Goal: Use online tool/utility: Utilize a website feature to perform a specific function

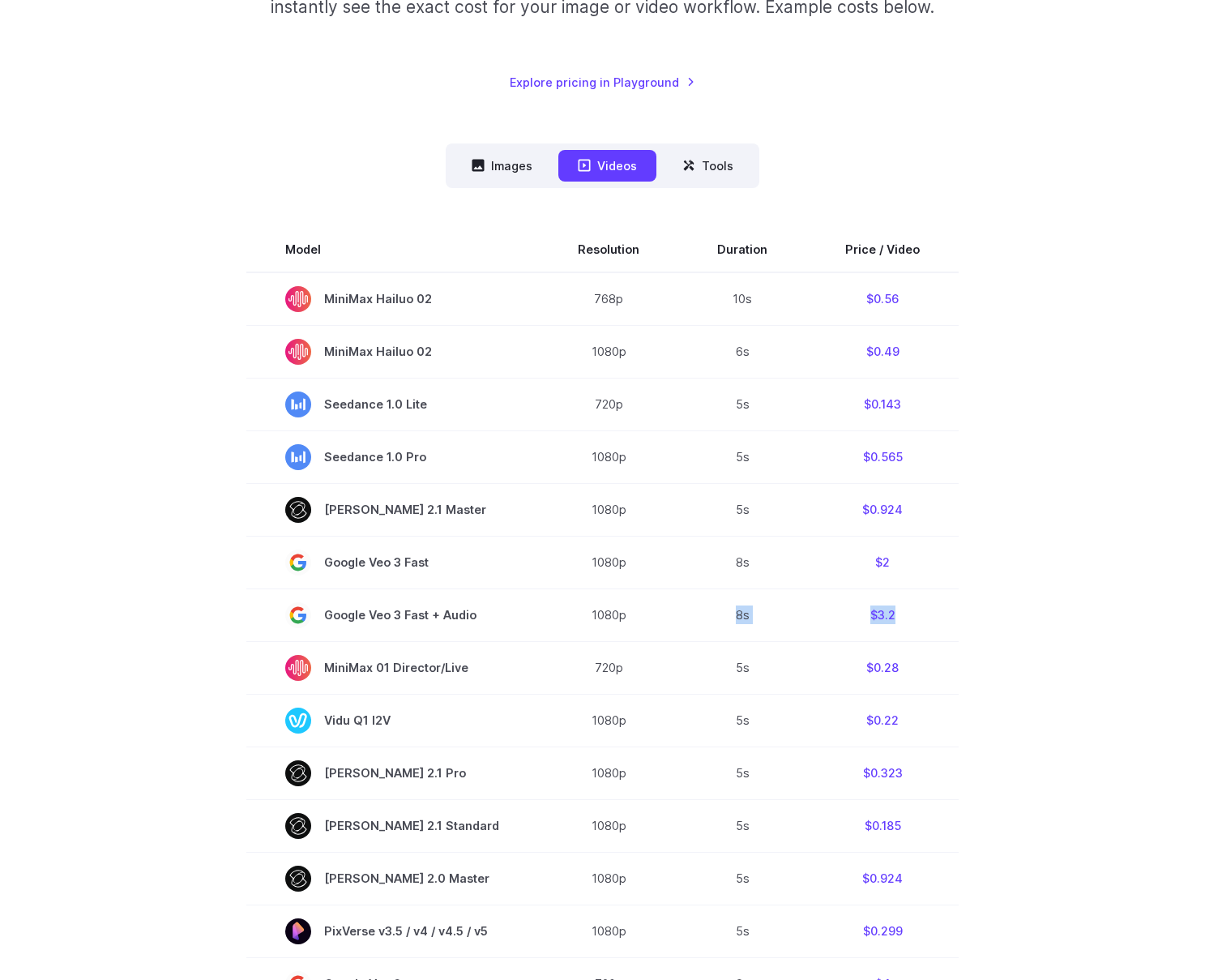
scroll to position [313, 0]
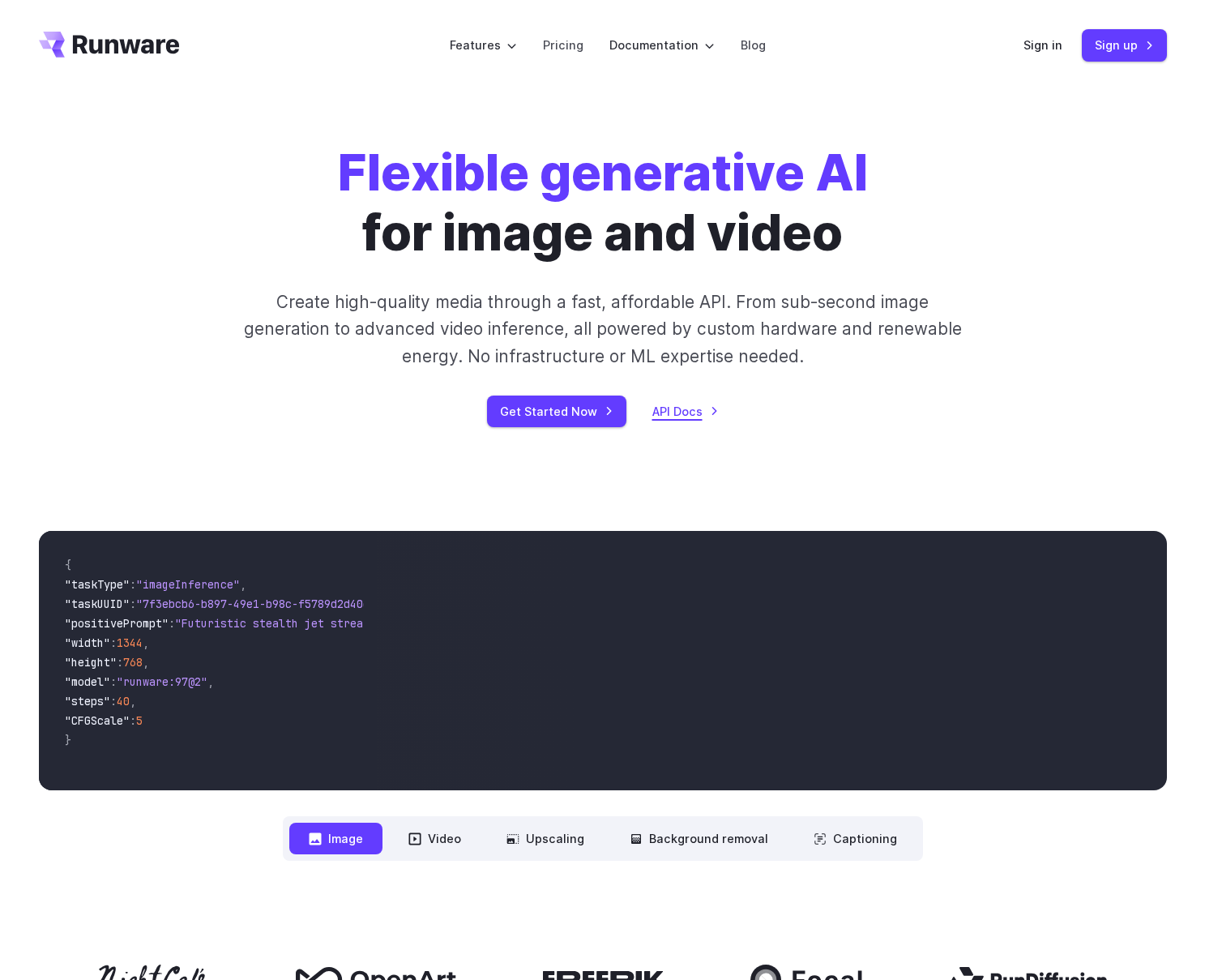
click at [686, 406] on link "API Docs" at bounding box center [686, 412] width 67 height 19
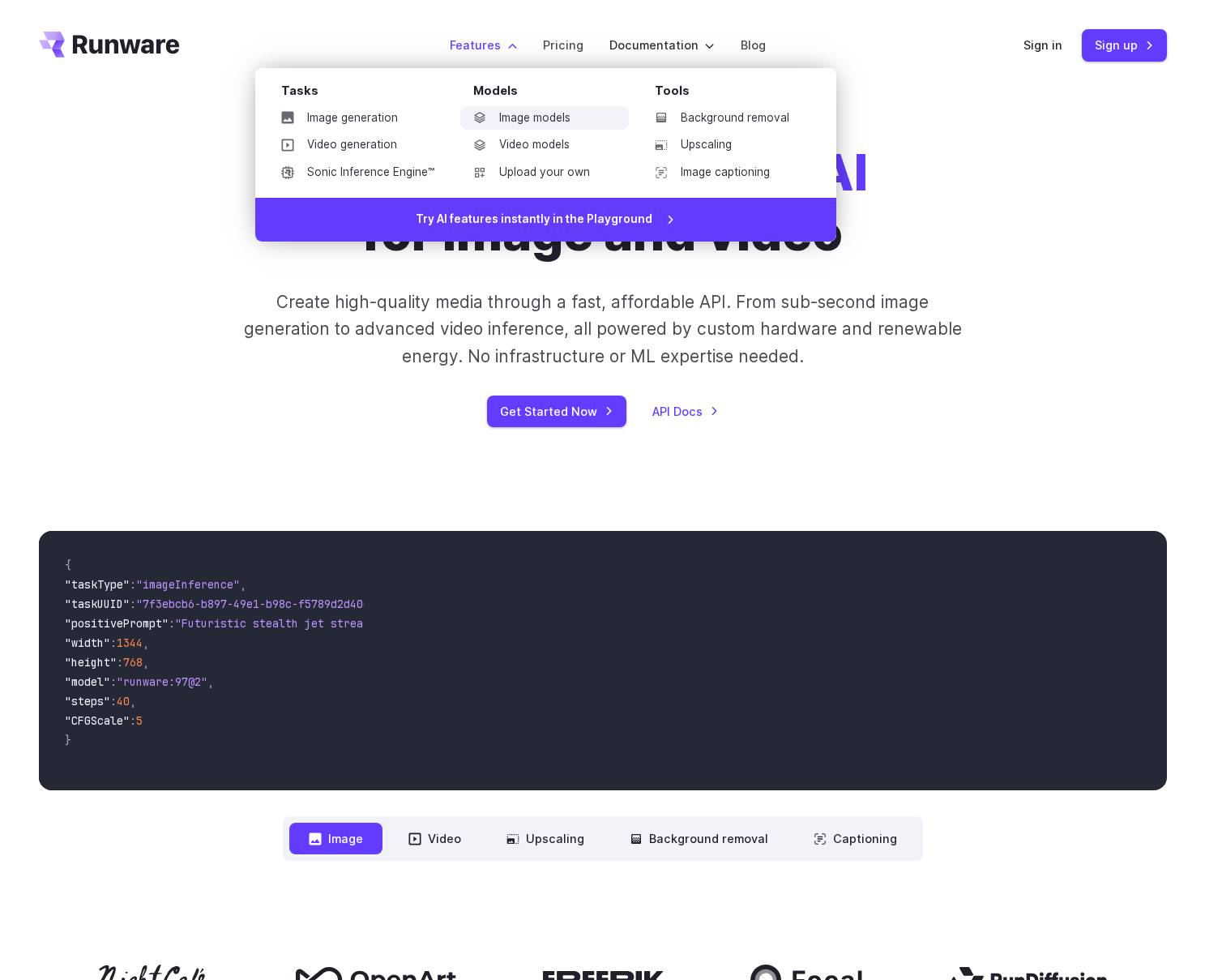
click at [517, 120] on link "Image models" at bounding box center [544, 118] width 169 height 24
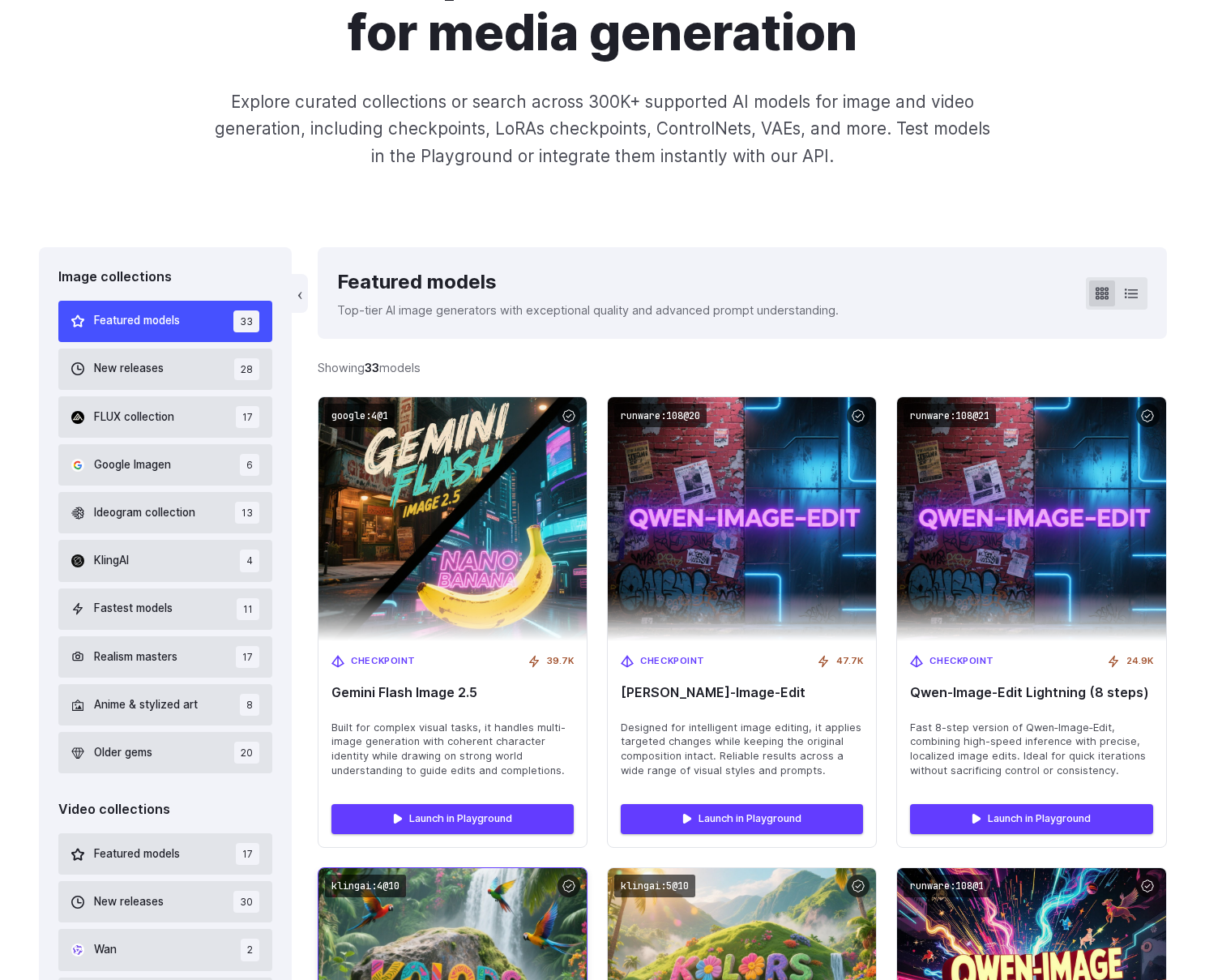
scroll to position [309, 0]
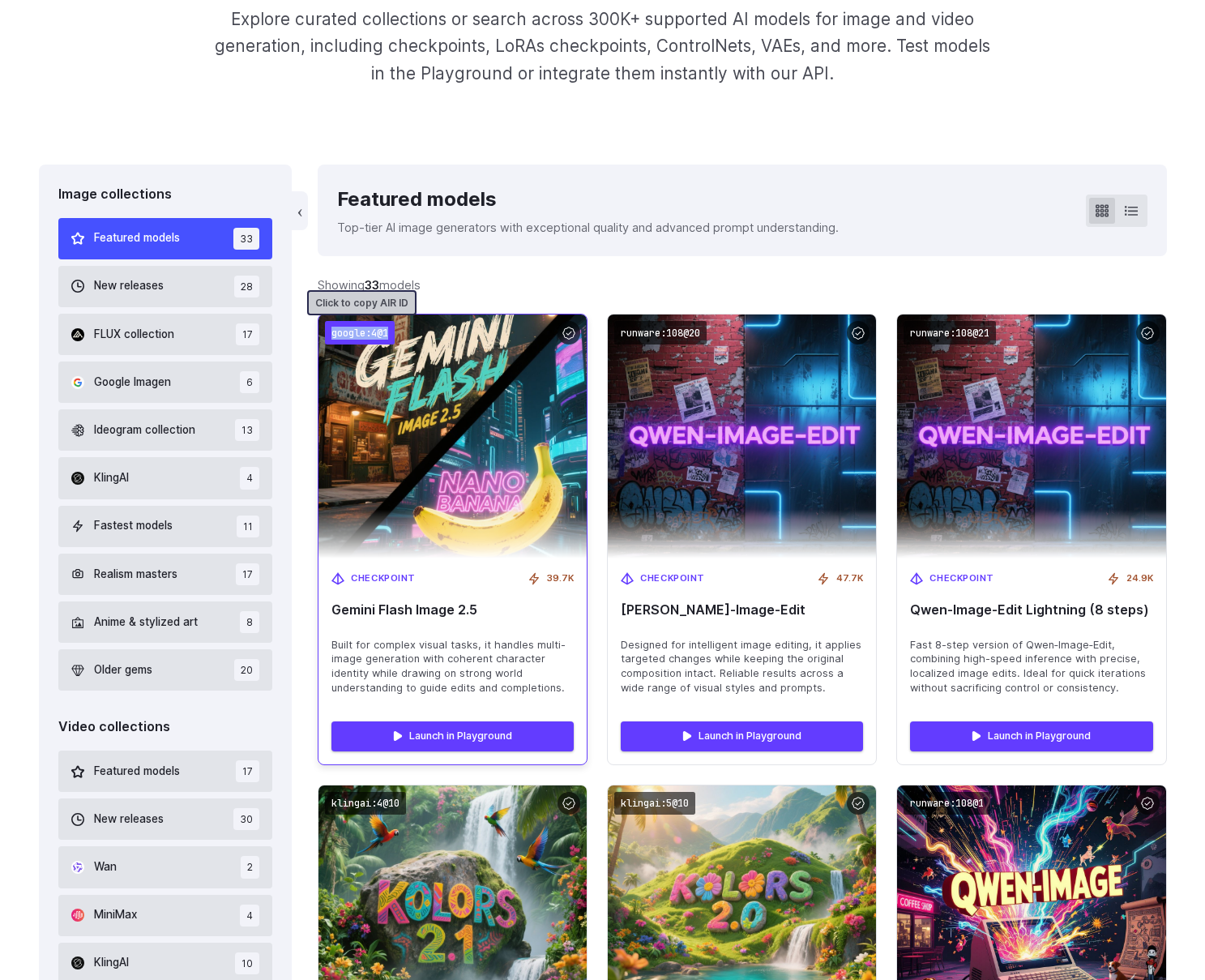
drag, startPoint x: 330, startPoint y: 332, endPoint x: 390, endPoint y: 336, distance: 60.1
click at [390, 336] on code "google:4@1" at bounding box center [359, 332] width 69 height 23
click at [363, 336] on code "google:4@1" at bounding box center [359, 332] width 69 height 23
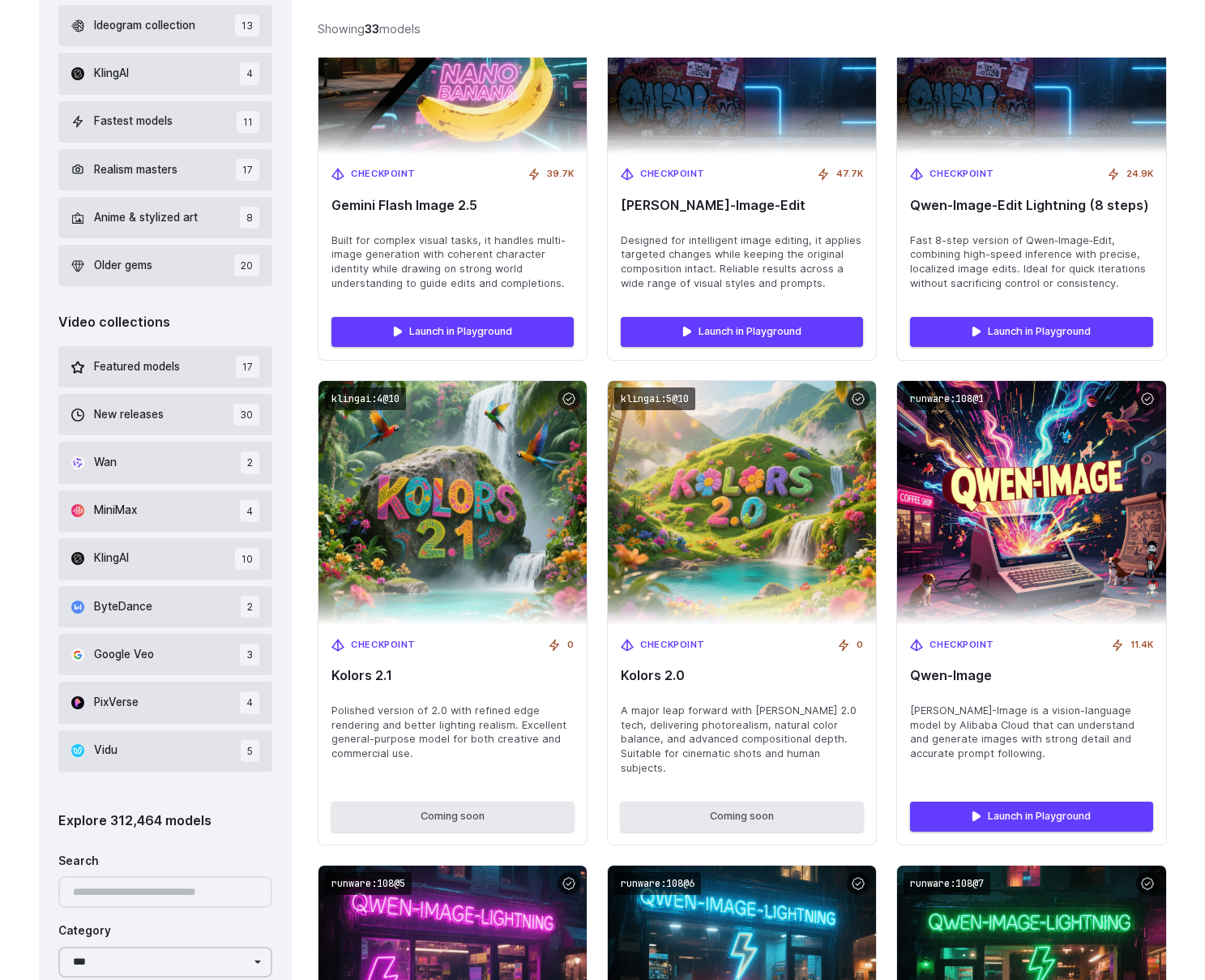
scroll to position [786, 0]
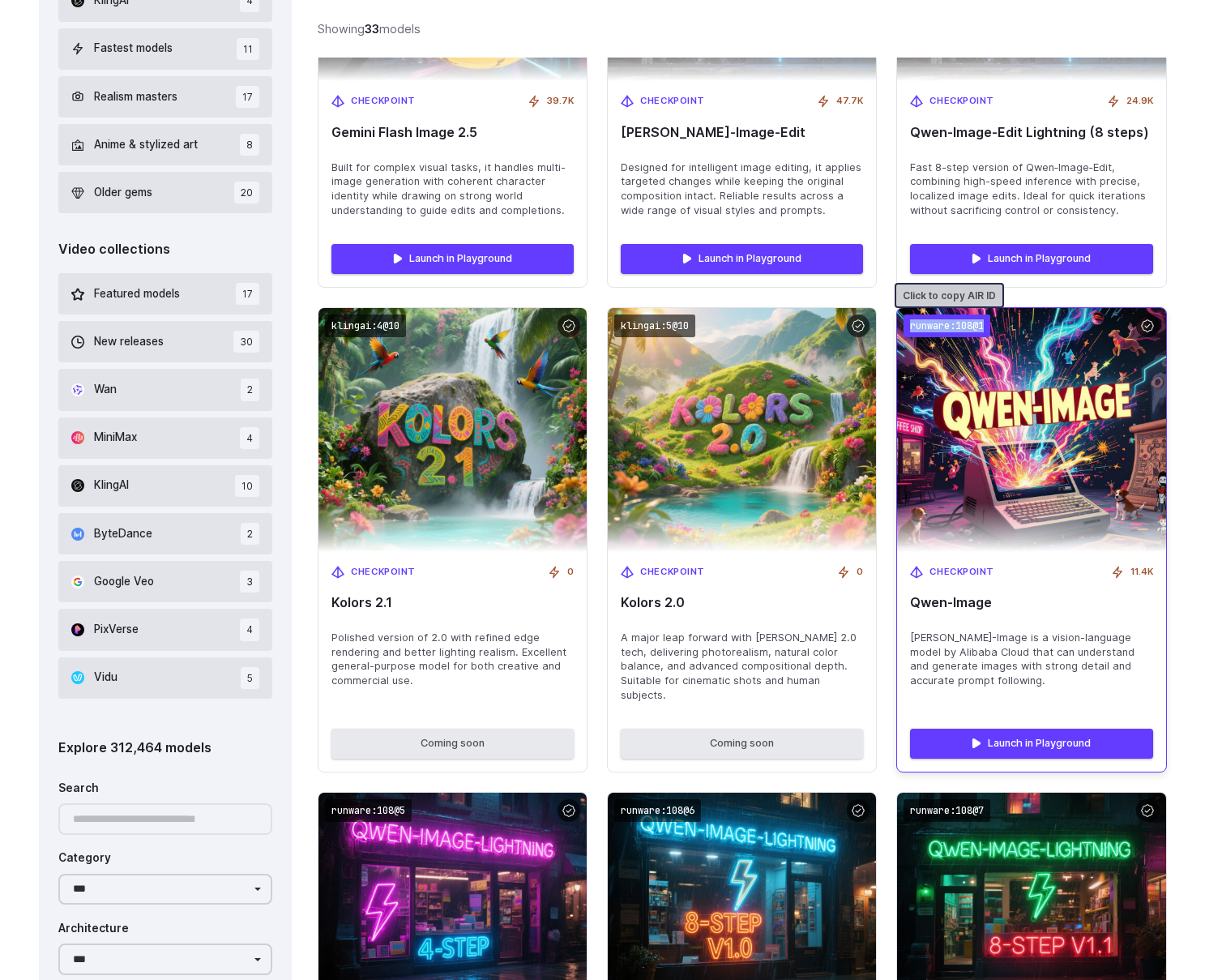
drag, startPoint x: 912, startPoint y: 326, endPoint x: 988, endPoint y: 327, distance: 76.0
click at [988, 327] on code "runware:108@1" at bounding box center [947, 325] width 86 height 23
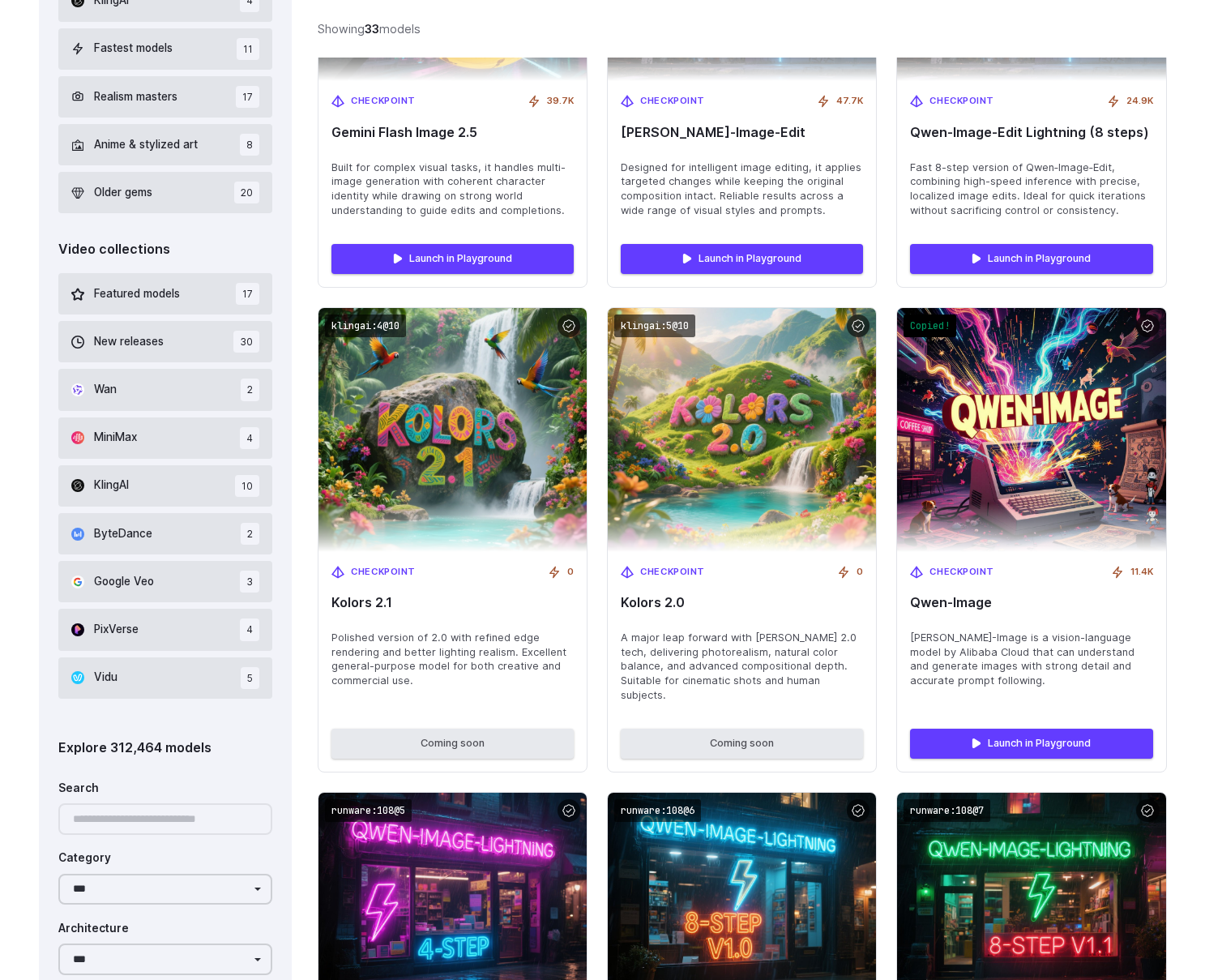
copy code "runware:108@1"
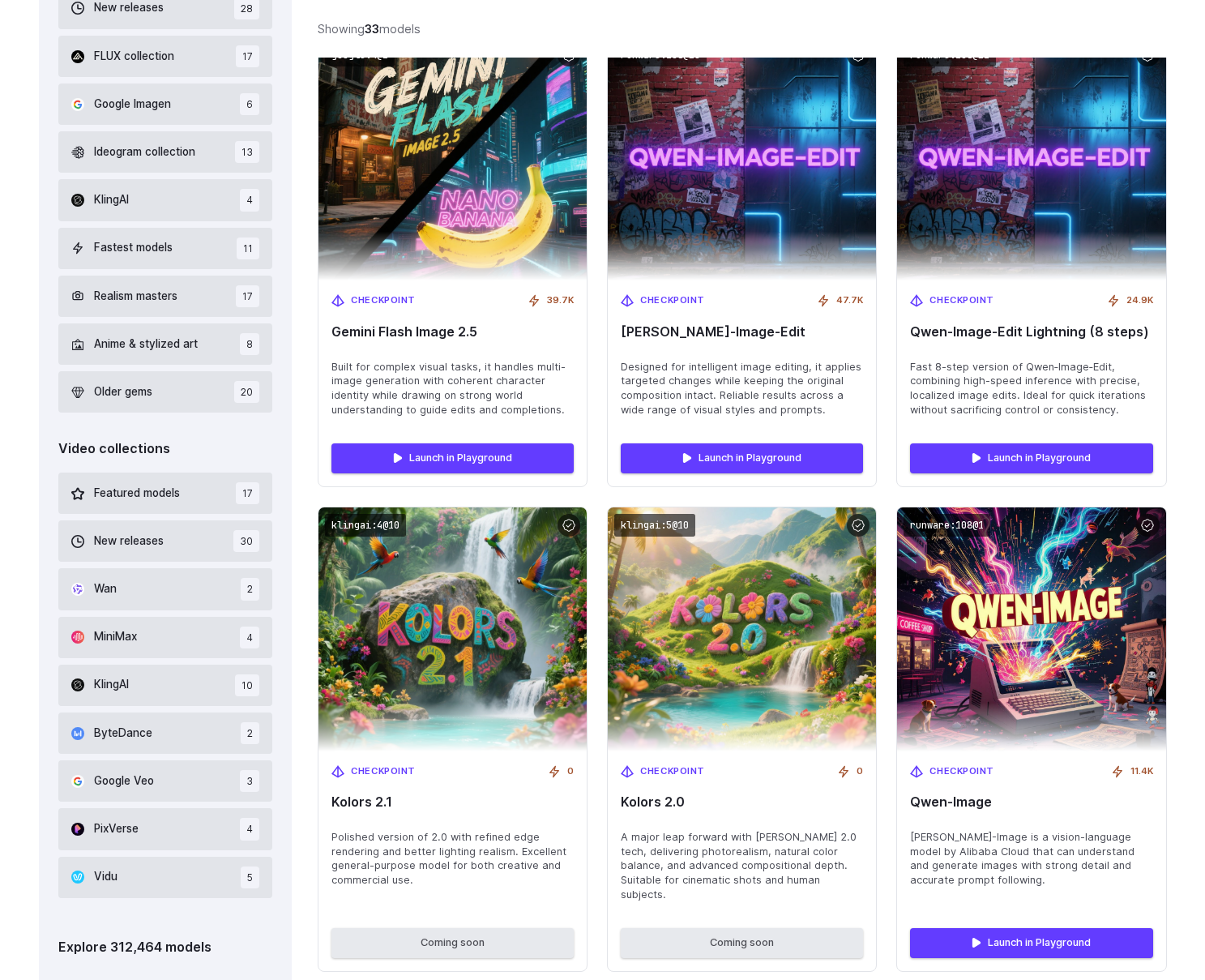
scroll to position [502, 0]
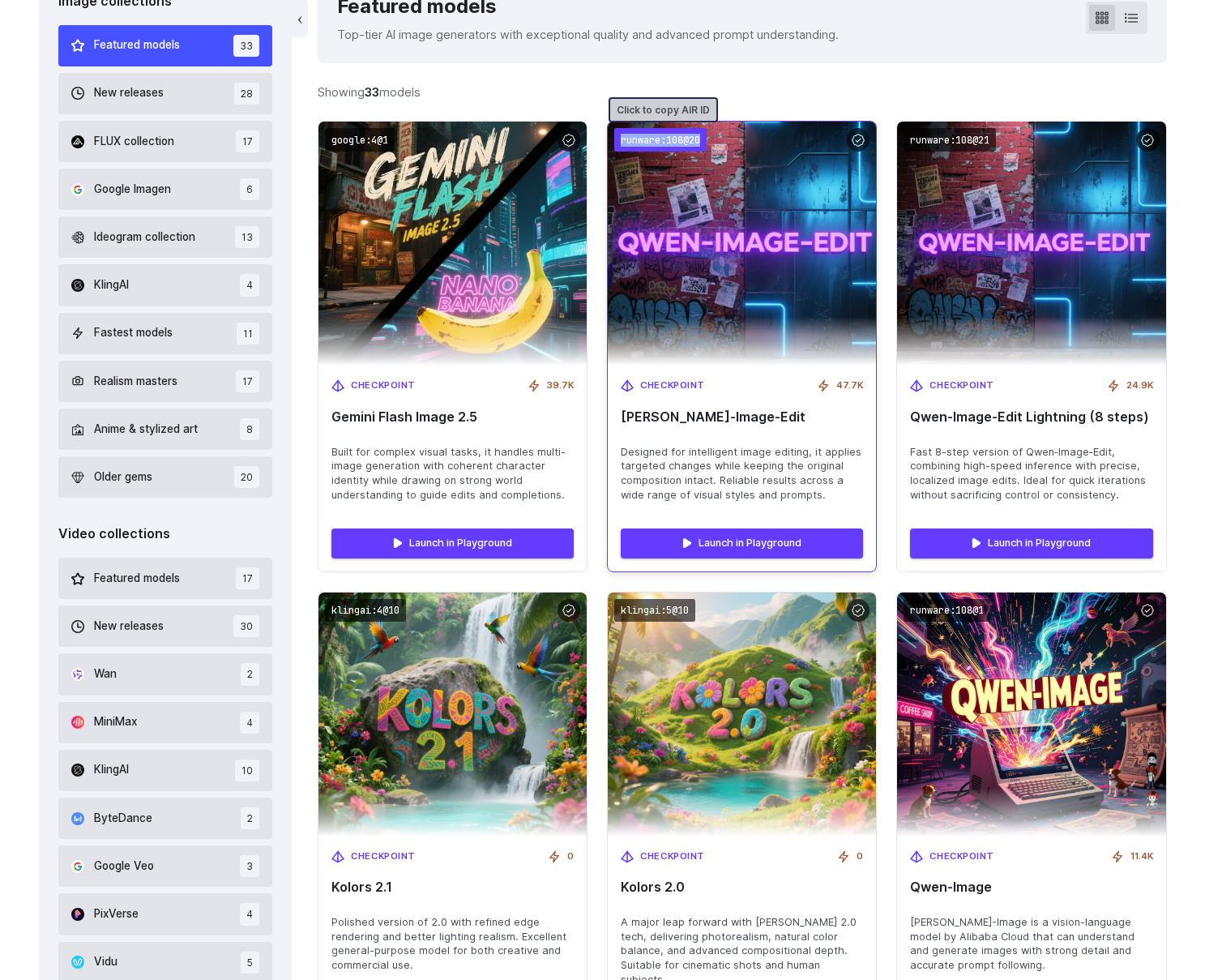
drag, startPoint x: 621, startPoint y: 141, endPoint x: 702, endPoint y: 145, distance: 81.1
click at [702, 145] on code "runware:108@20" at bounding box center [661, 140] width 92 height 23
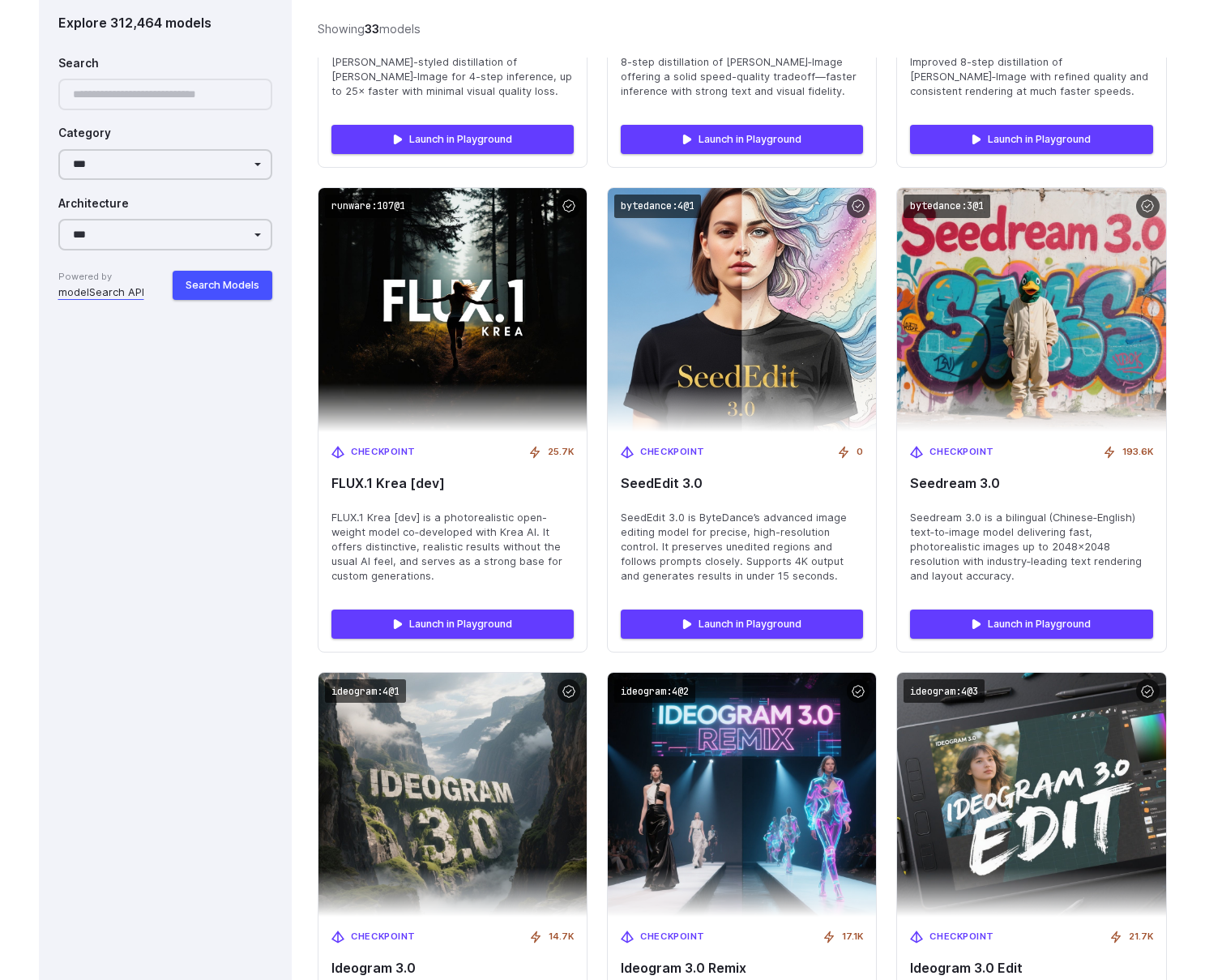
scroll to position [1791, 0]
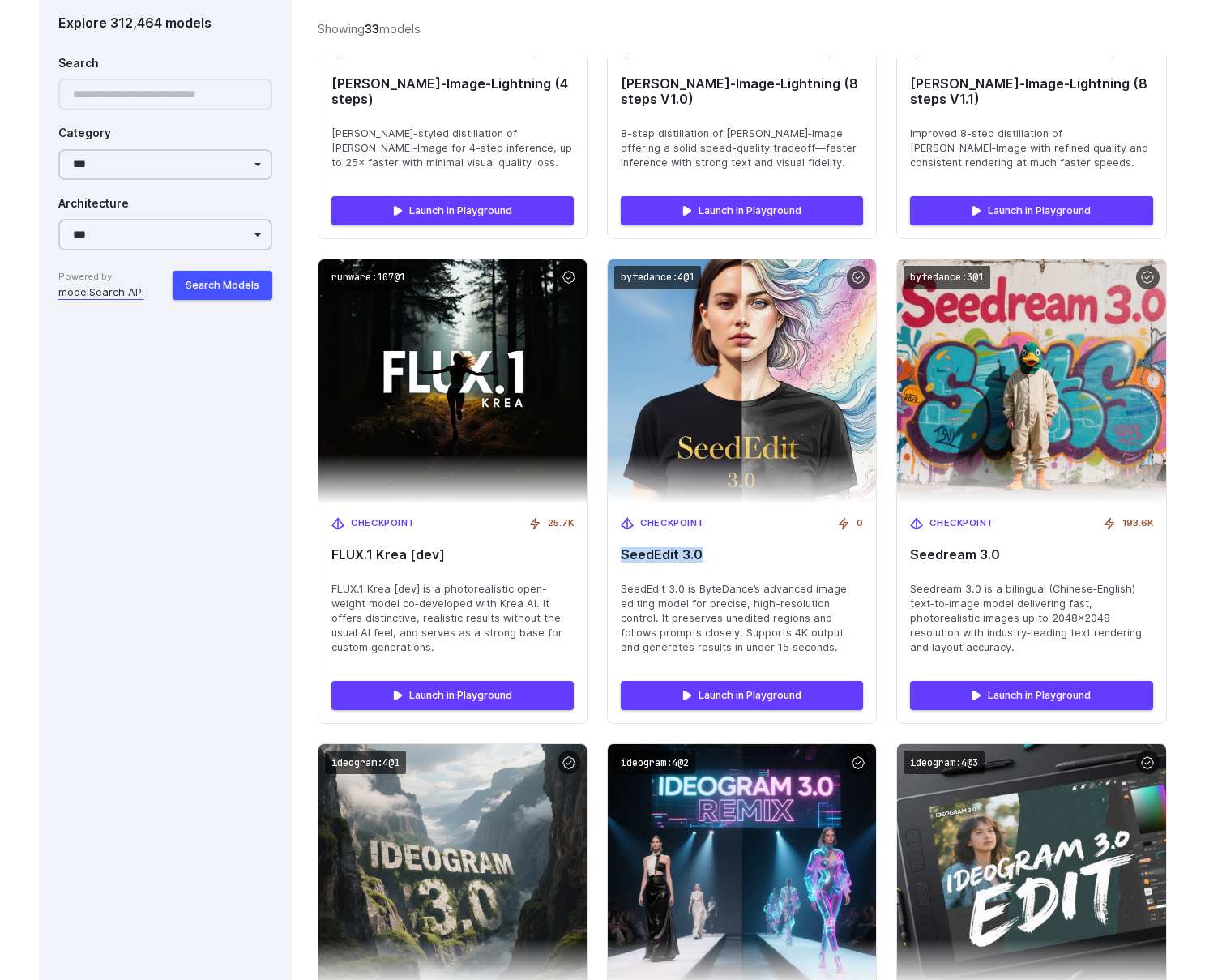
drag, startPoint x: 721, startPoint y: 525, endPoint x: 604, endPoint y: 524, distance: 117.0
copy span "SeedEdit 3.0"
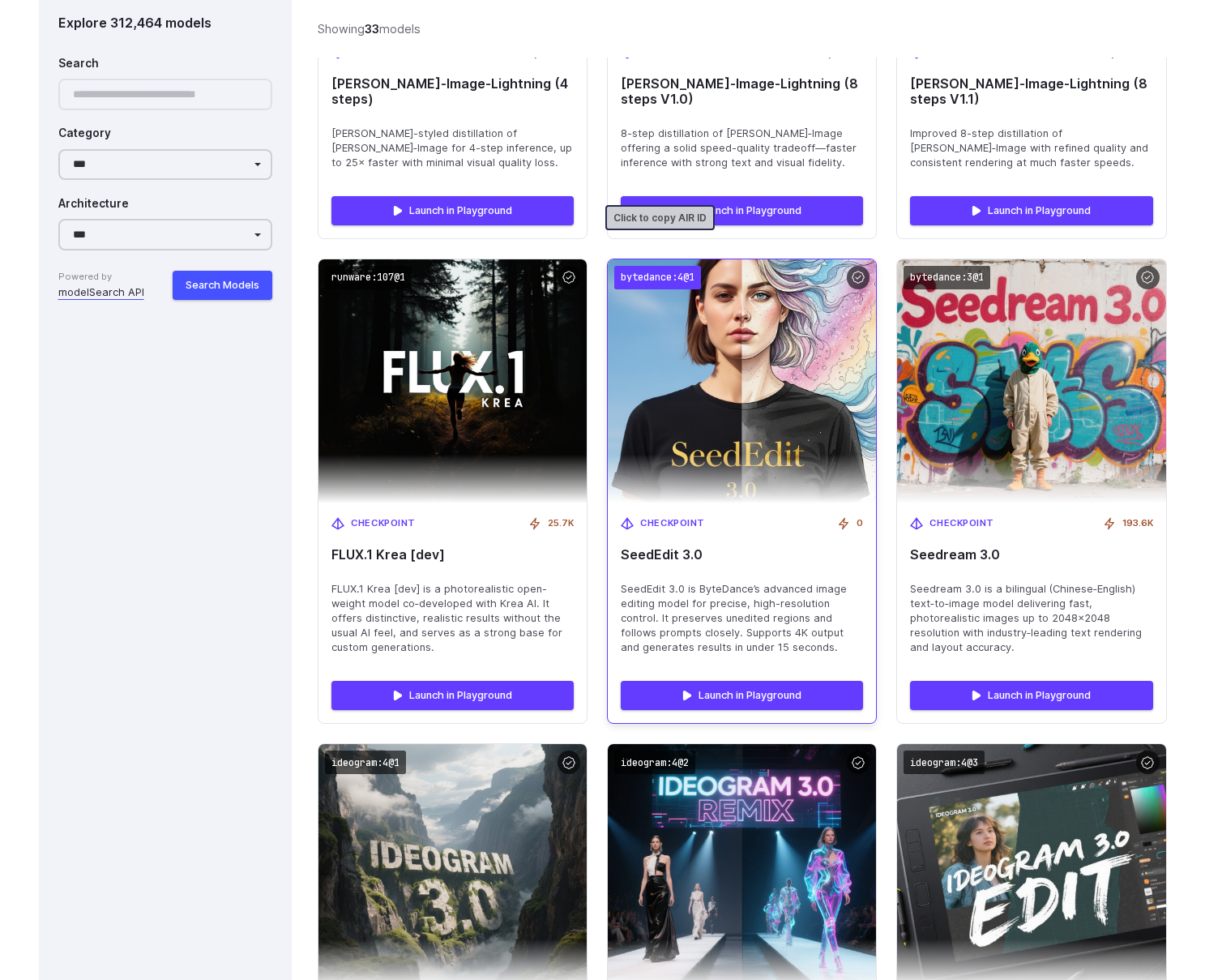
click at [668, 266] on code "bytedance:4@1" at bounding box center [657, 277] width 86 height 23
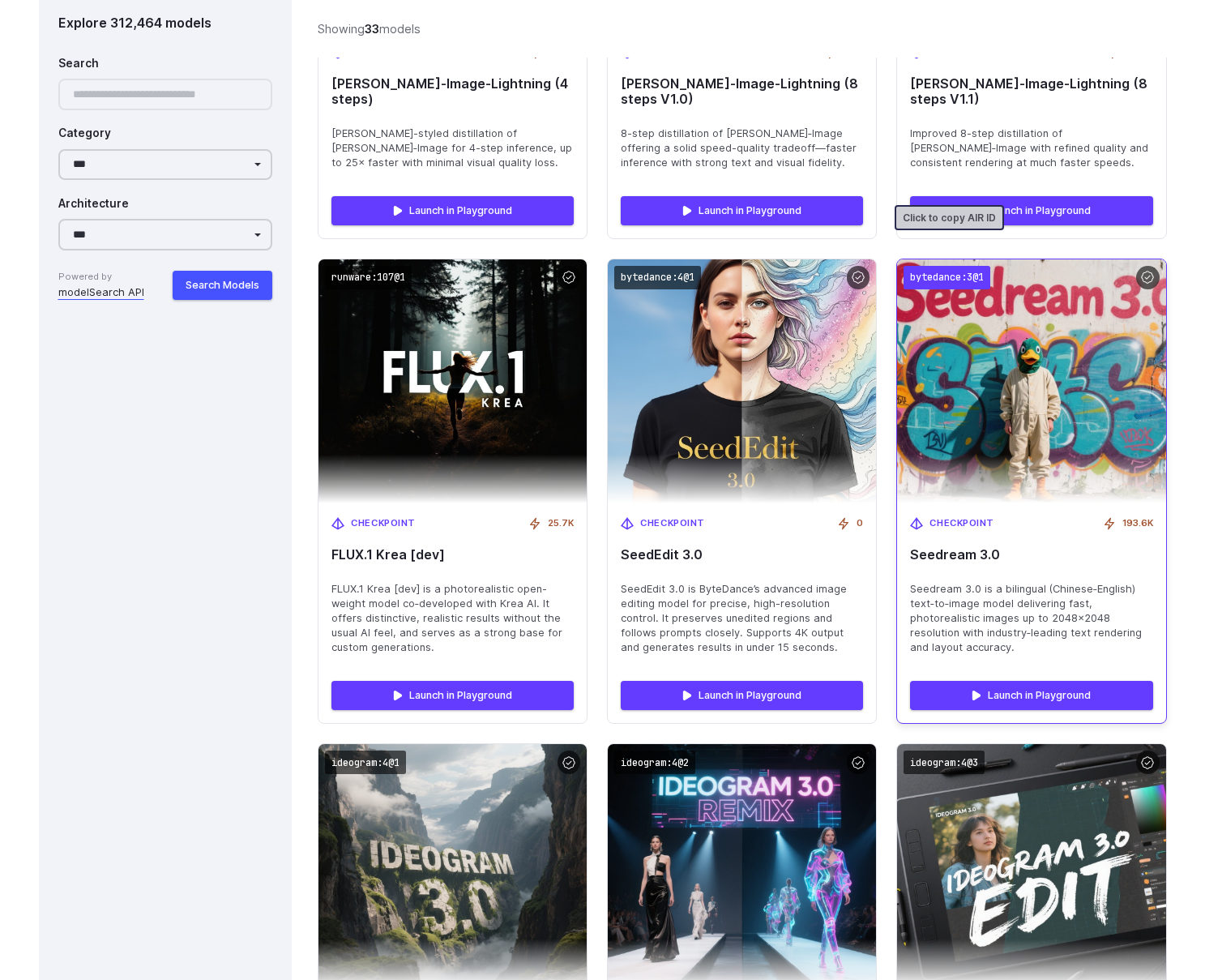
click at [955, 266] on code "bytedance:3@1" at bounding box center [947, 277] width 86 height 23
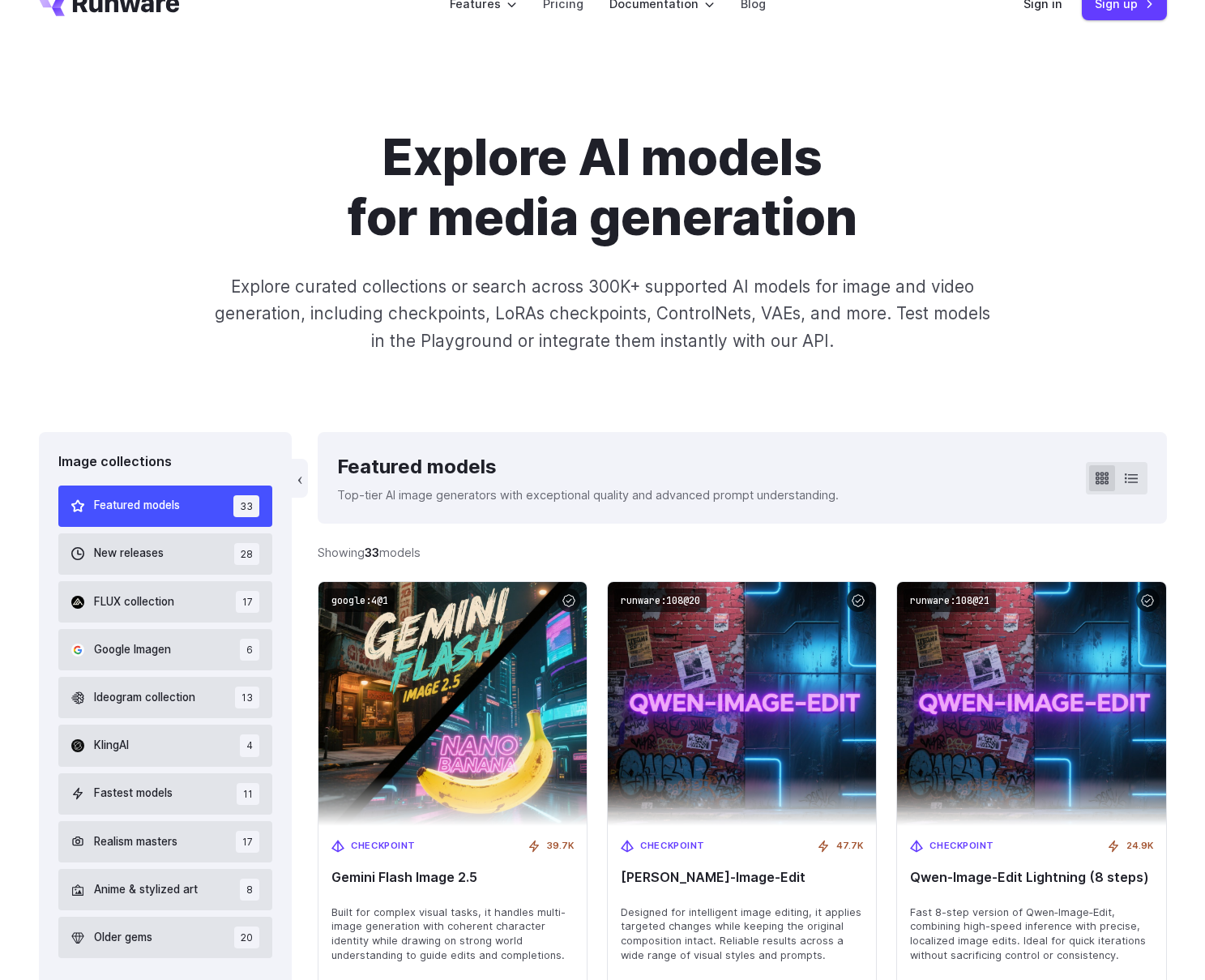
scroll to position [0, 0]
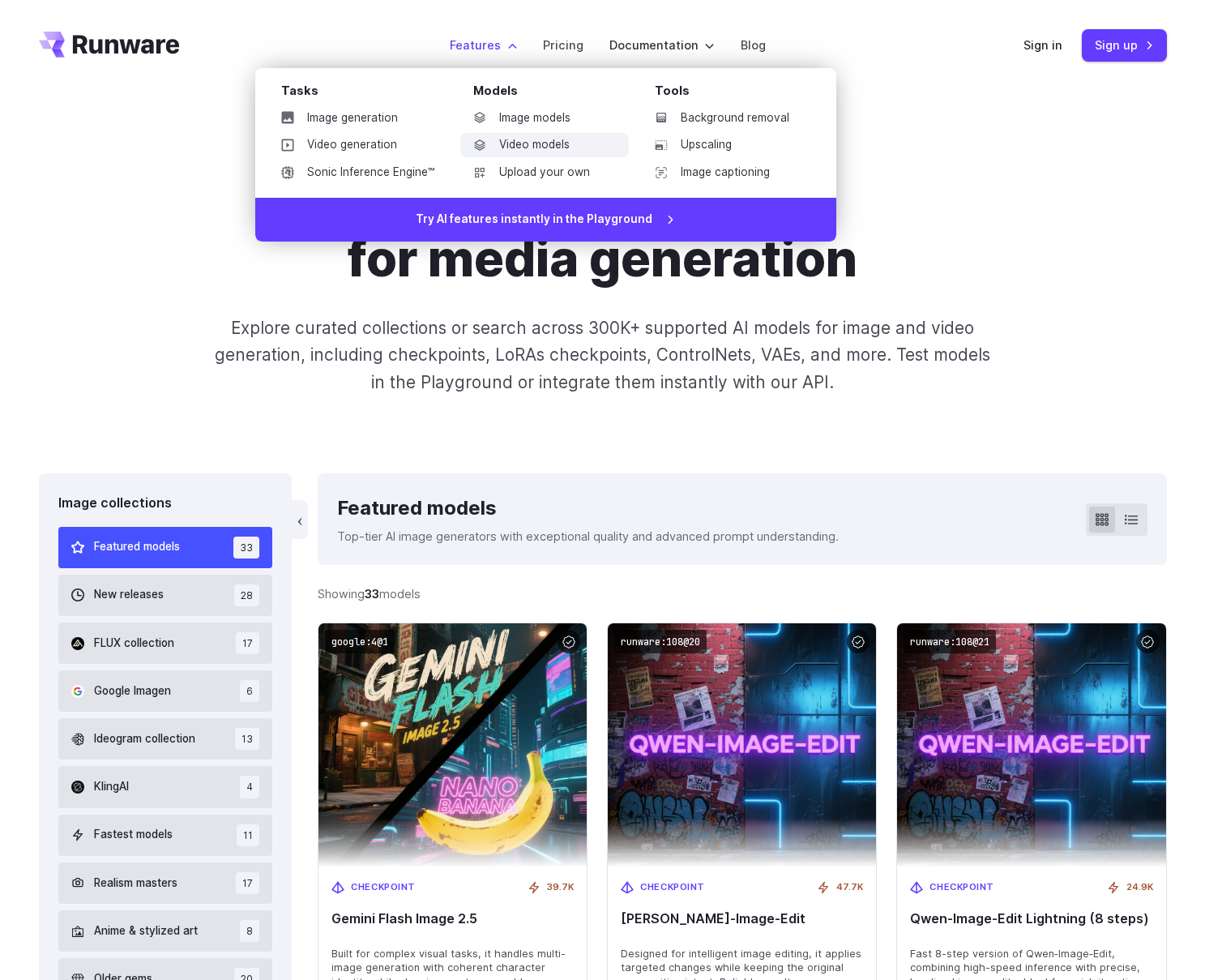
click at [510, 146] on link "Video models" at bounding box center [544, 145] width 169 height 24
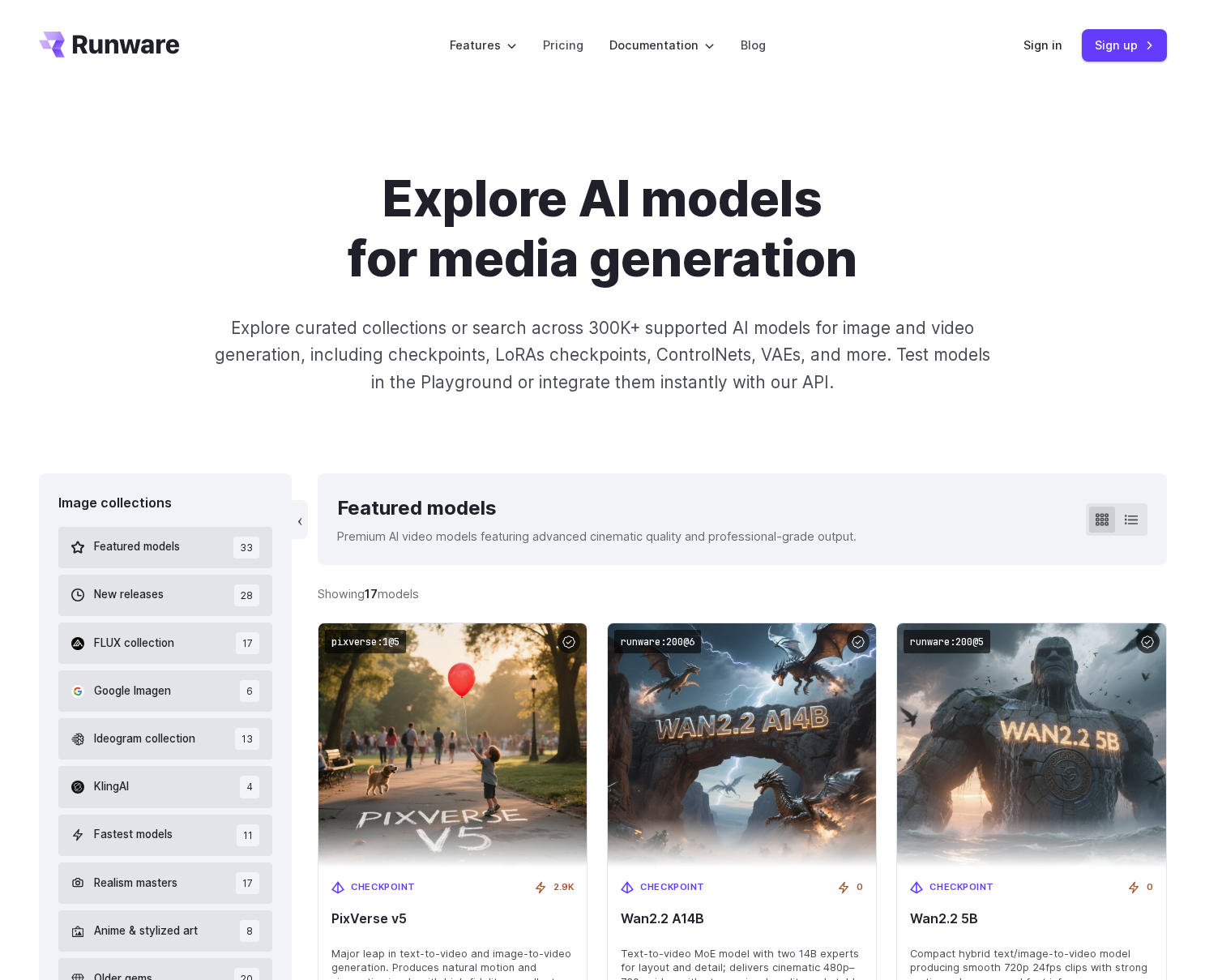
click at [406, 406] on div "Explore AI models for media generation Explore curated collections or search ac…" at bounding box center [602, 282] width 1205 height 383
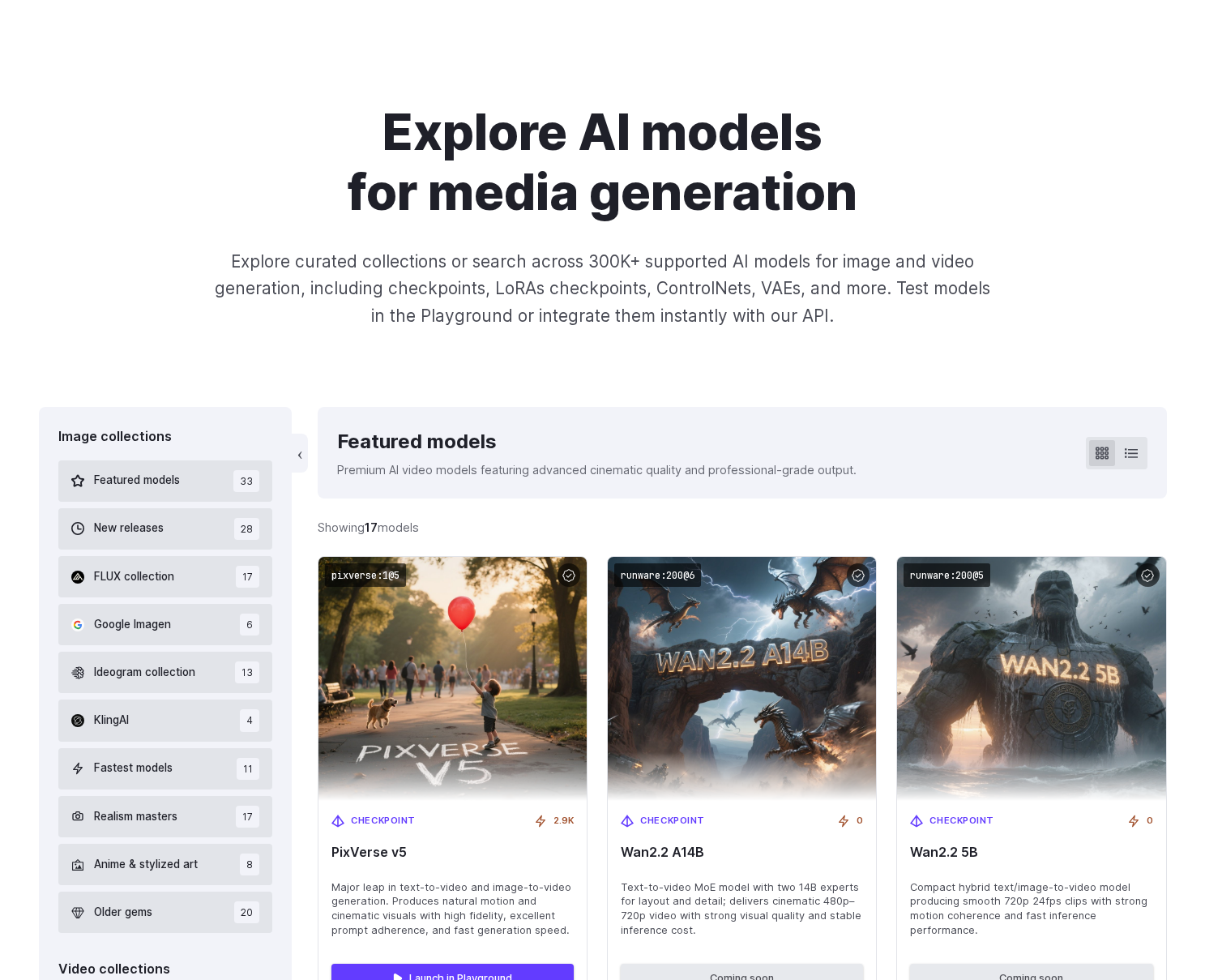
scroll to position [256, 0]
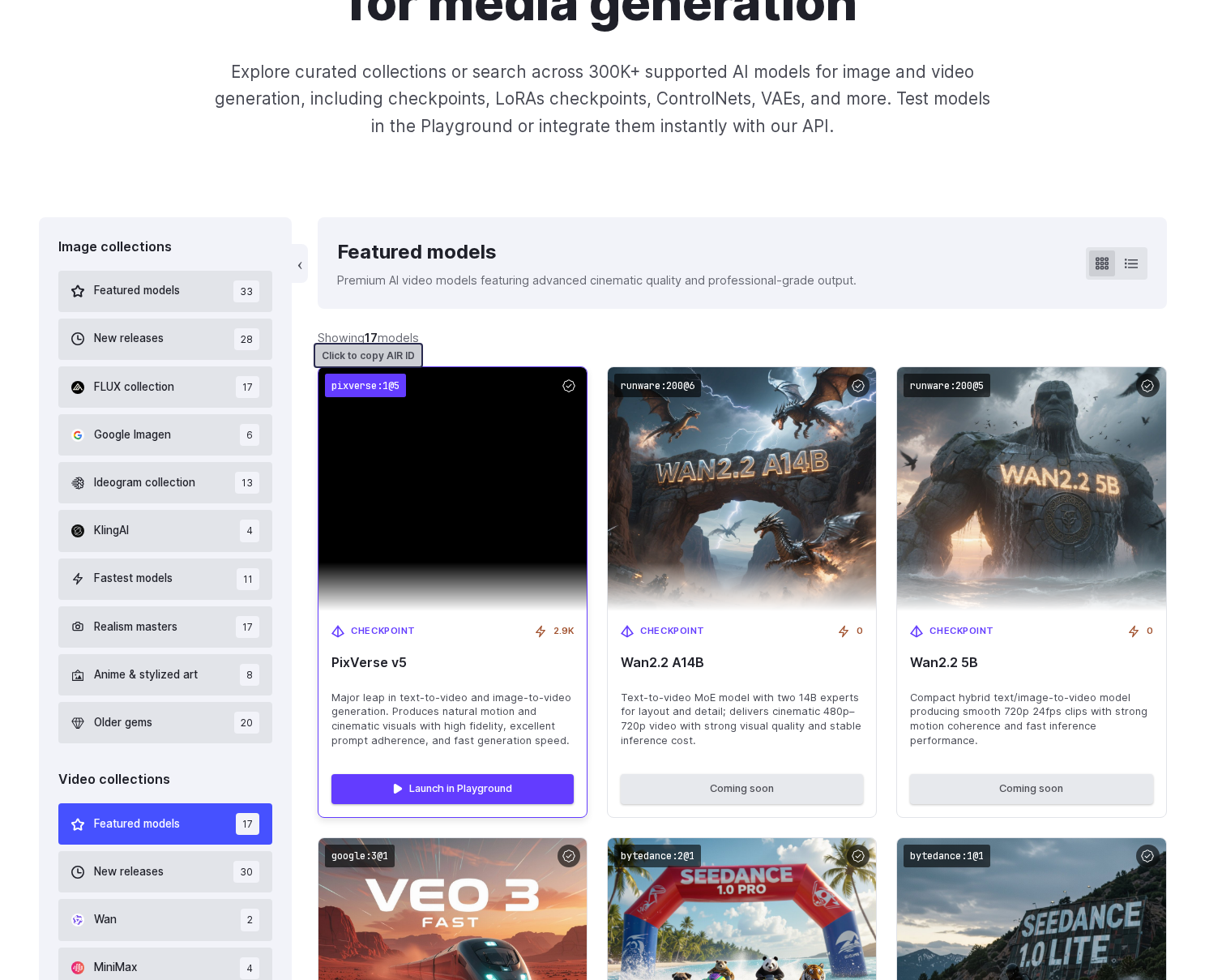
click at [355, 390] on code "pixverse:1@5" at bounding box center [365, 384] width 81 height 23
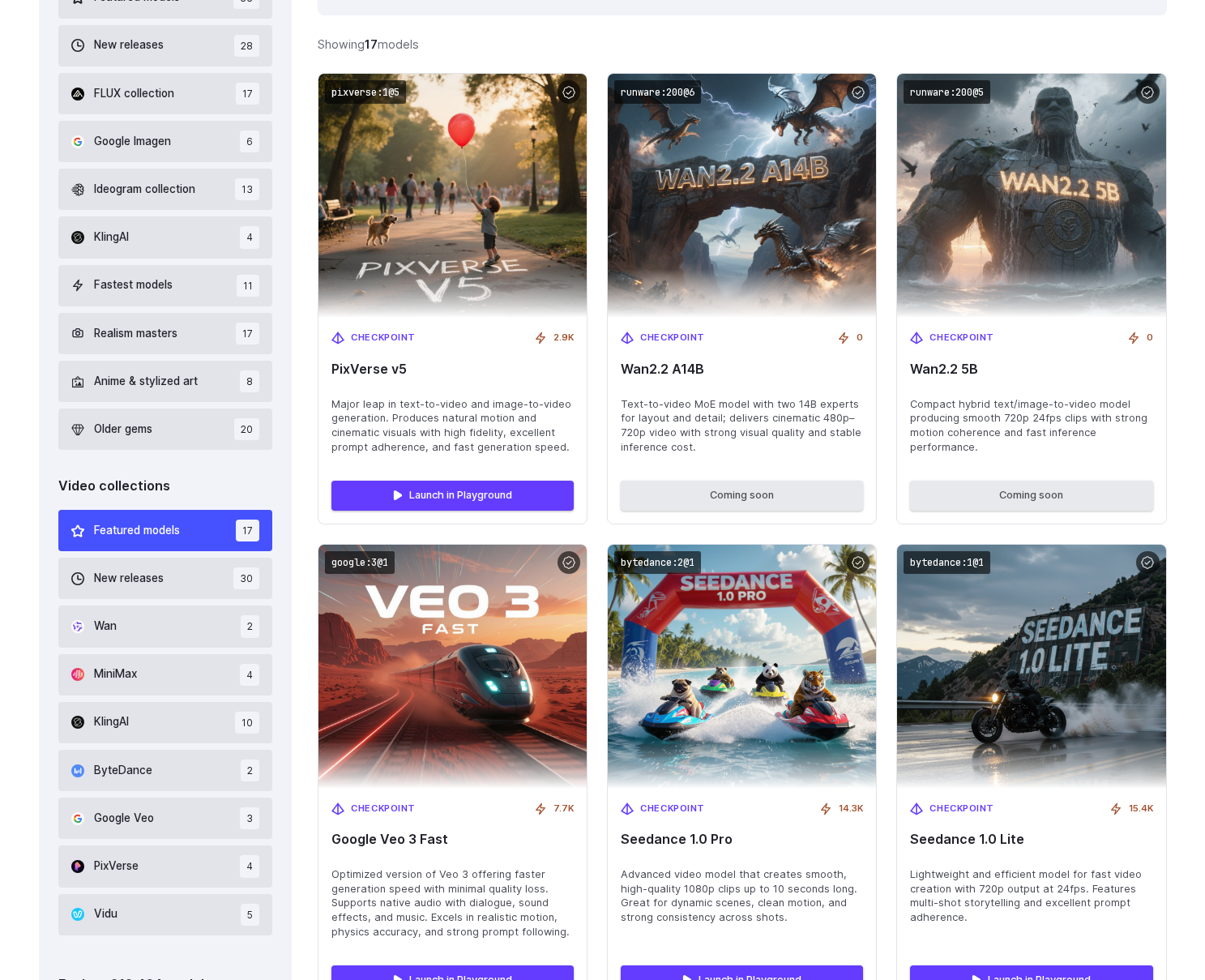
scroll to position [655, 0]
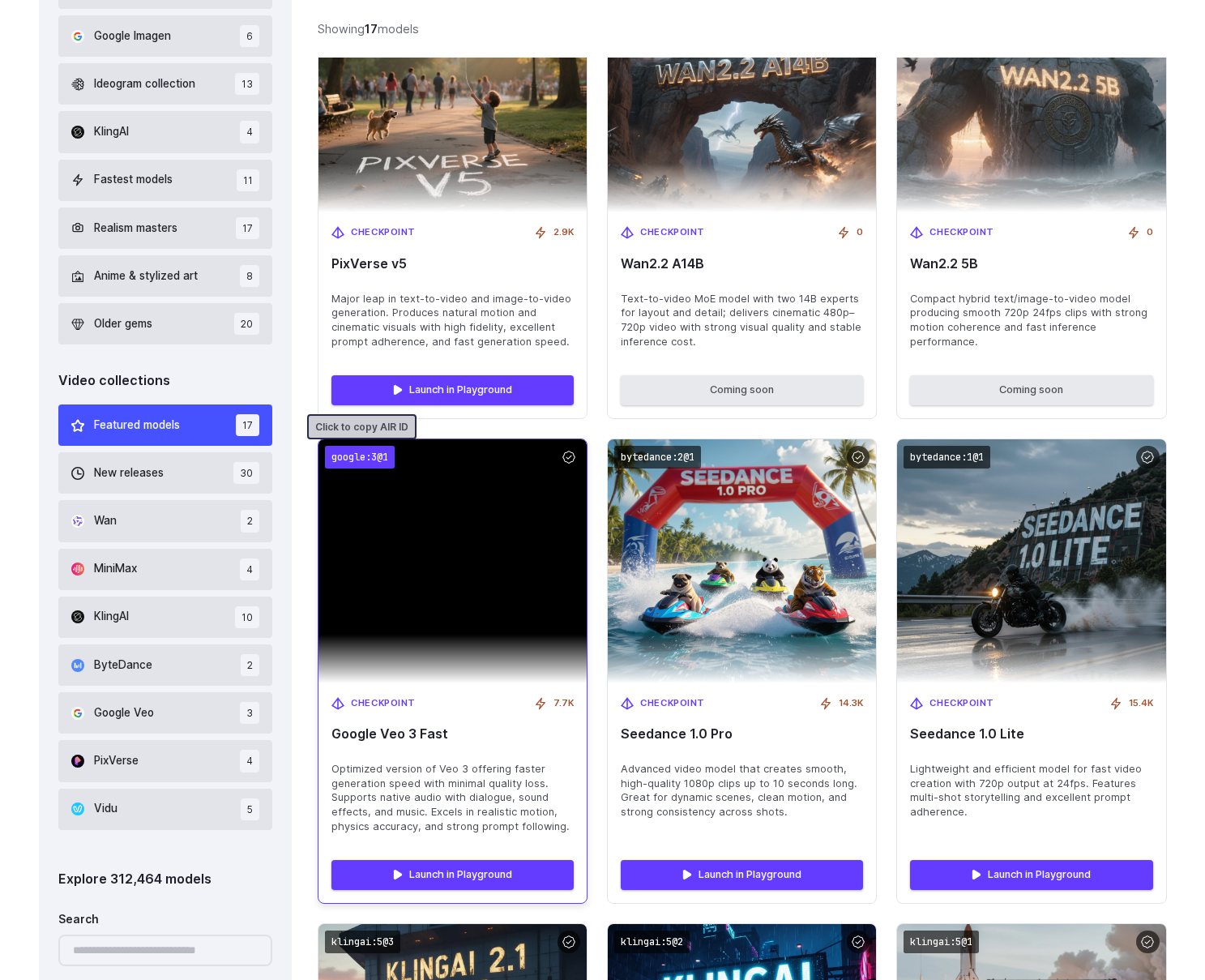
click at [366, 460] on code "google:3@1" at bounding box center [359, 457] width 69 height 23
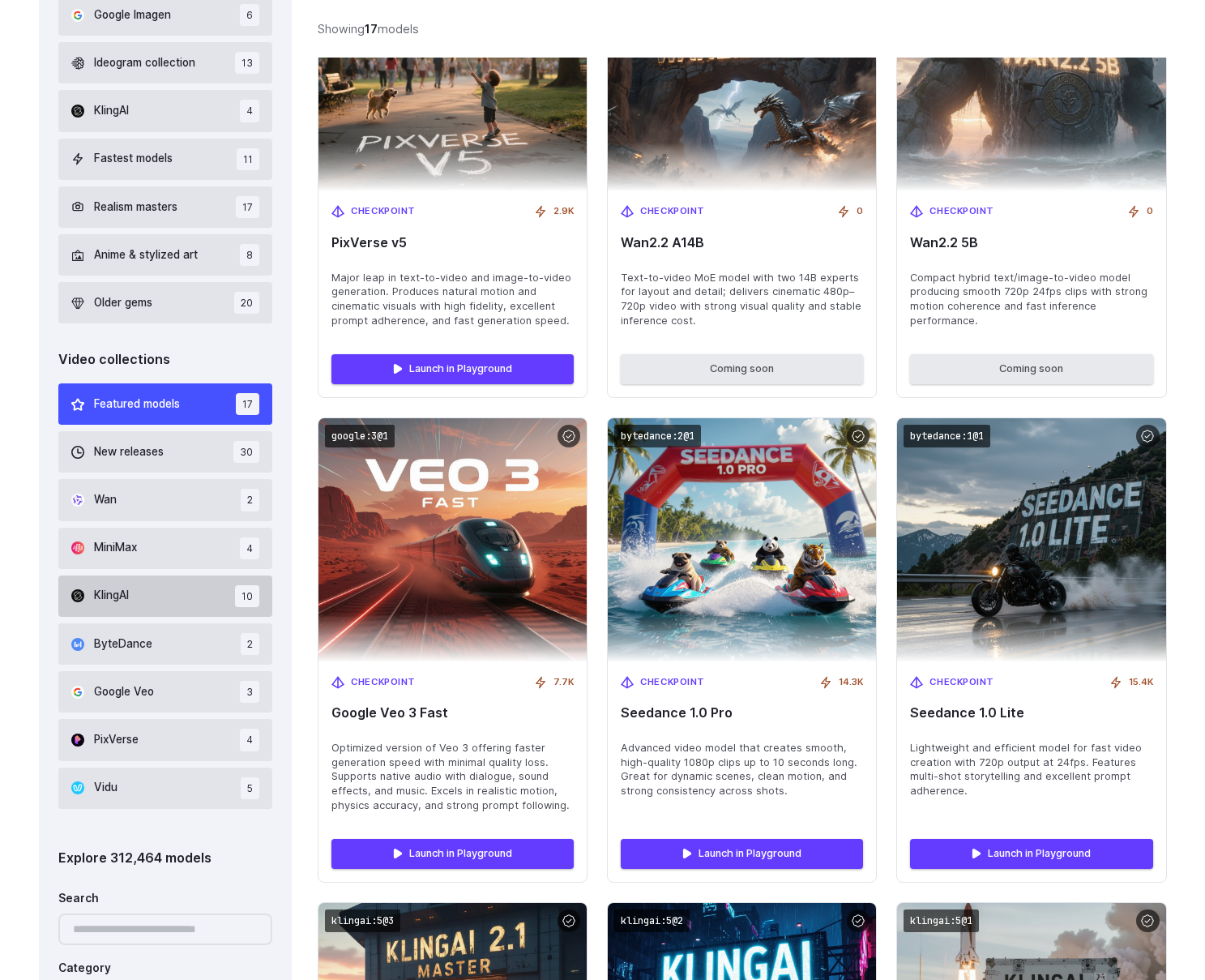
scroll to position [679, 0]
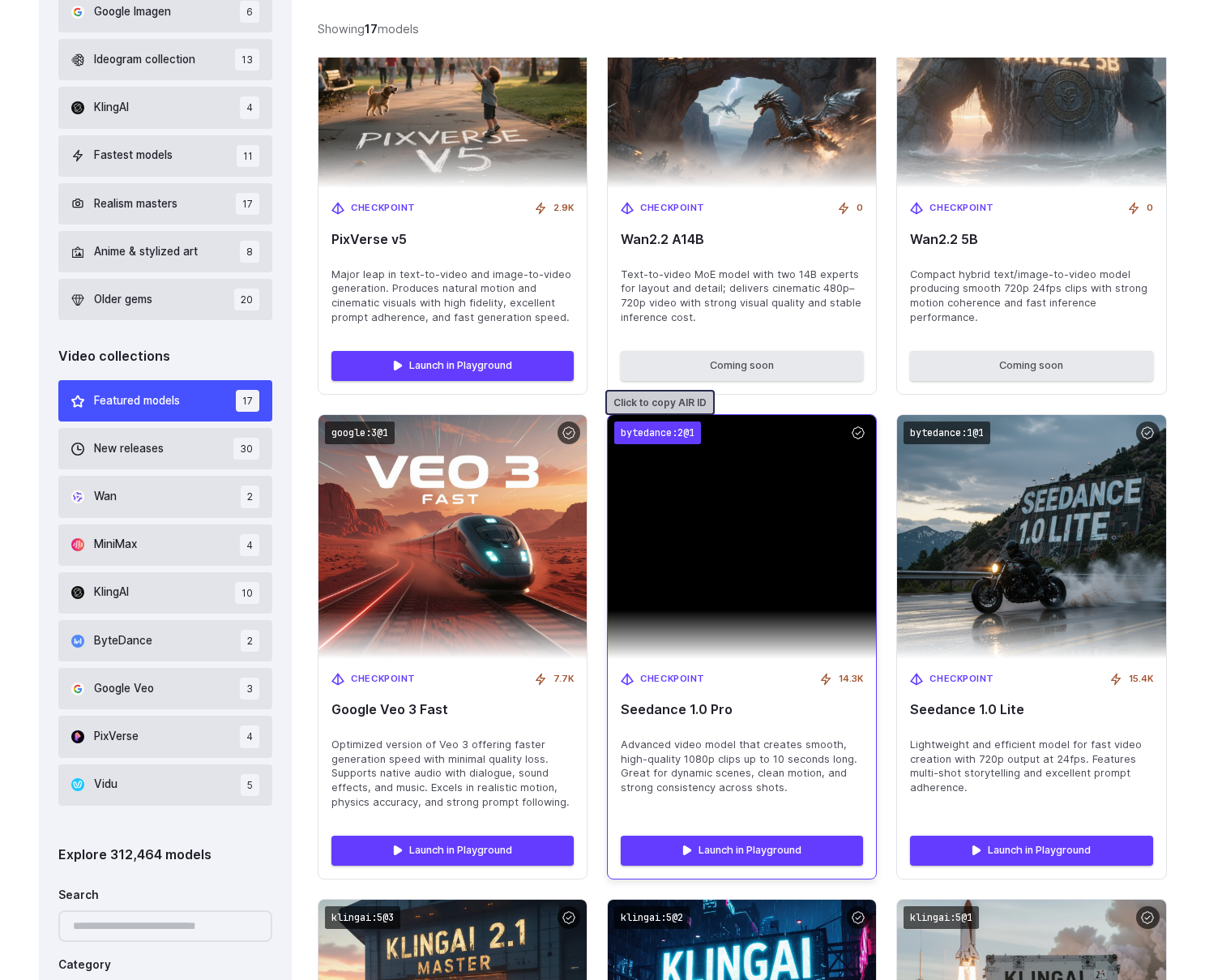
click at [657, 434] on code "bytedance:2@1" at bounding box center [657, 432] width 86 height 23
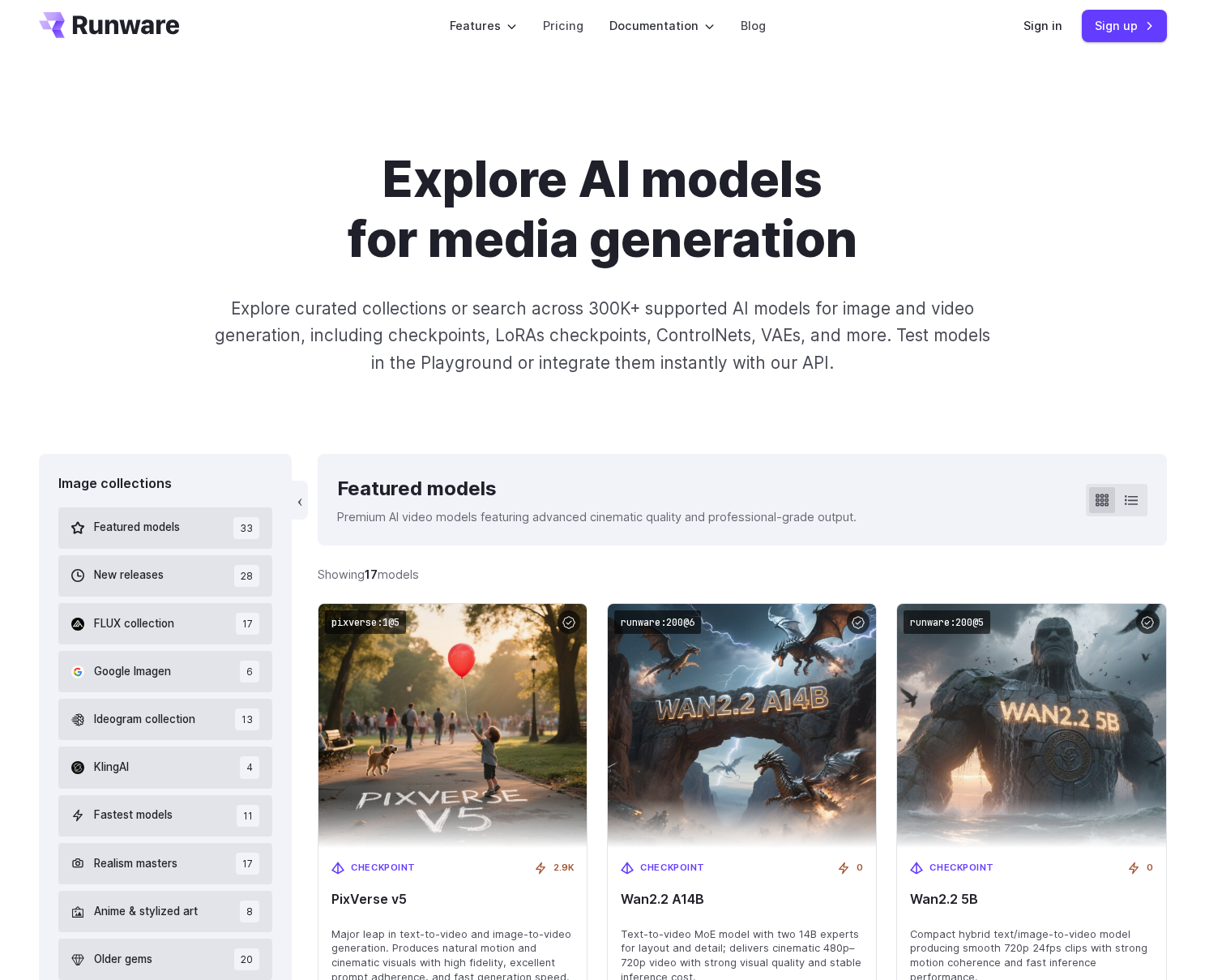
scroll to position [0, 0]
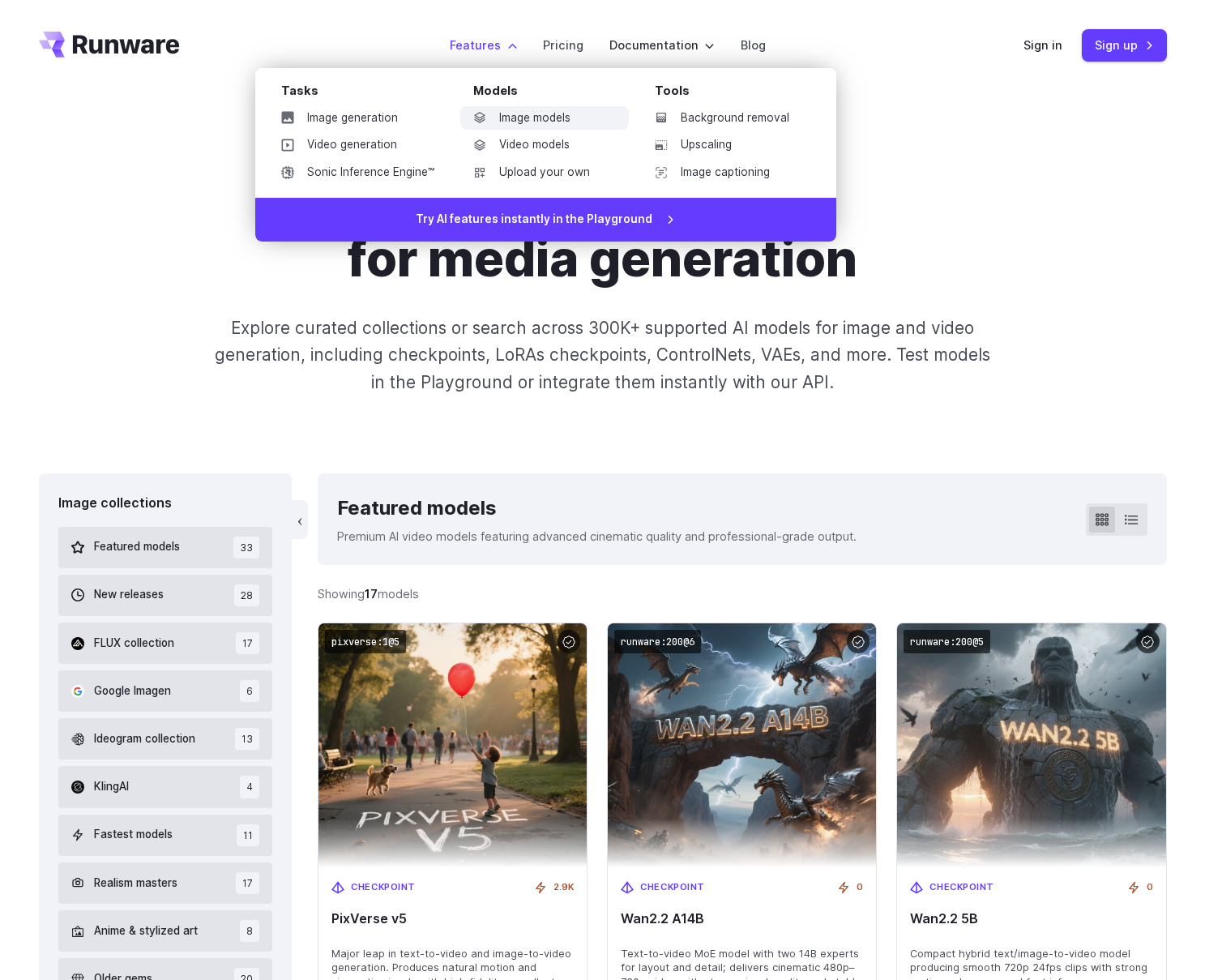
click at [511, 118] on link "Image models" at bounding box center [544, 118] width 169 height 24
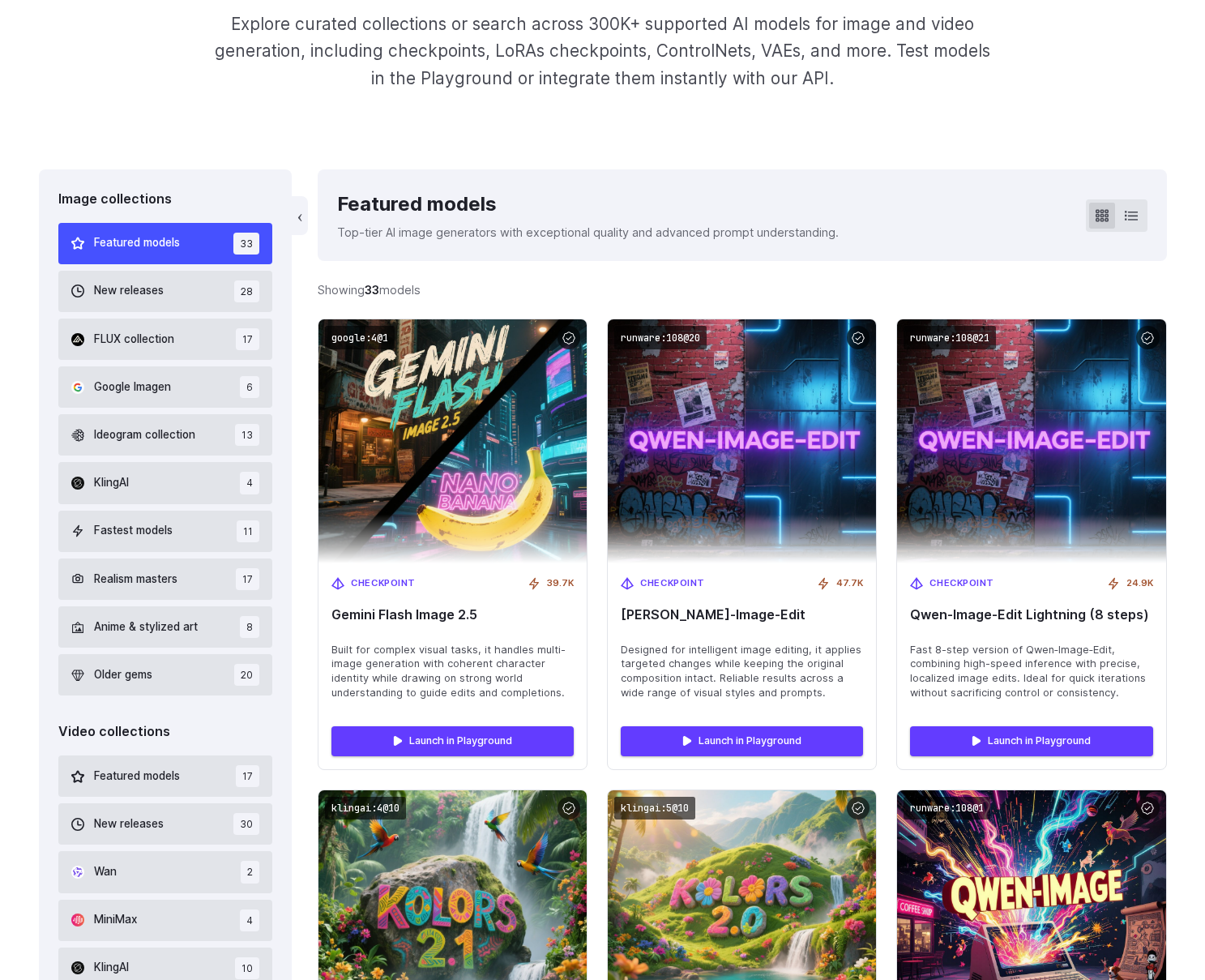
scroll to position [305, 0]
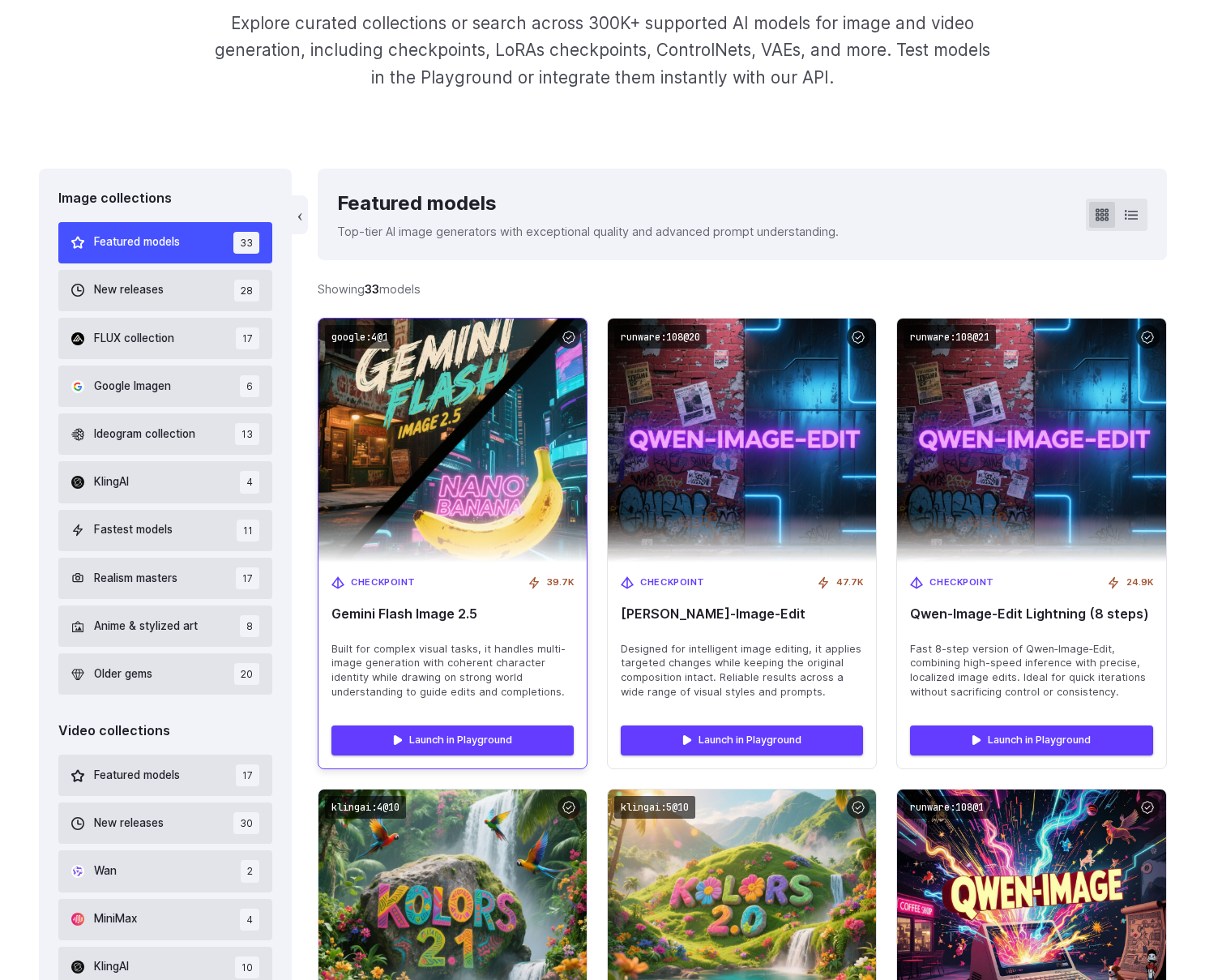
click at [433, 439] on img at bounding box center [453, 440] width 295 height 268
click at [432, 679] on span "Built for complex visual tasks, it handles multi-image generation with coherent…" at bounding box center [452, 671] width 242 height 58
click at [424, 742] on link "Launch in Playground" at bounding box center [452, 739] width 242 height 29
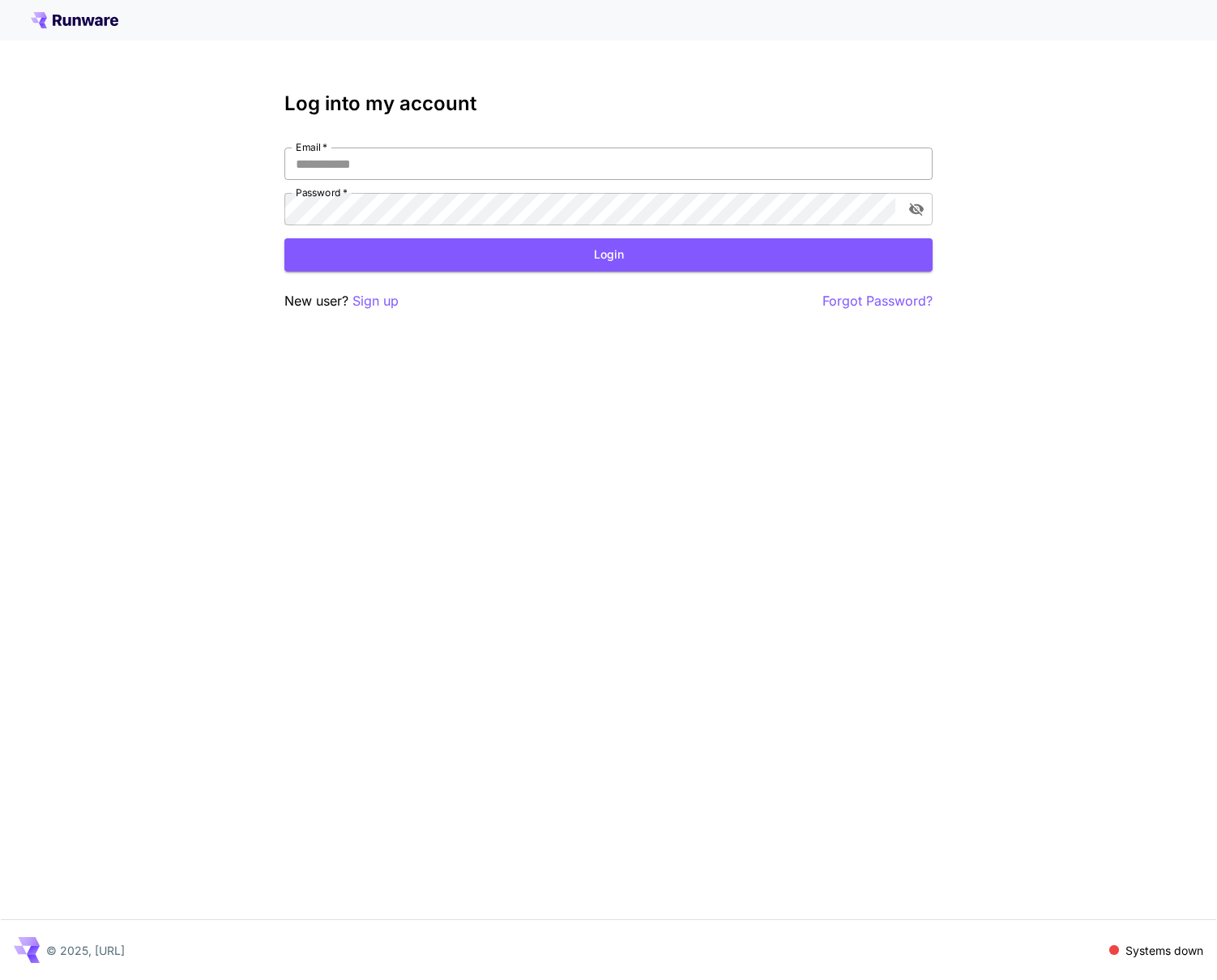
click at [353, 162] on input "Email   *" at bounding box center [608, 163] width 648 height 33
type input "**********"
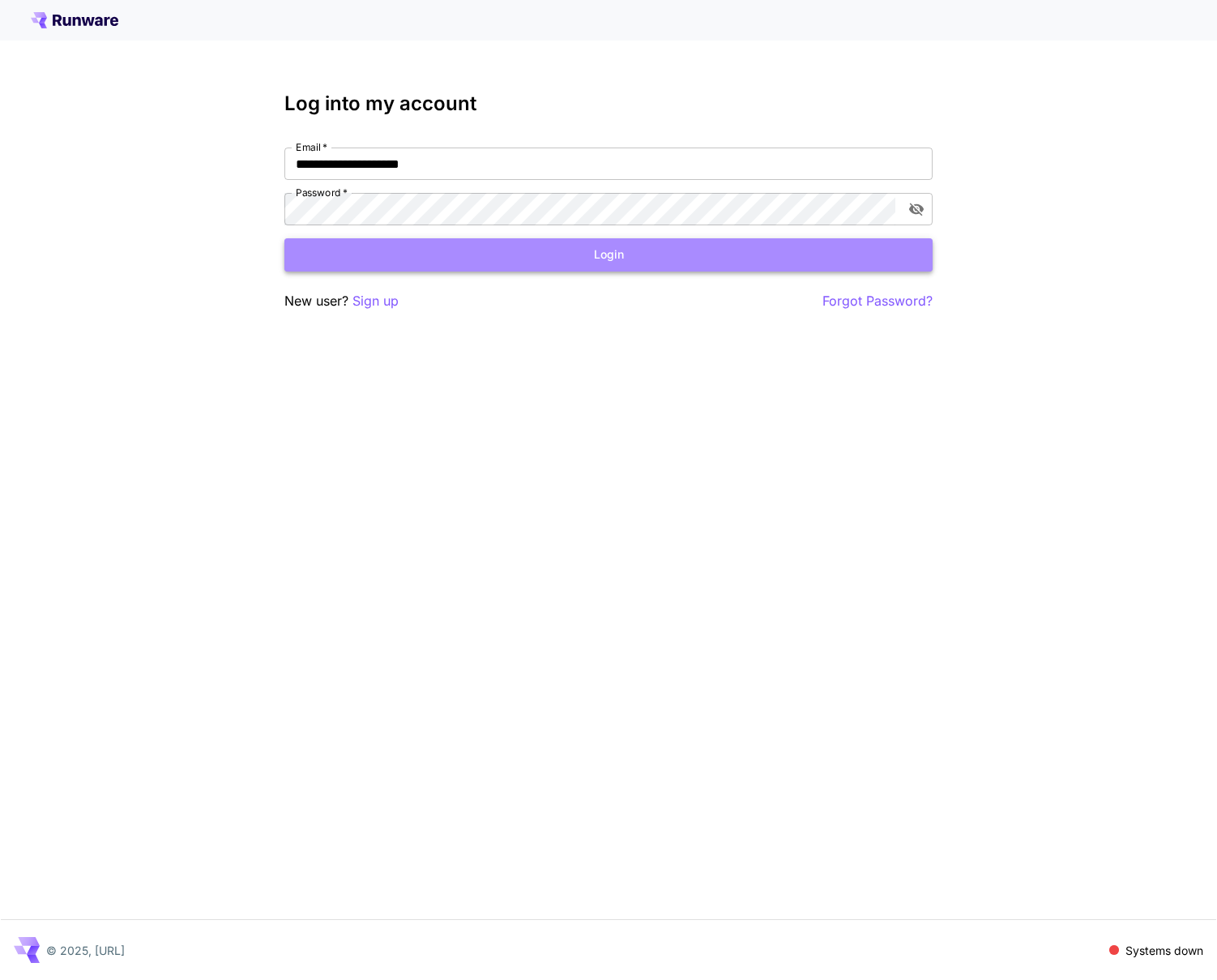
click at [395, 252] on button "Login" at bounding box center [608, 254] width 648 height 33
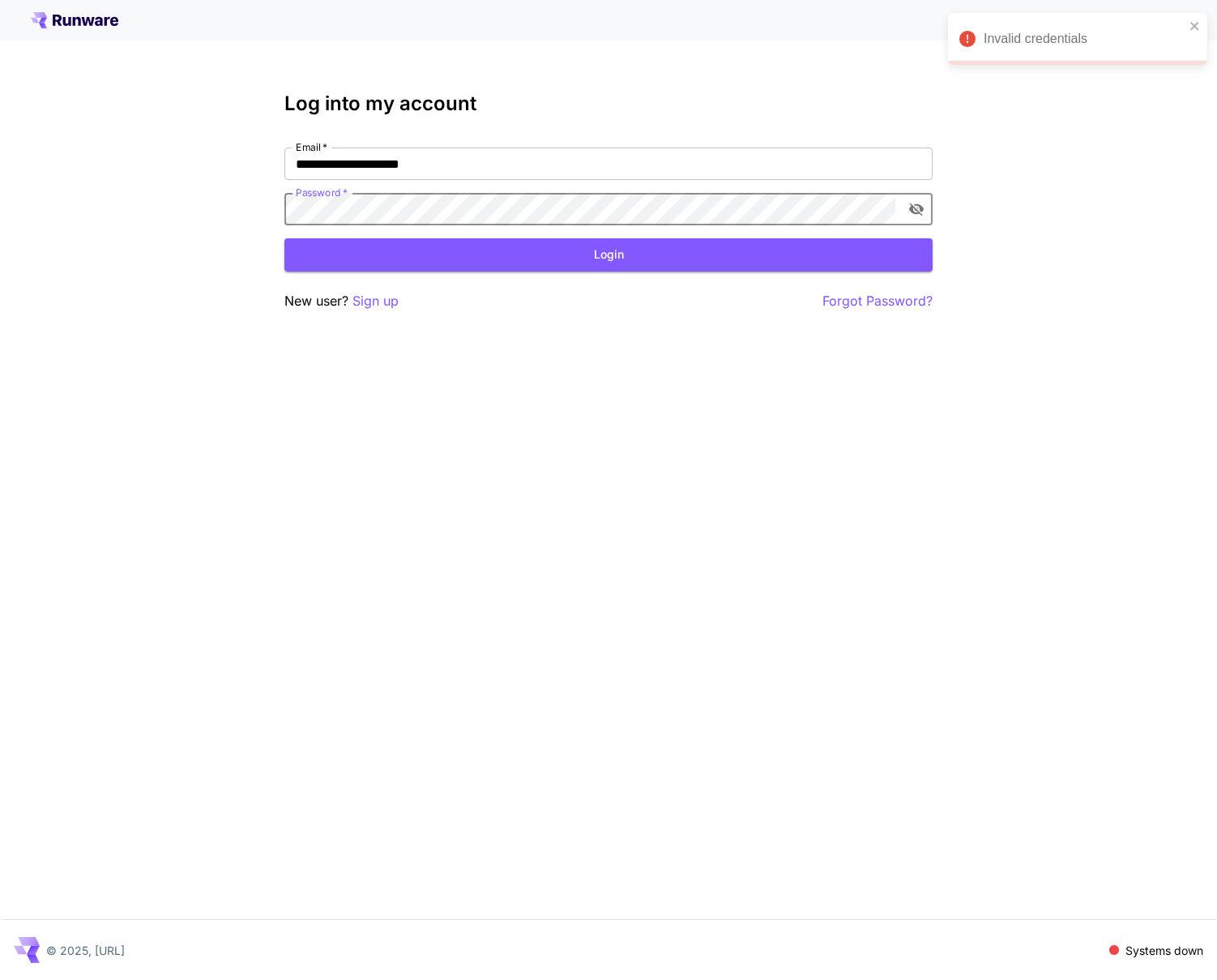
click at [115, 201] on div "**********" at bounding box center [608, 490] width 1217 height 980
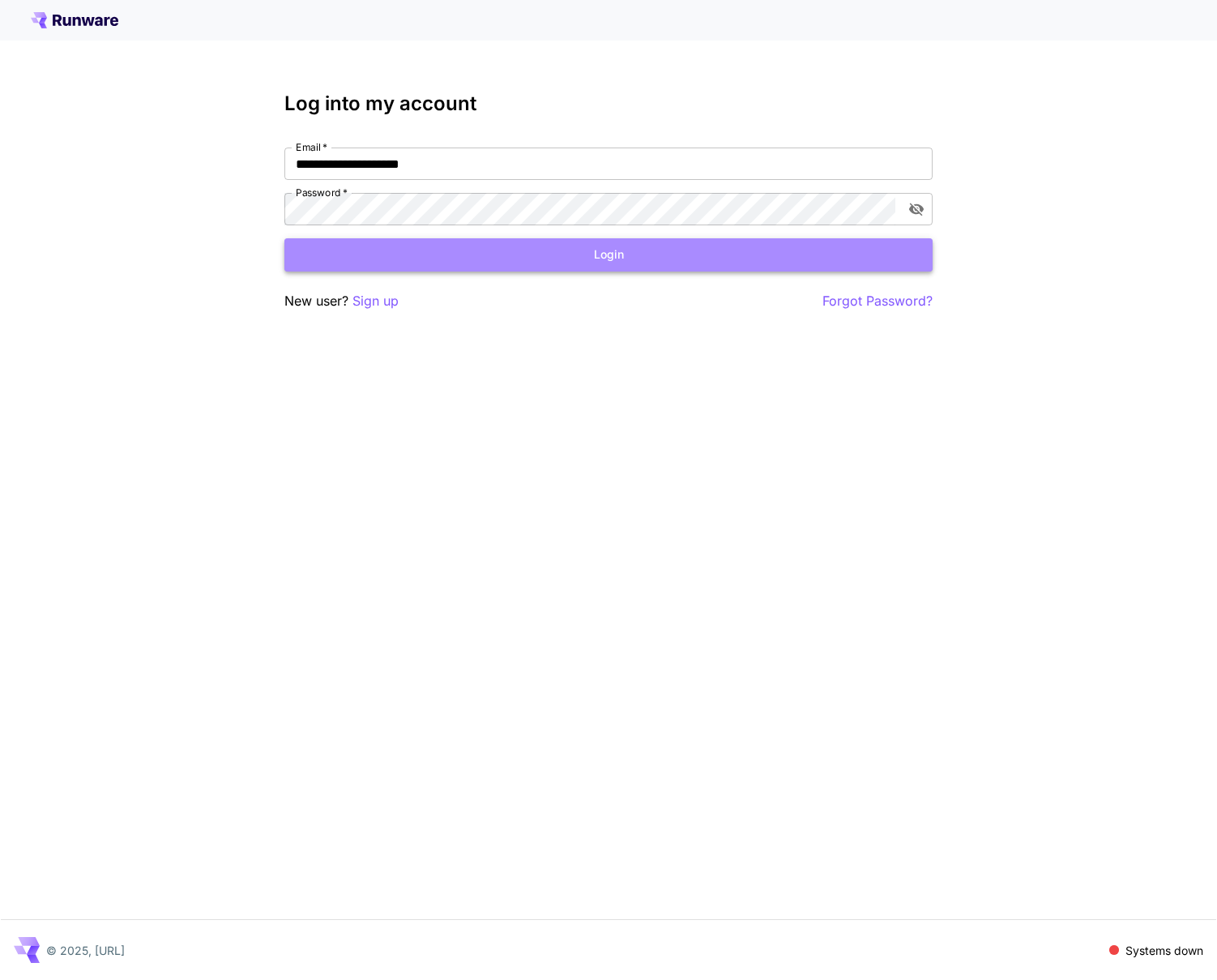
click at [438, 256] on button "Login" at bounding box center [608, 254] width 648 height 33
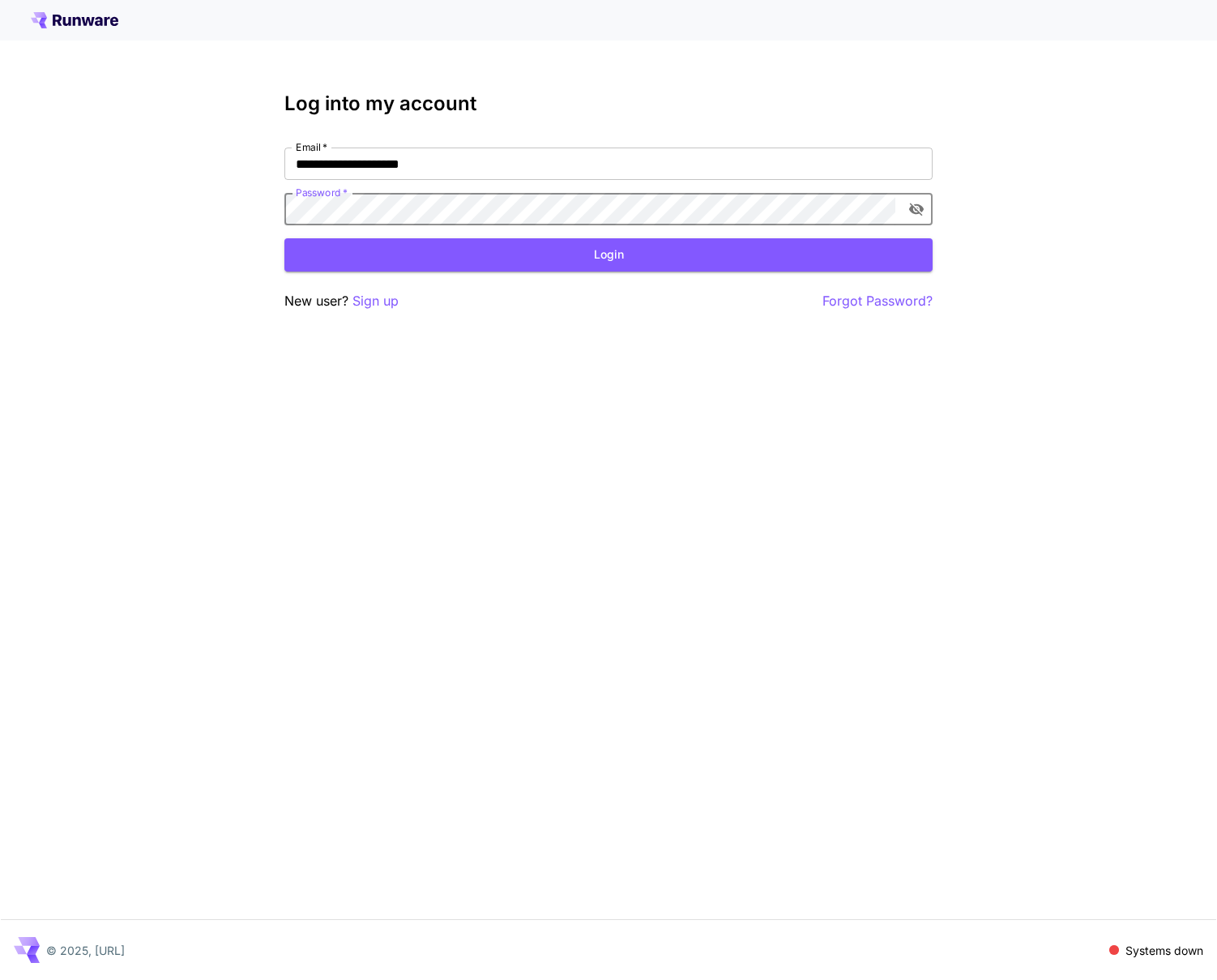
click at [122, 193] on div "**********" at bounding box center [608, 490] width 1217 height 980
click button "Login" at bounding box center [608, 254] width 648 height 33
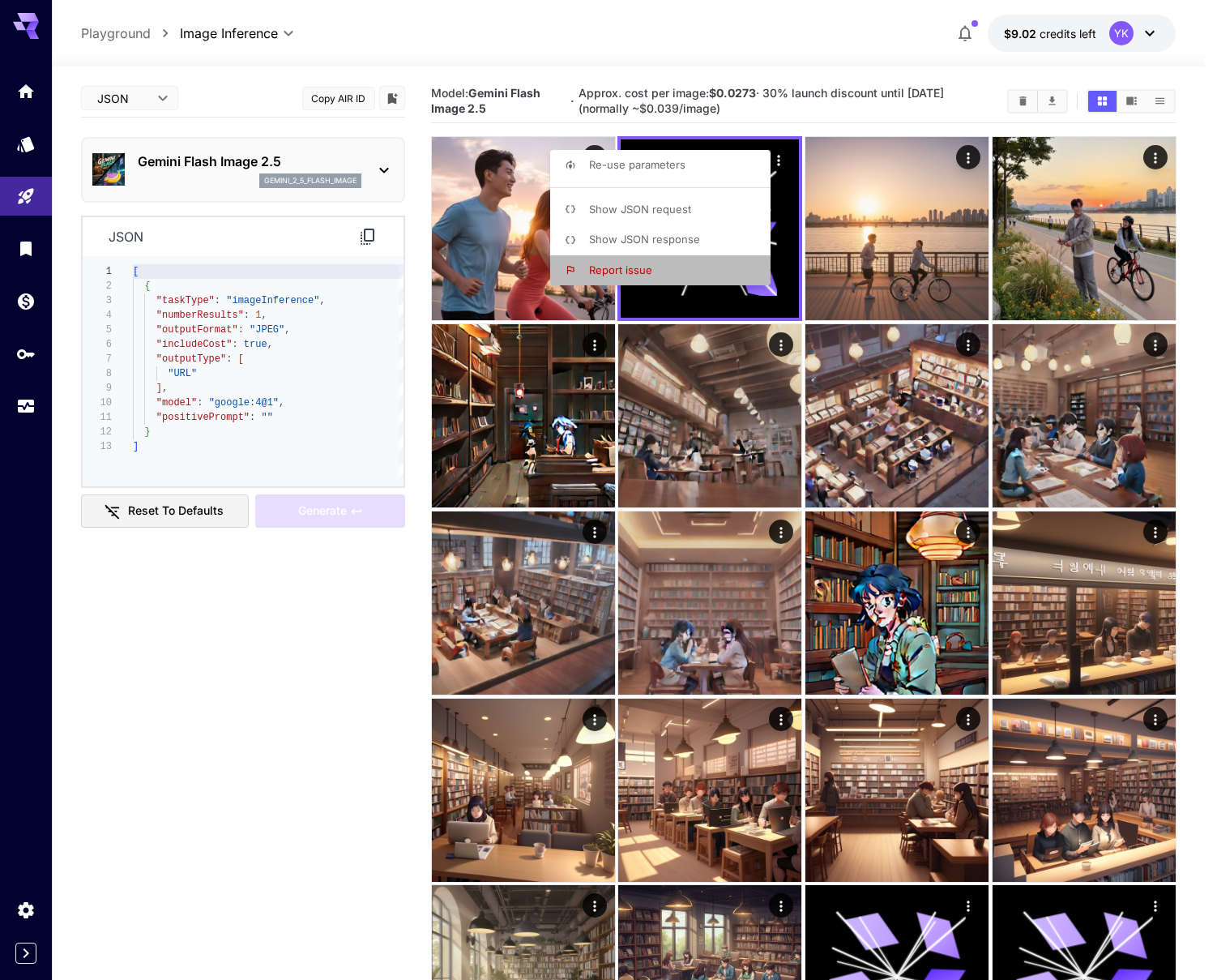
click at [653, 270] on li "Report issue" at bounding box center [665, 270] width 230 height 31
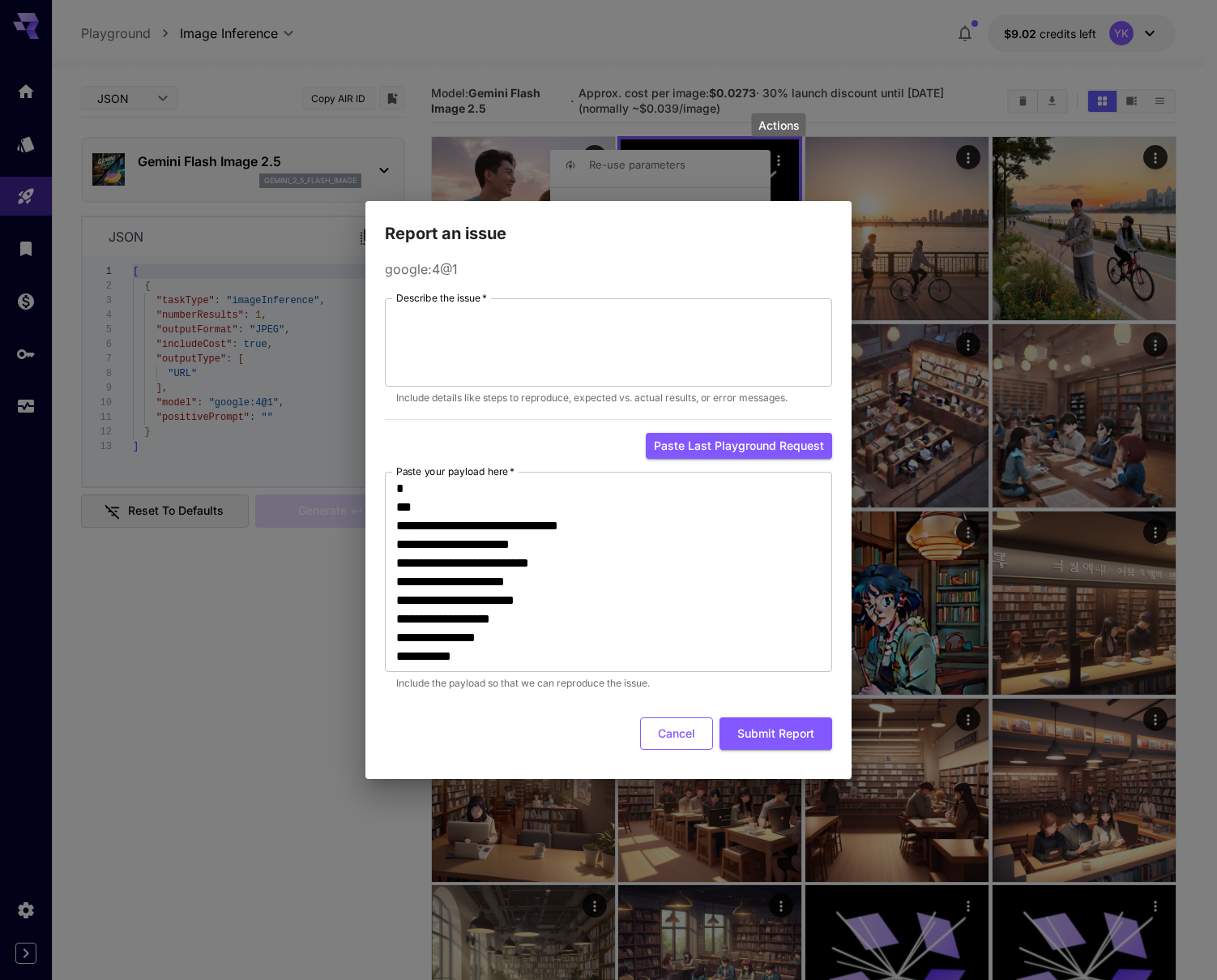
click at [679, 737] on button "Cancel" at bounding box center [676, 734] width 73 height 33
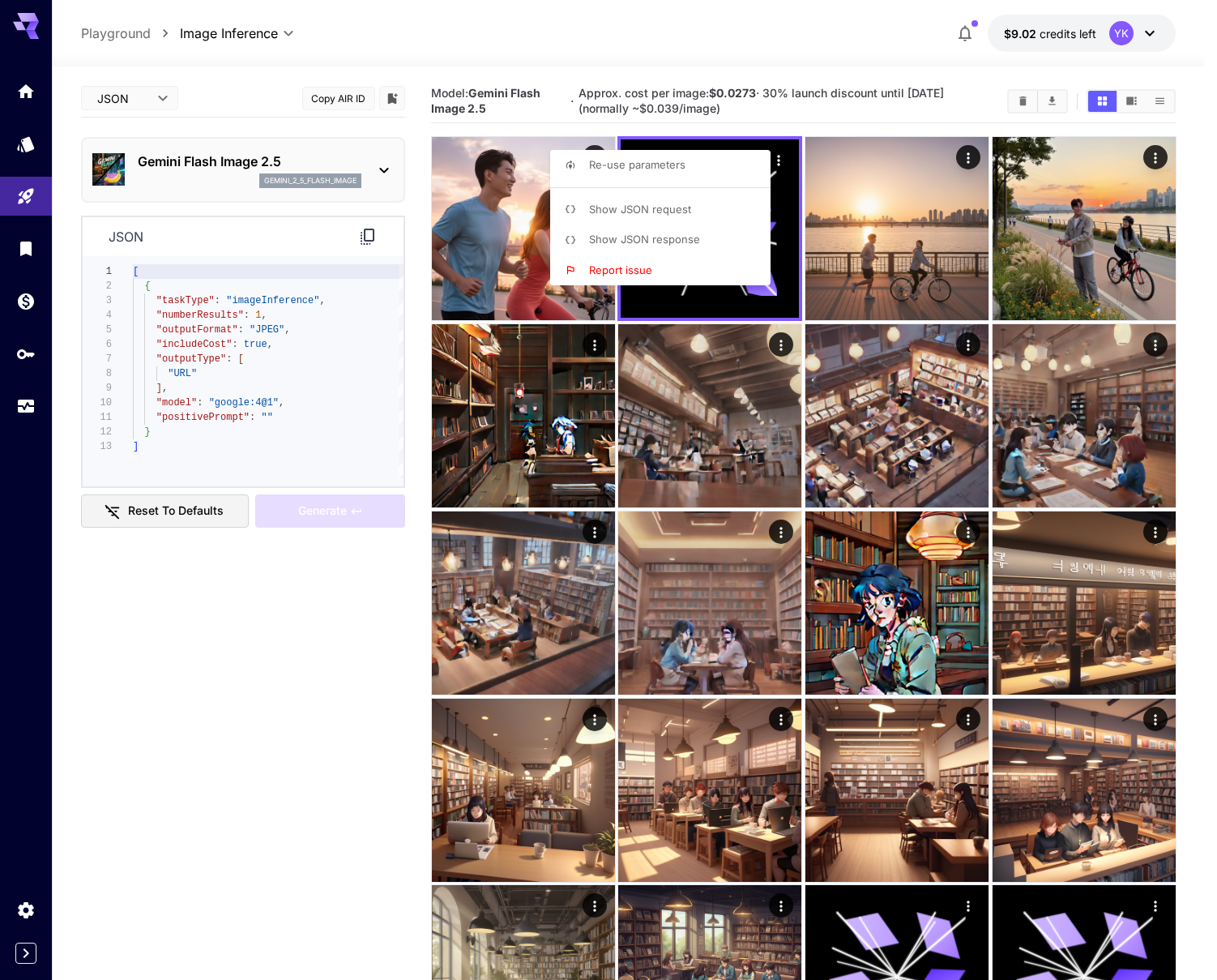
click at [1140, 129] on div at bounding box center [608, 490] width 1217 height 980
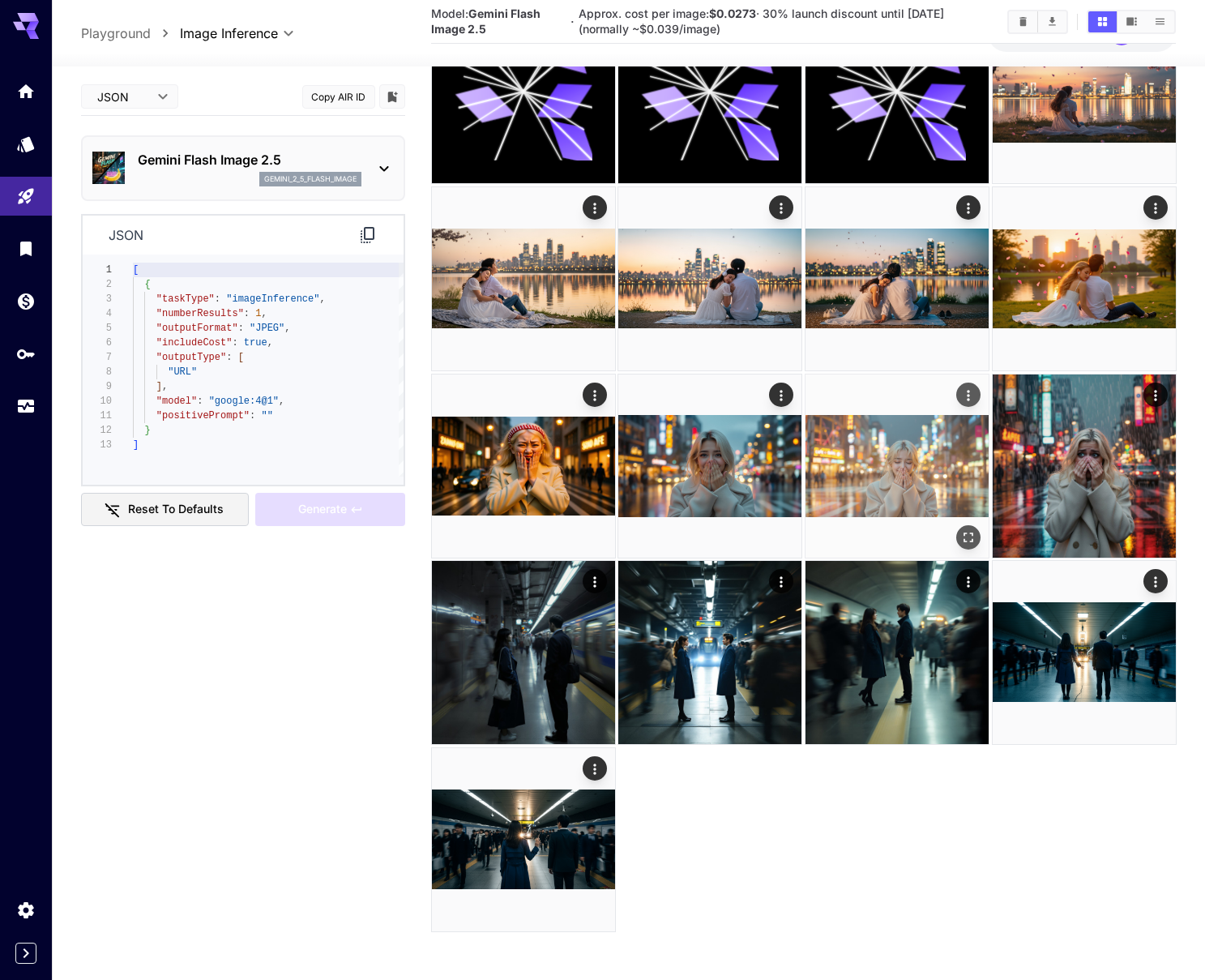
scroll to position [1073, 0]
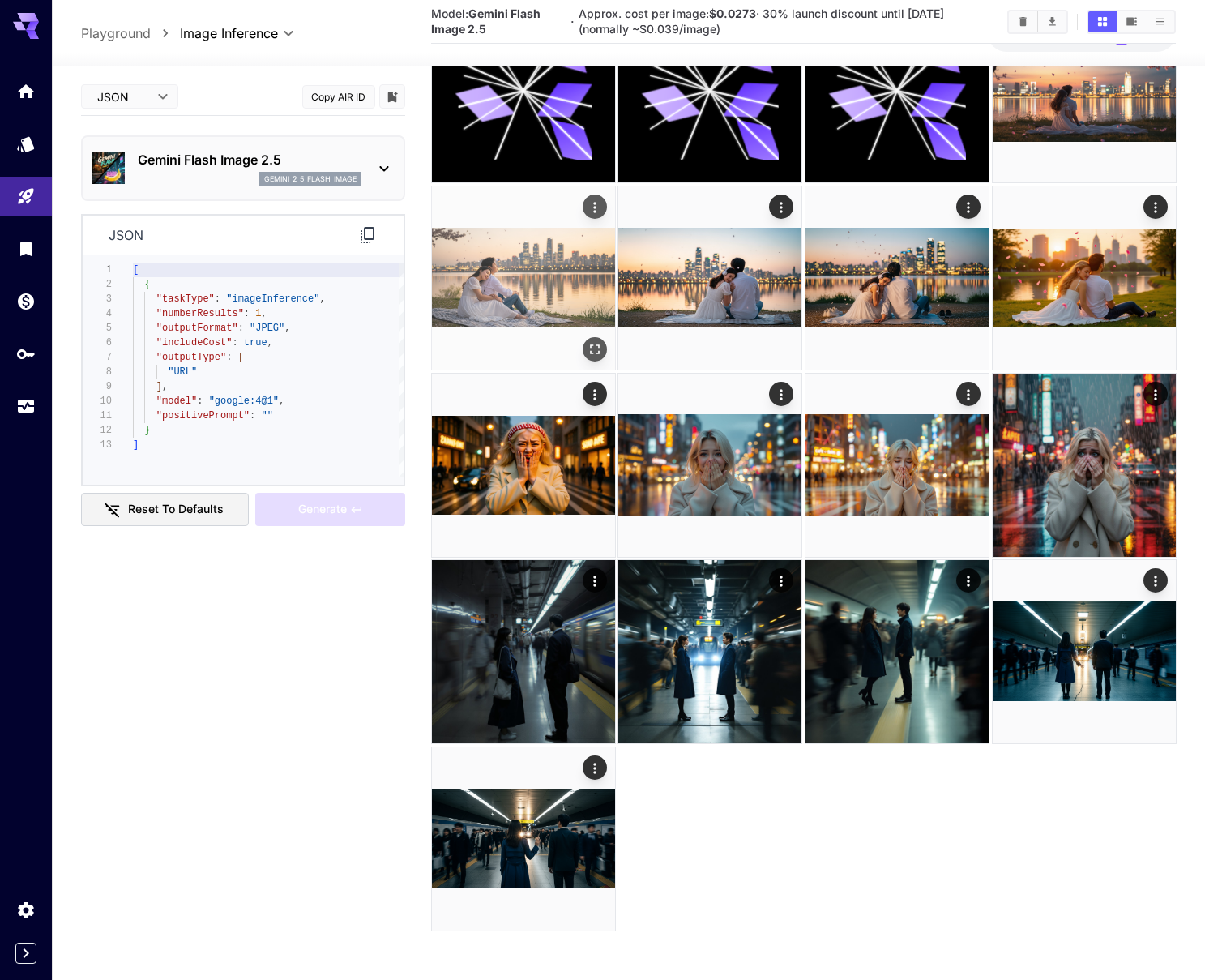
click at [537, 276] on img at bounding box center [524, 278] width 183 height 183
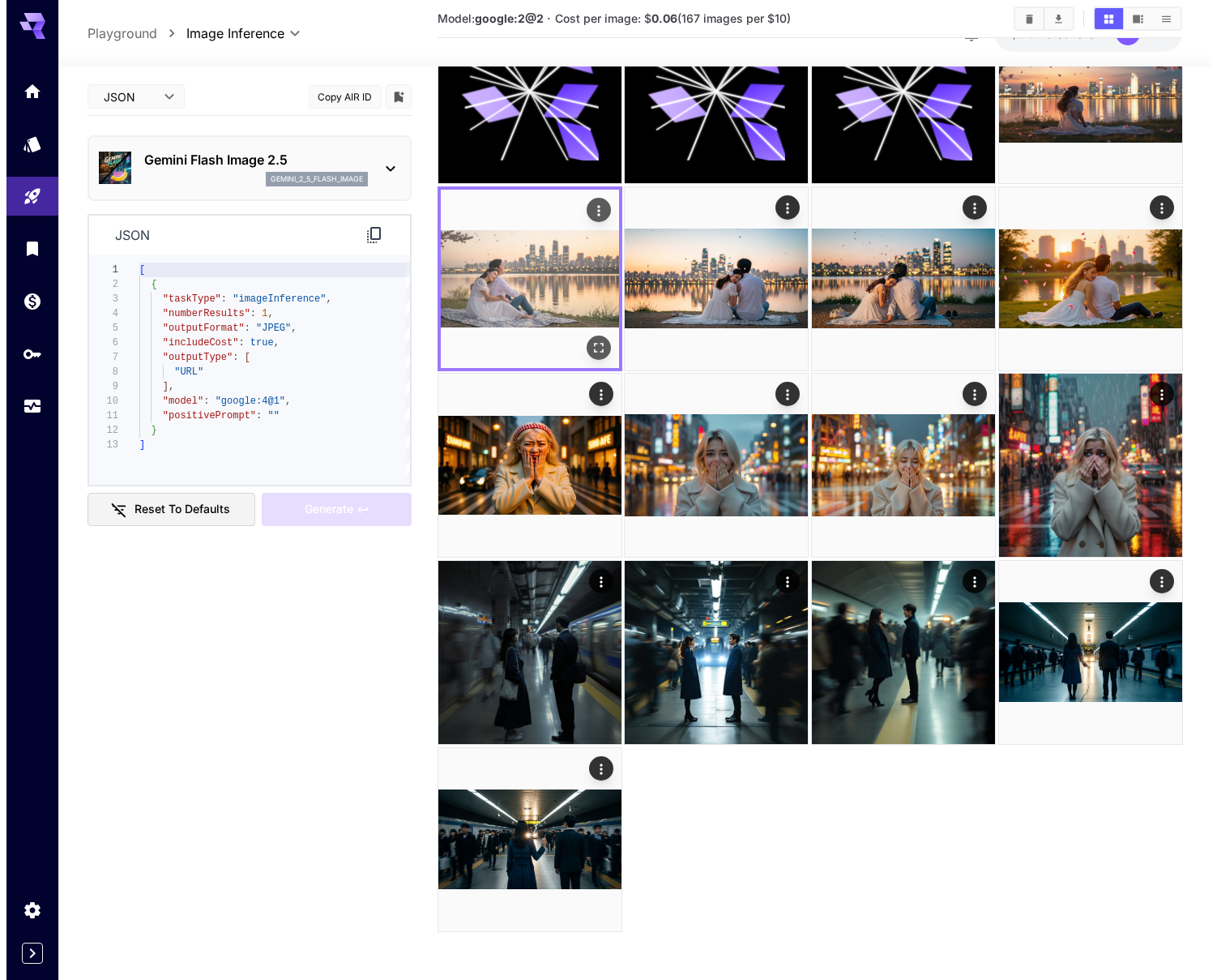
scroll to position [1066, 0]
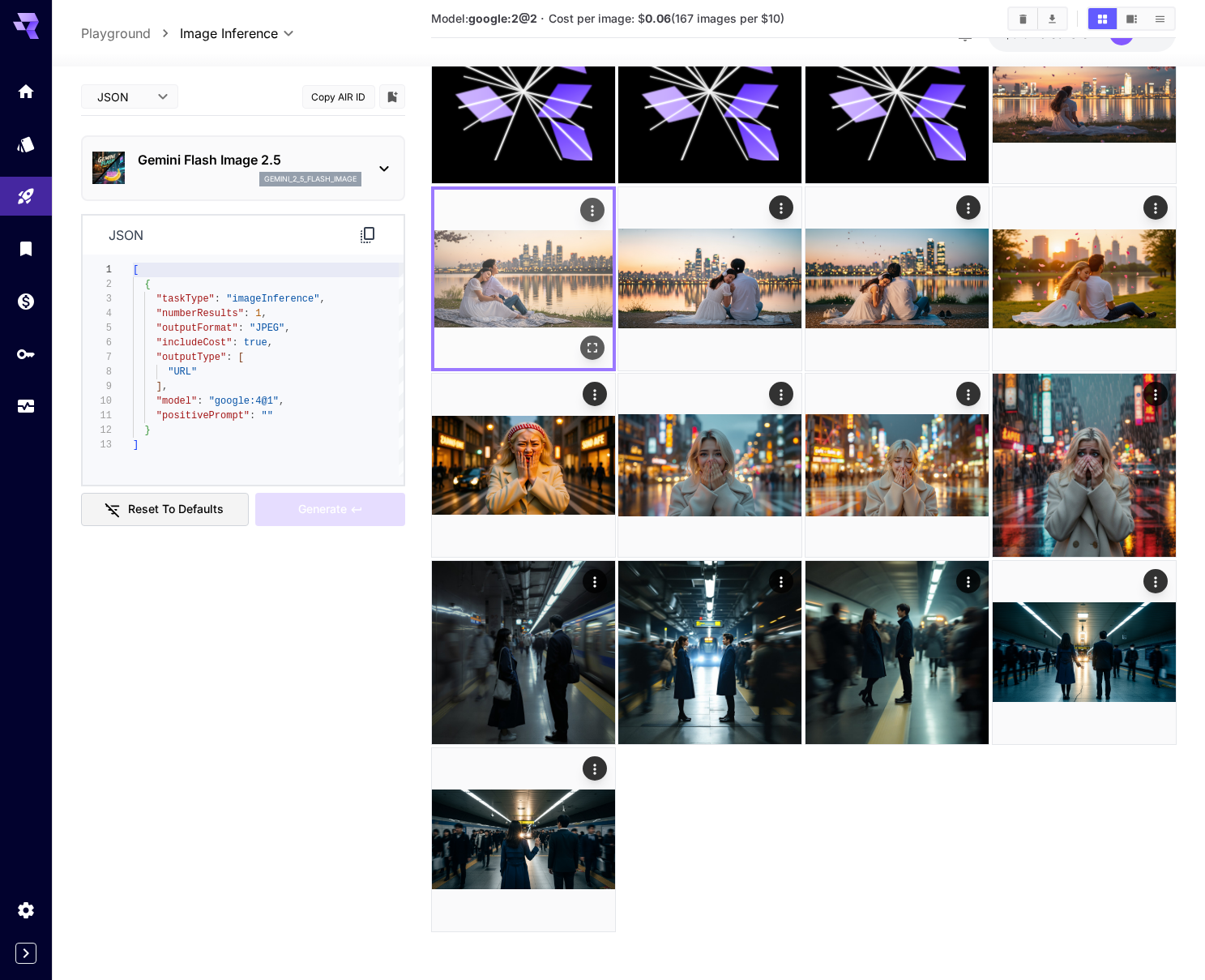
click at [536, 276] on img at bounding box center [523, 279] width 178 height 178
click at [591, 352] on icon "Open in fullscreen" at bounding box center [591, 347] width 16 height 16
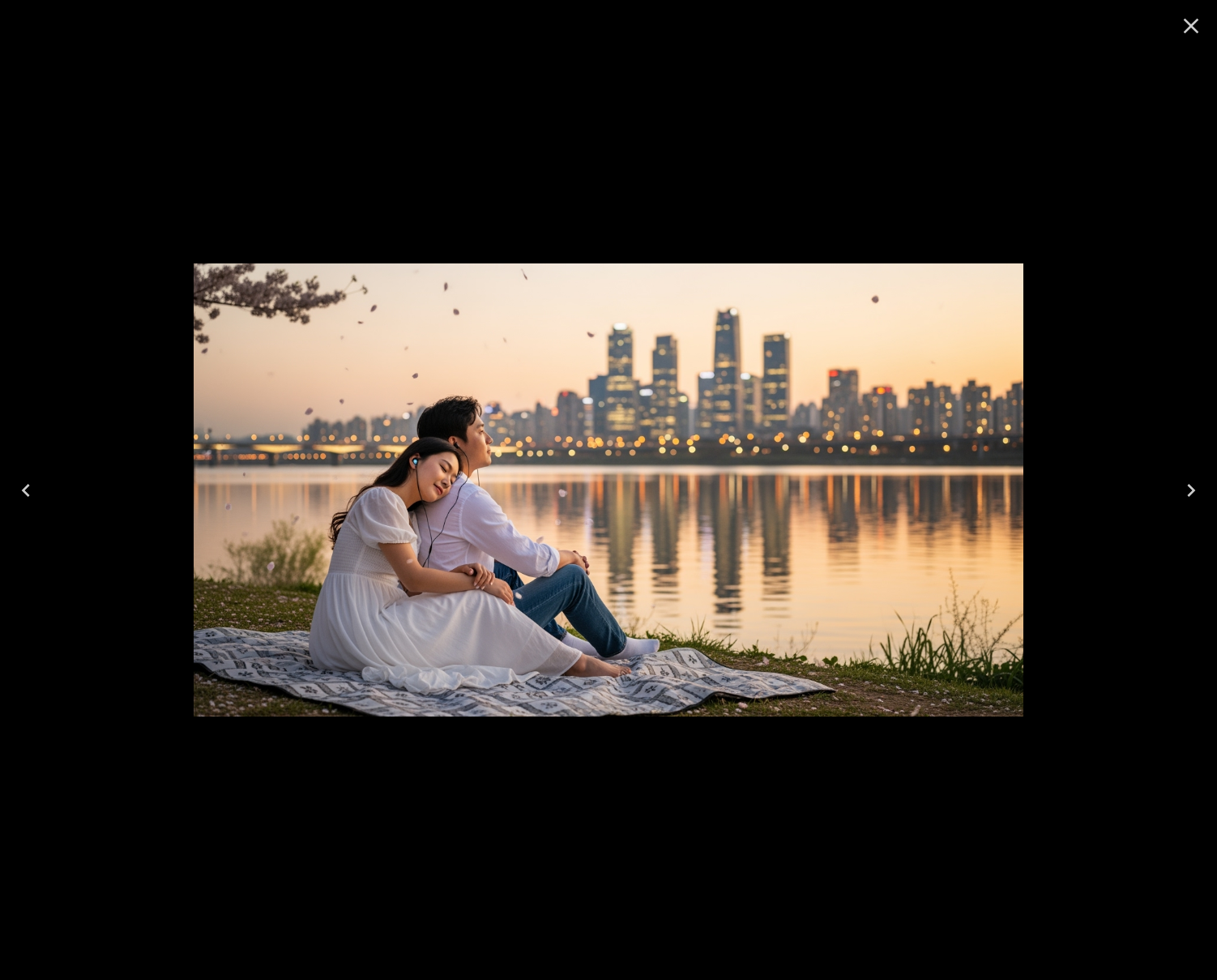
click at [1188, 27] on icon "Close" at bounding box center [1191, 27] width 15 height 15
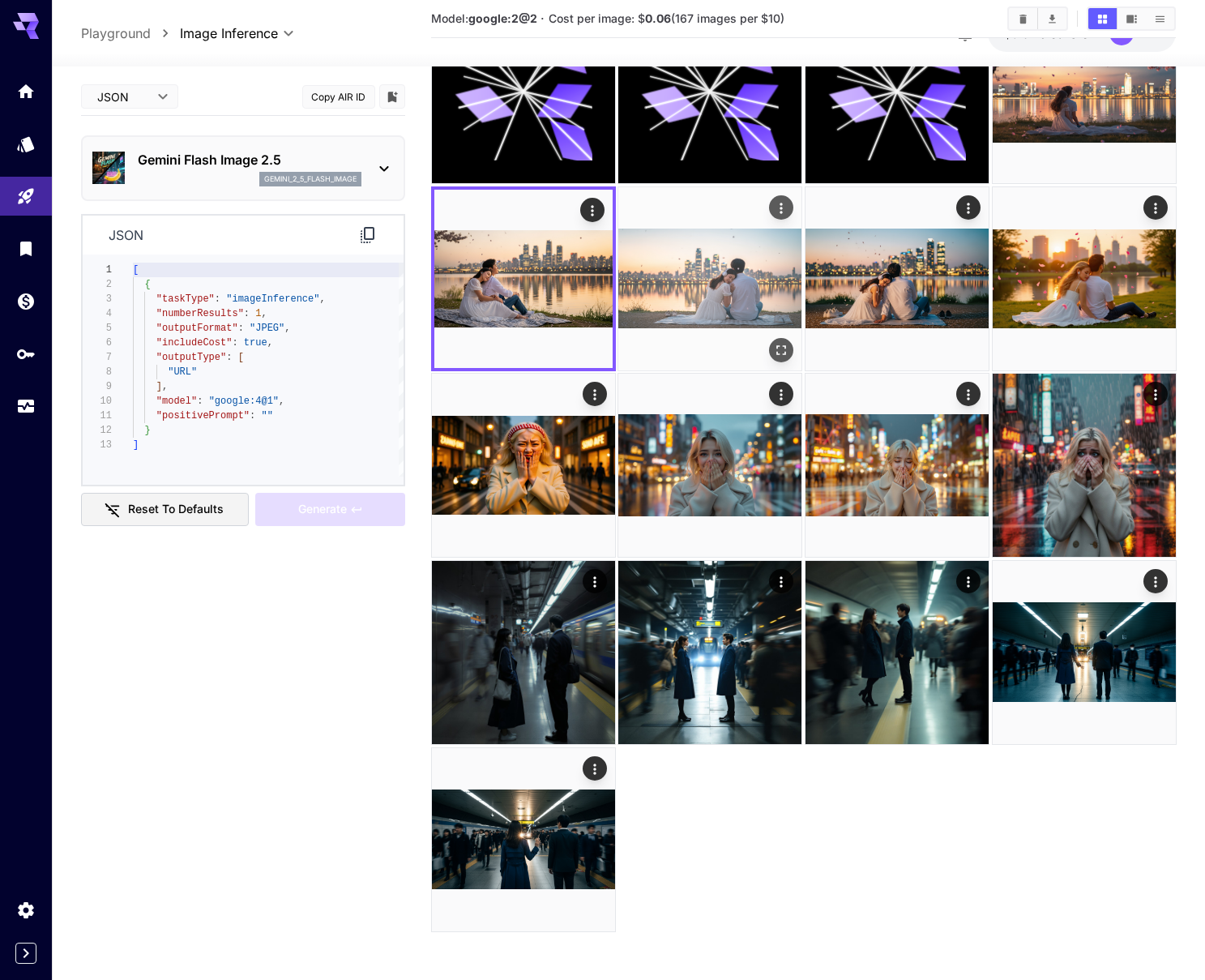
click at [711, 270] on img at bounding box center [709, 279] width 183 height 183
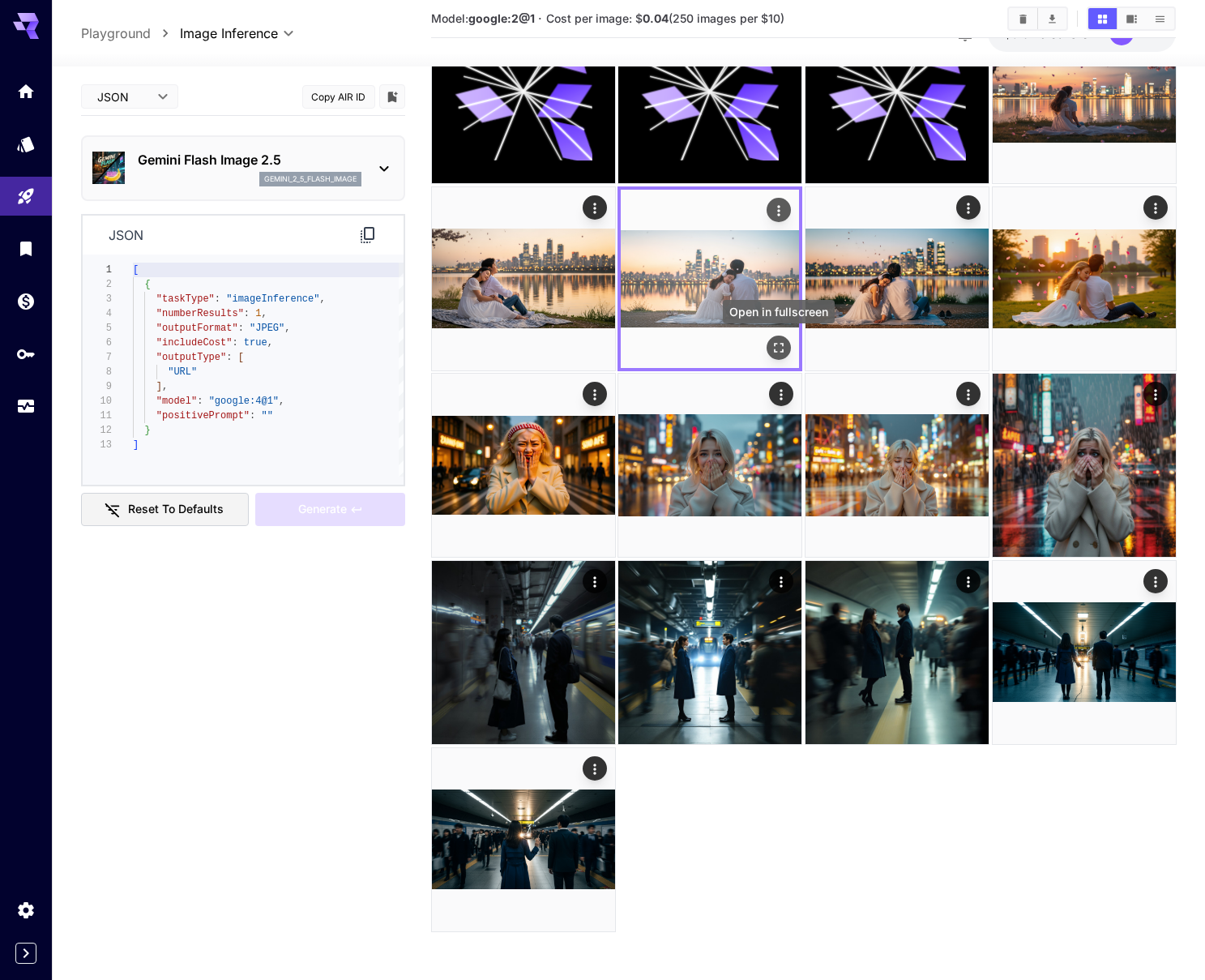
click at [781, 339] on icon "Open in fullscreen" at bounding box center [778, 347] width 16 height 16
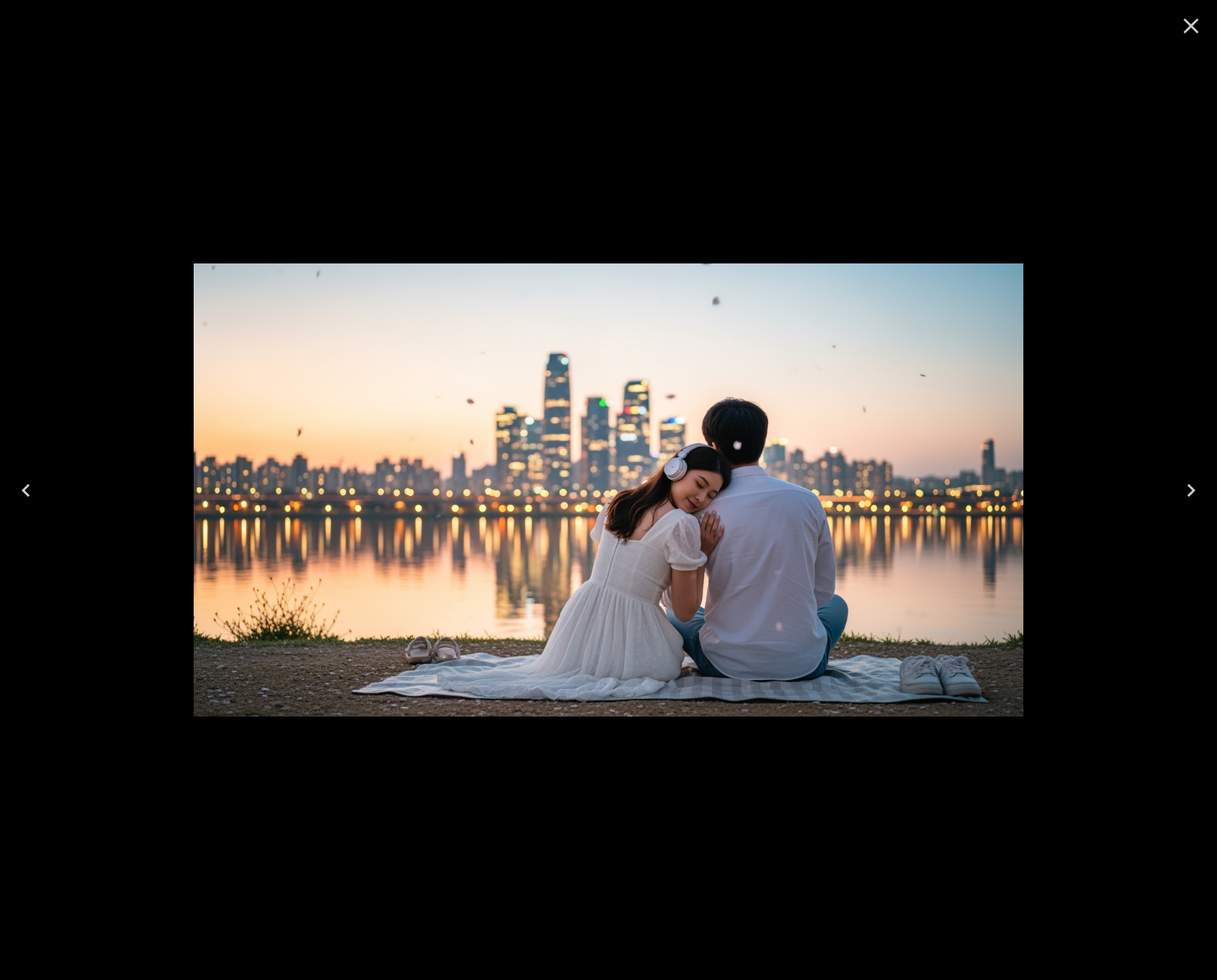
click at [1194, 24] on icon "Close" at bounding box center [1191, 27] width 15 height 15
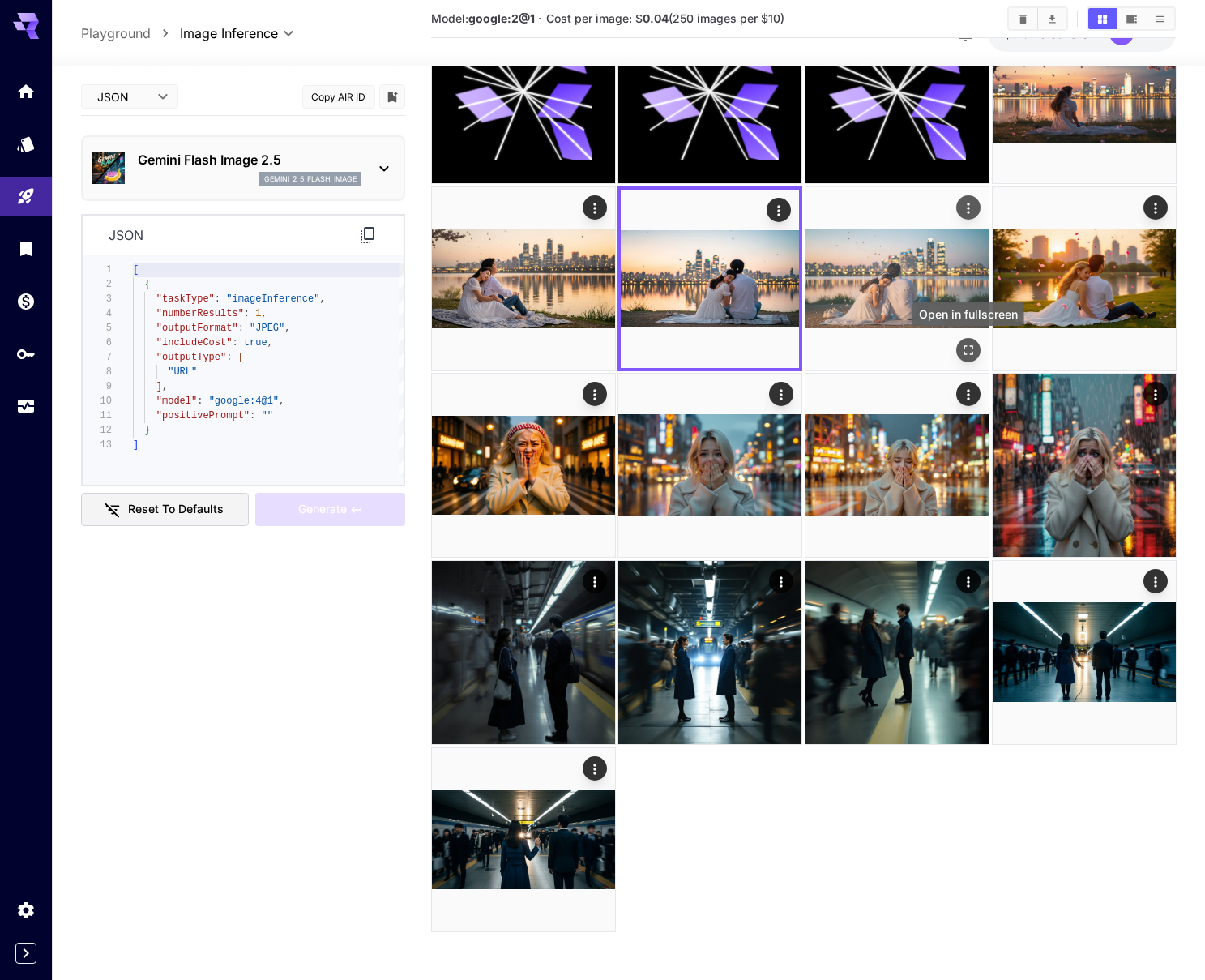
click at [972, 344] on icon "Open in fullscreen" at bounding box center [968, 348] width 9 height 9
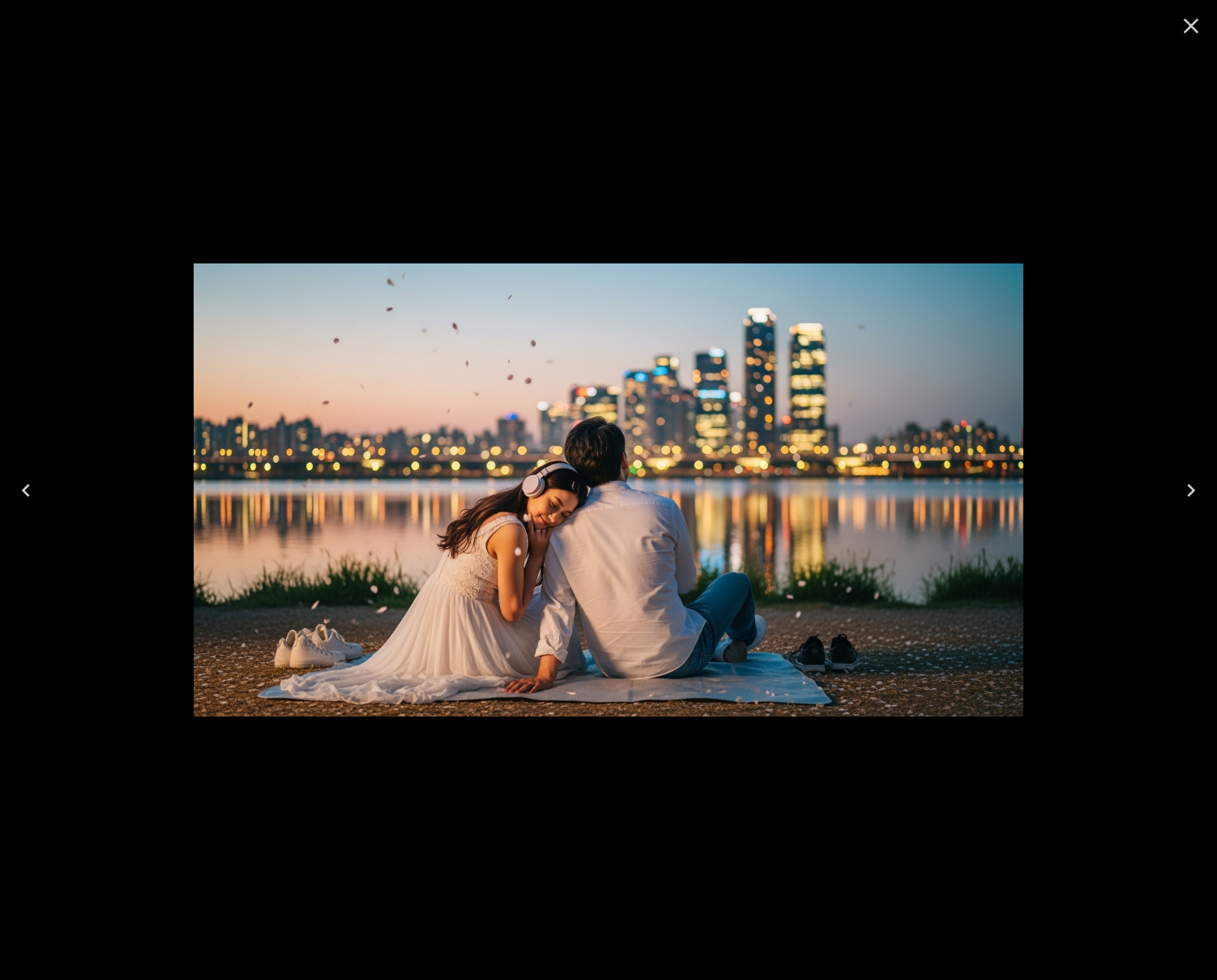
click at [1184, 29] on icon "Close" at bounding box center [1191, 26] width 26 height 26
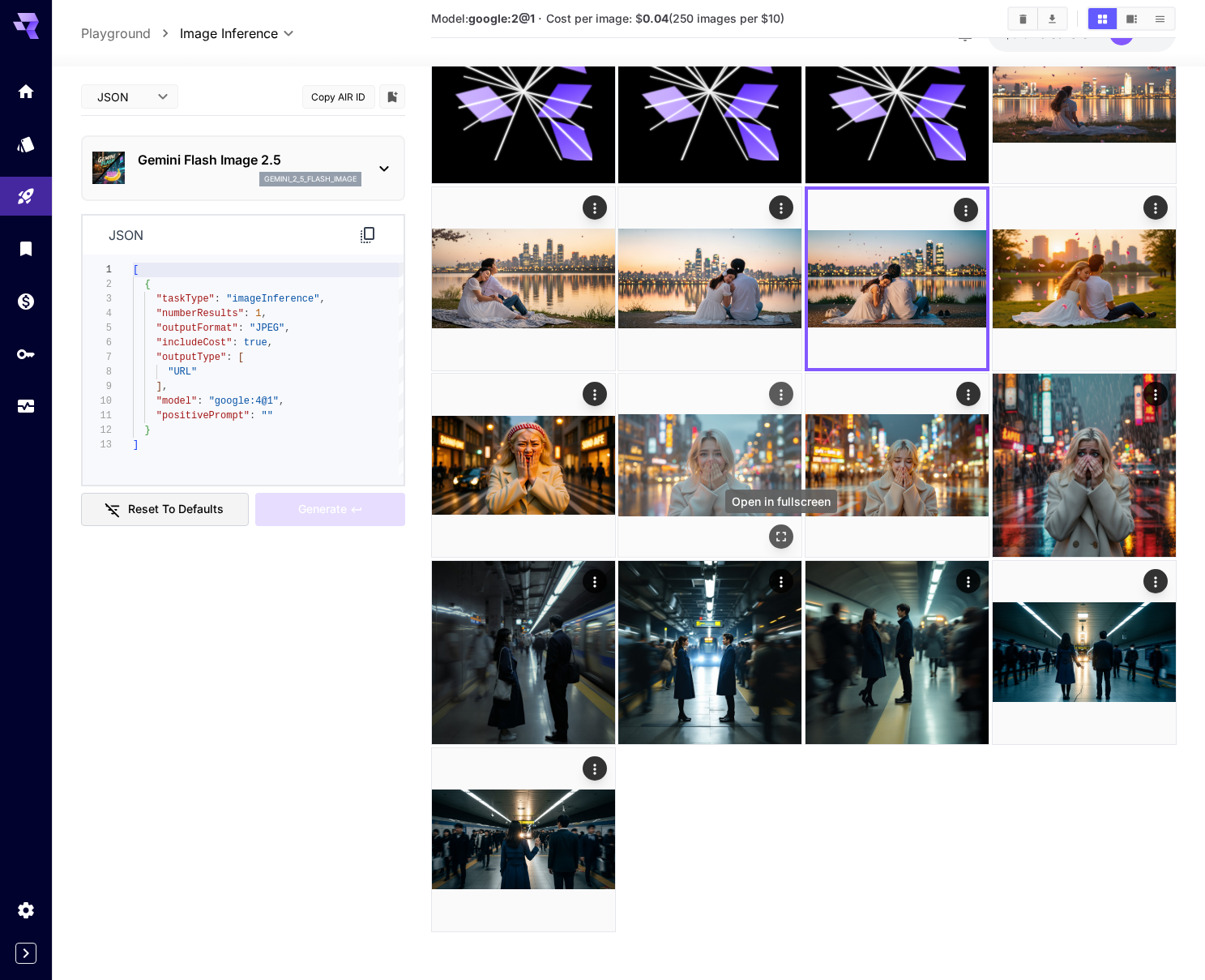
click at [782, 535] on icon "Open in fullscreen" at bounding box center [781, 536] width 16 height 16
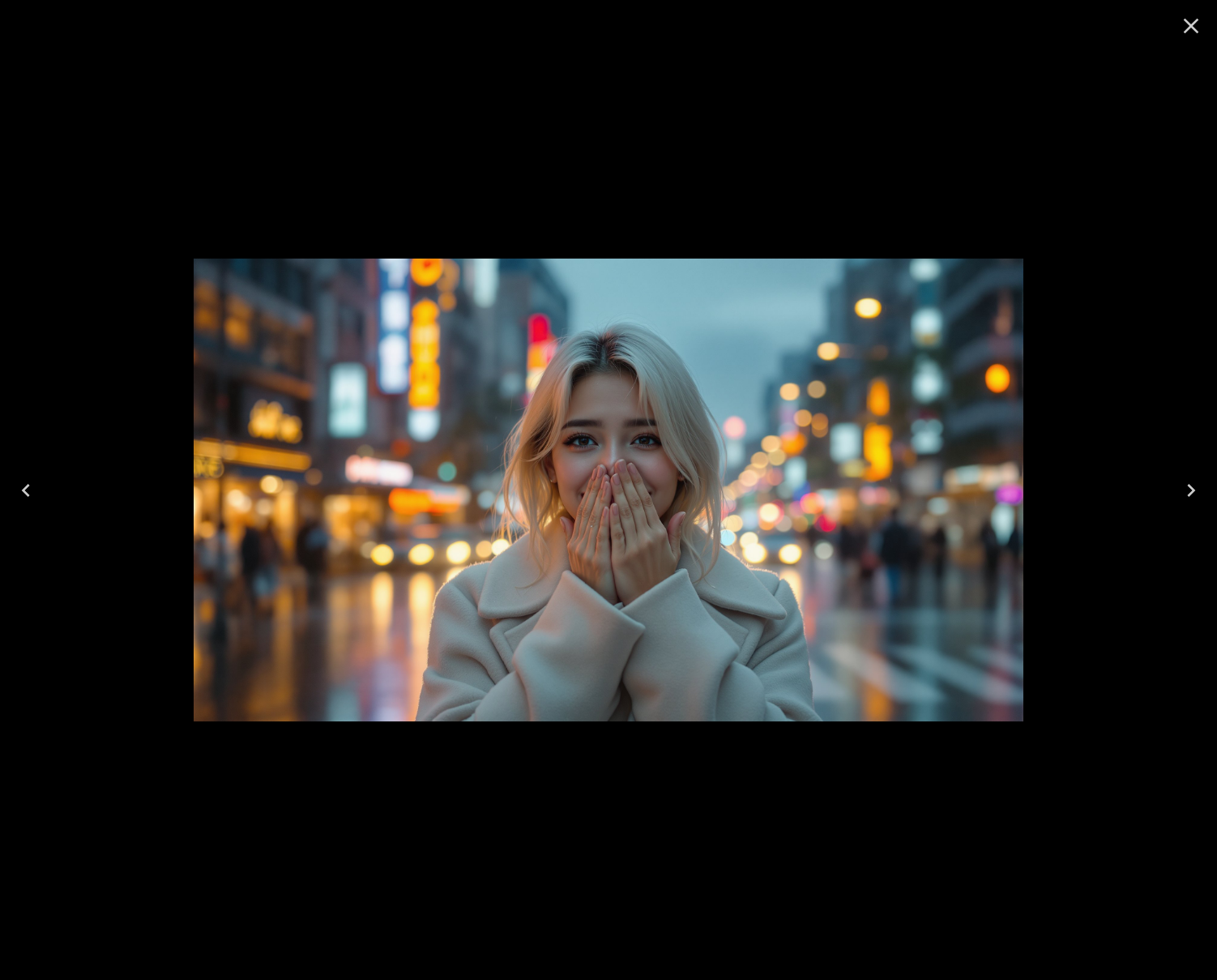
click at [1179, 25] on icon "Close" at bounding box center [1191, 26] width 26 height 26
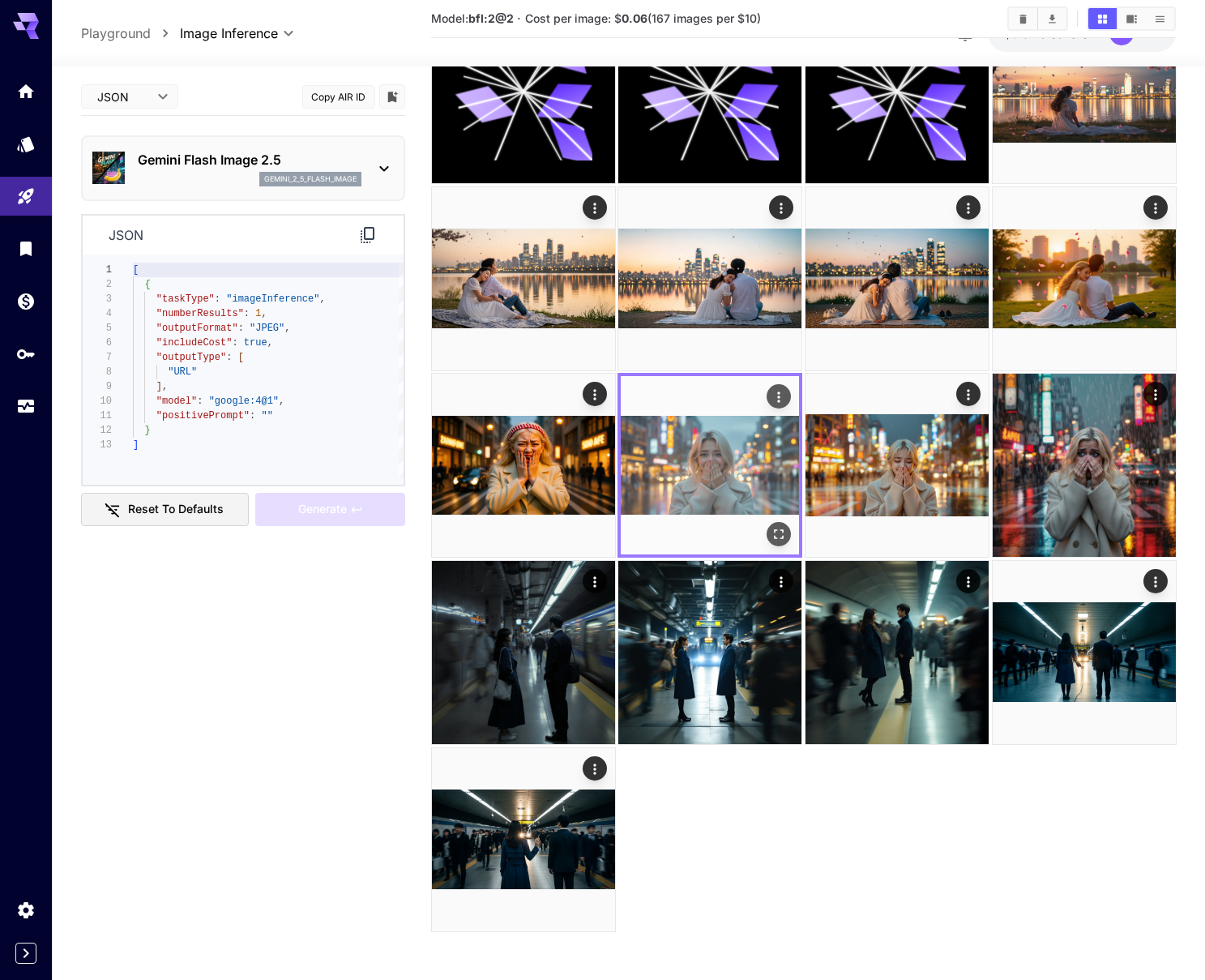
click at [664, 488] on img at bounding box center [709, 465] width 178 height 178
click at [768, 391] on button "Actions" at bounding box center [779, 396] width 24 height 24
click at [778, 393] on icon "Actions" at bounding box center [778, 396] width 3 height 10
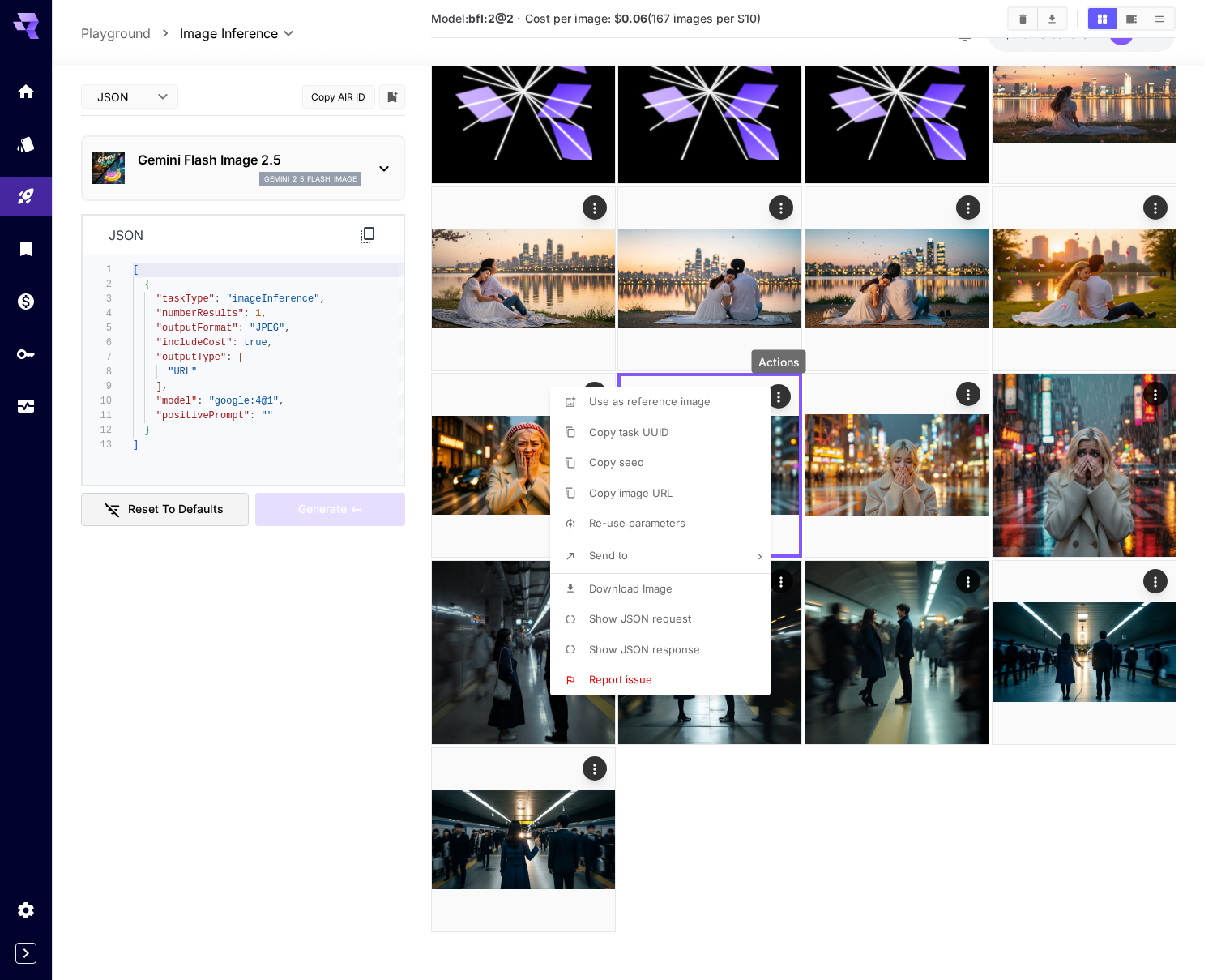
click at [889, 811] on div at bounding box center [608, 490] width 1217 height 980
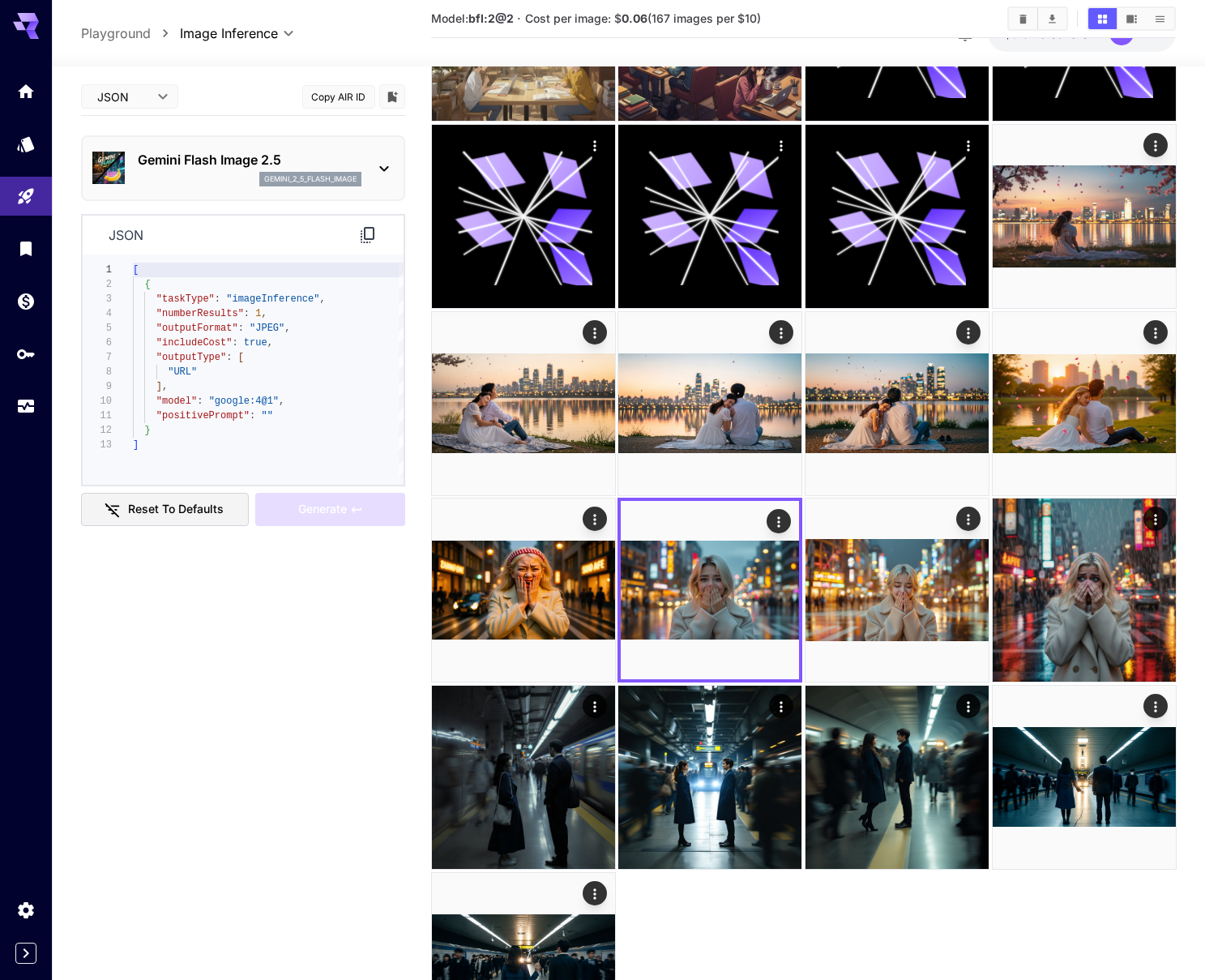
scroll to position [876, 0]
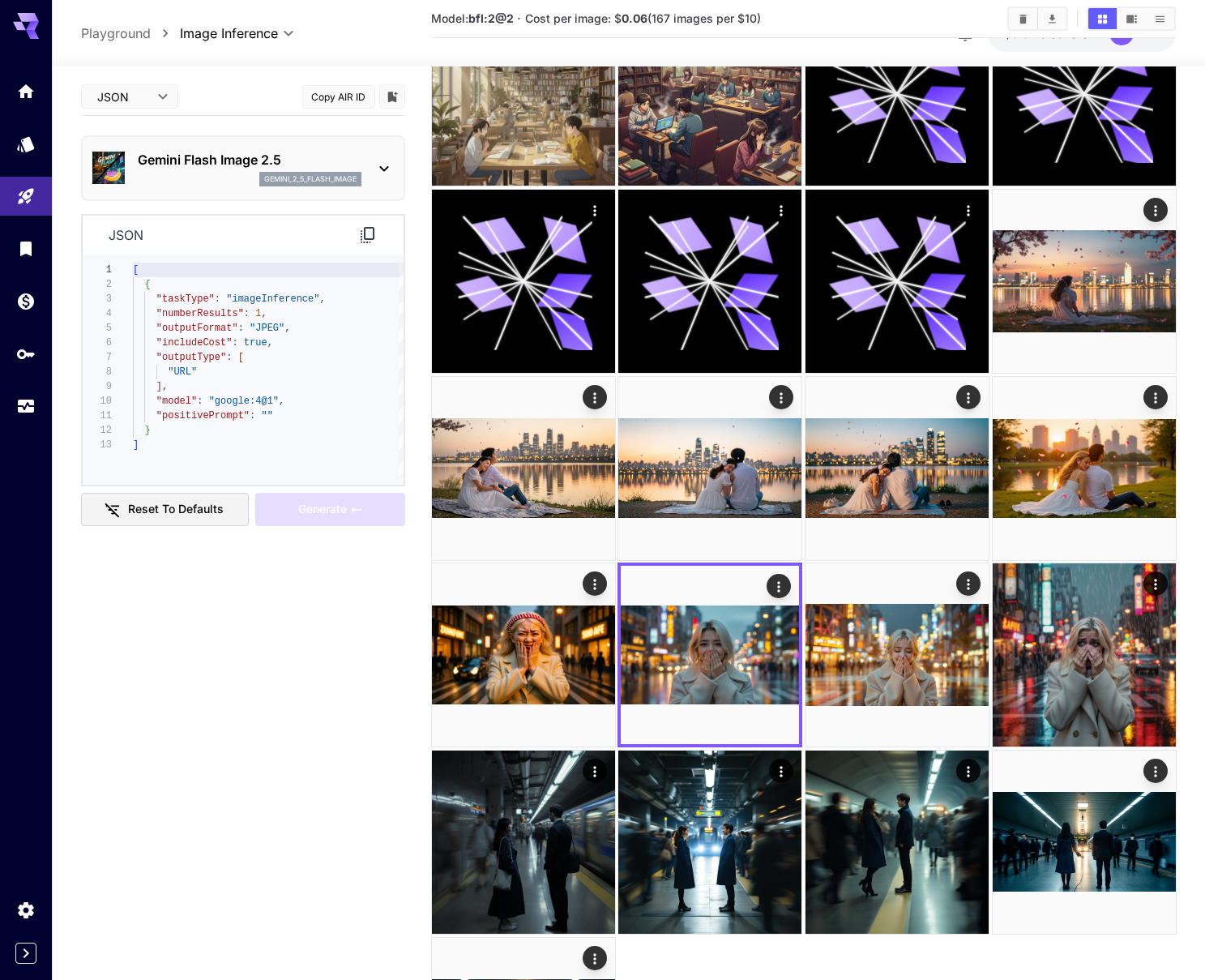
click at [382, 167] on icon at bounding box center [383, 169] width 20 height 20
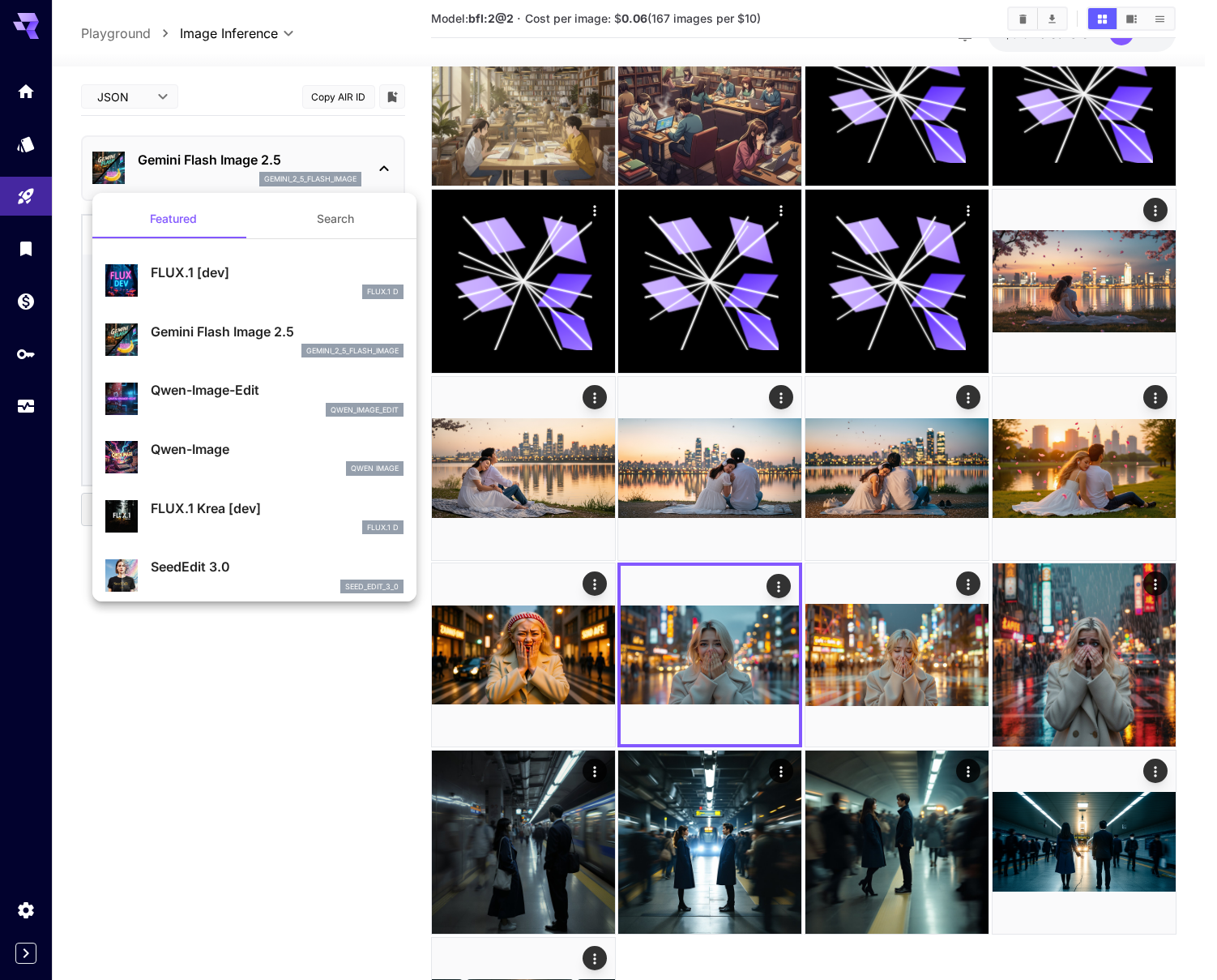
click at [380, 160] on div at bounding box center [608, 490] width 1217 height 980
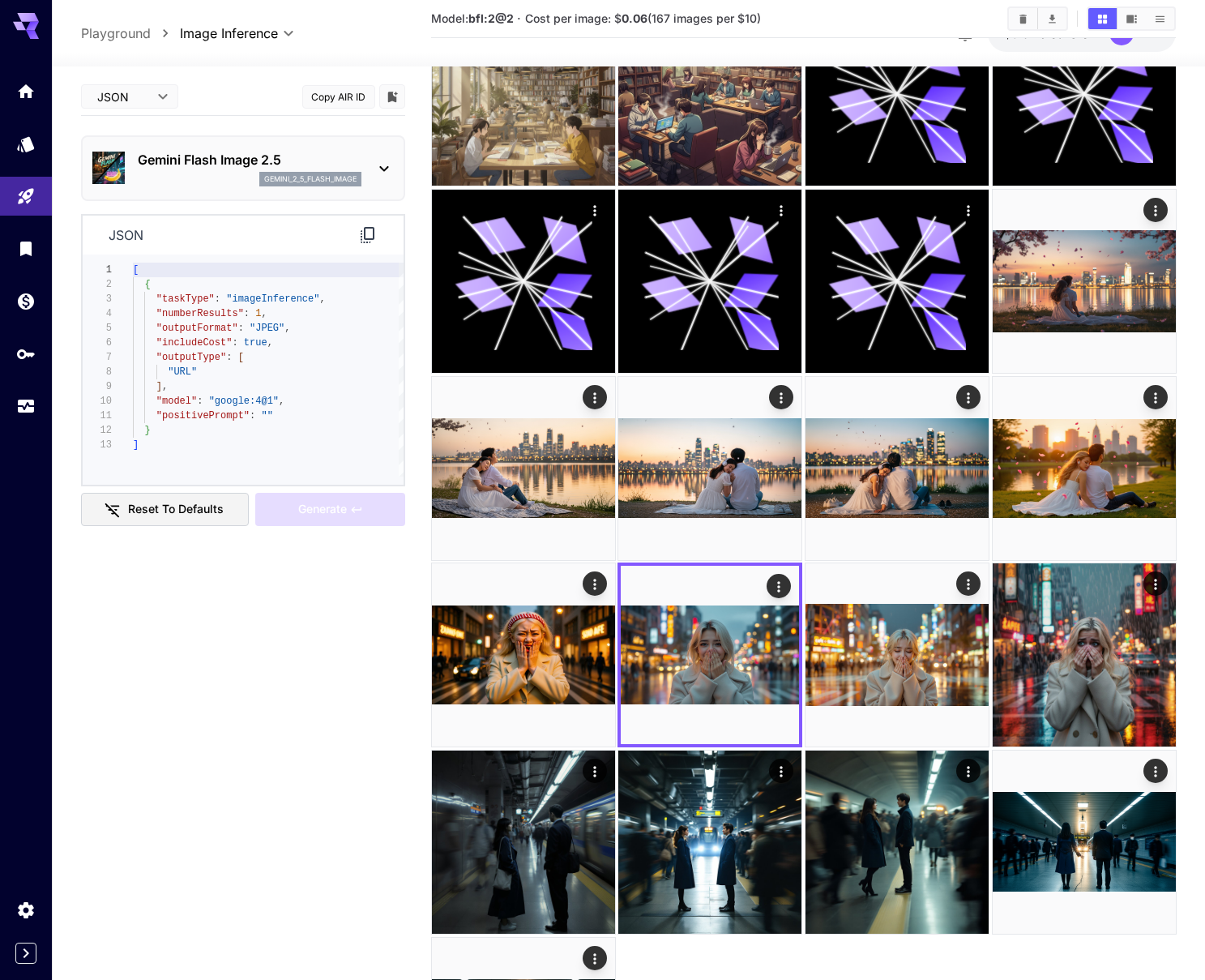
click at [153, 458] on div "[ { "taskType" : "imageInference" , "numberResults" : 1 , "outputFormat" : "JPE…" at bounding box center [268, 370] width 270 height 214
type textarea "**********"
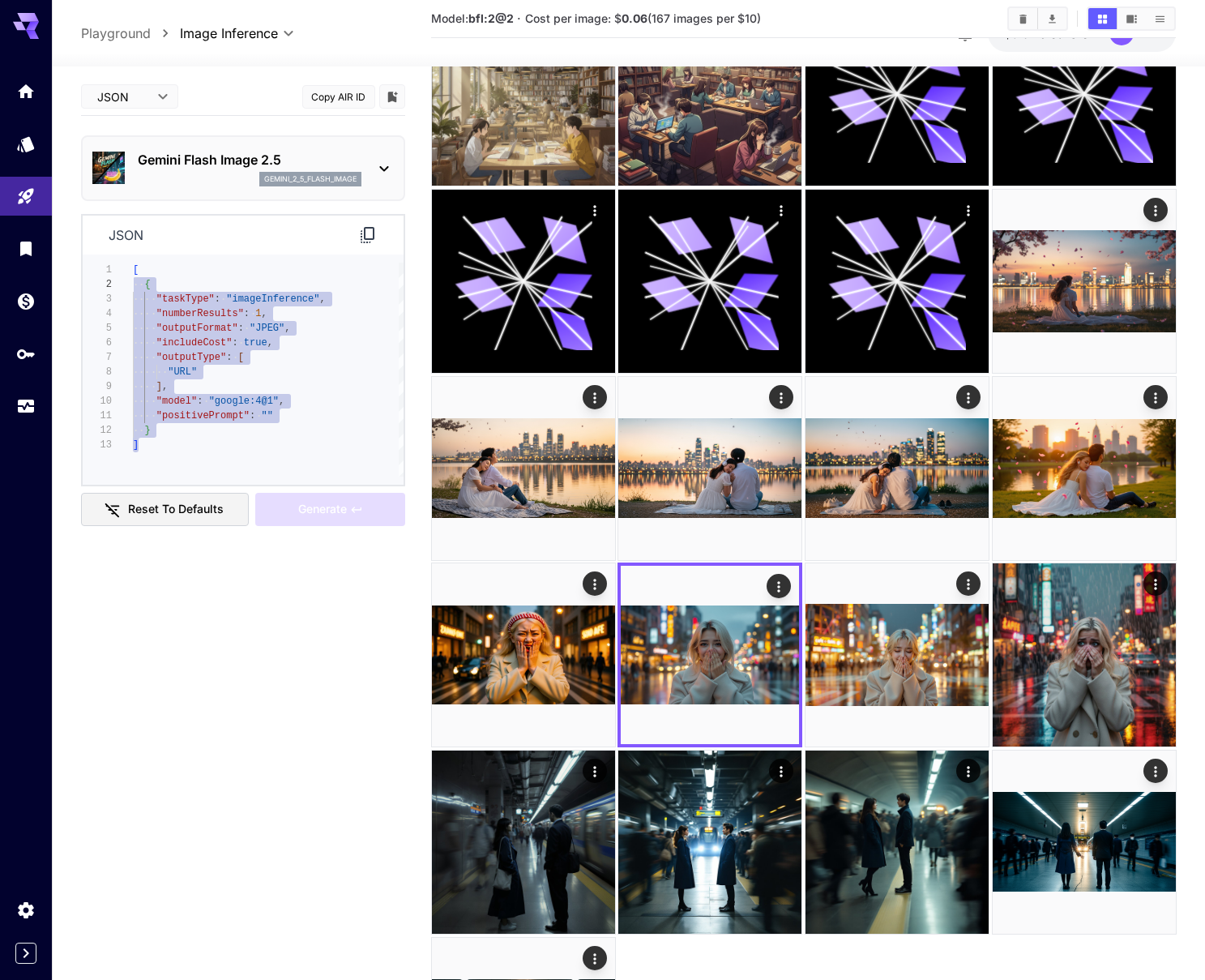
scroll to position [0, 0]
drag, startPoint x: 147, startPoint y: 460, endPoint x: 126, endPoint y: 263, distance: 198.1
click at [133, 263] on div "[ { "taskType" : "imageInference" , "numberResults" : 1 , "outputFormat" : "JPE…" at bounding box center [268, 370] width 270 height 214
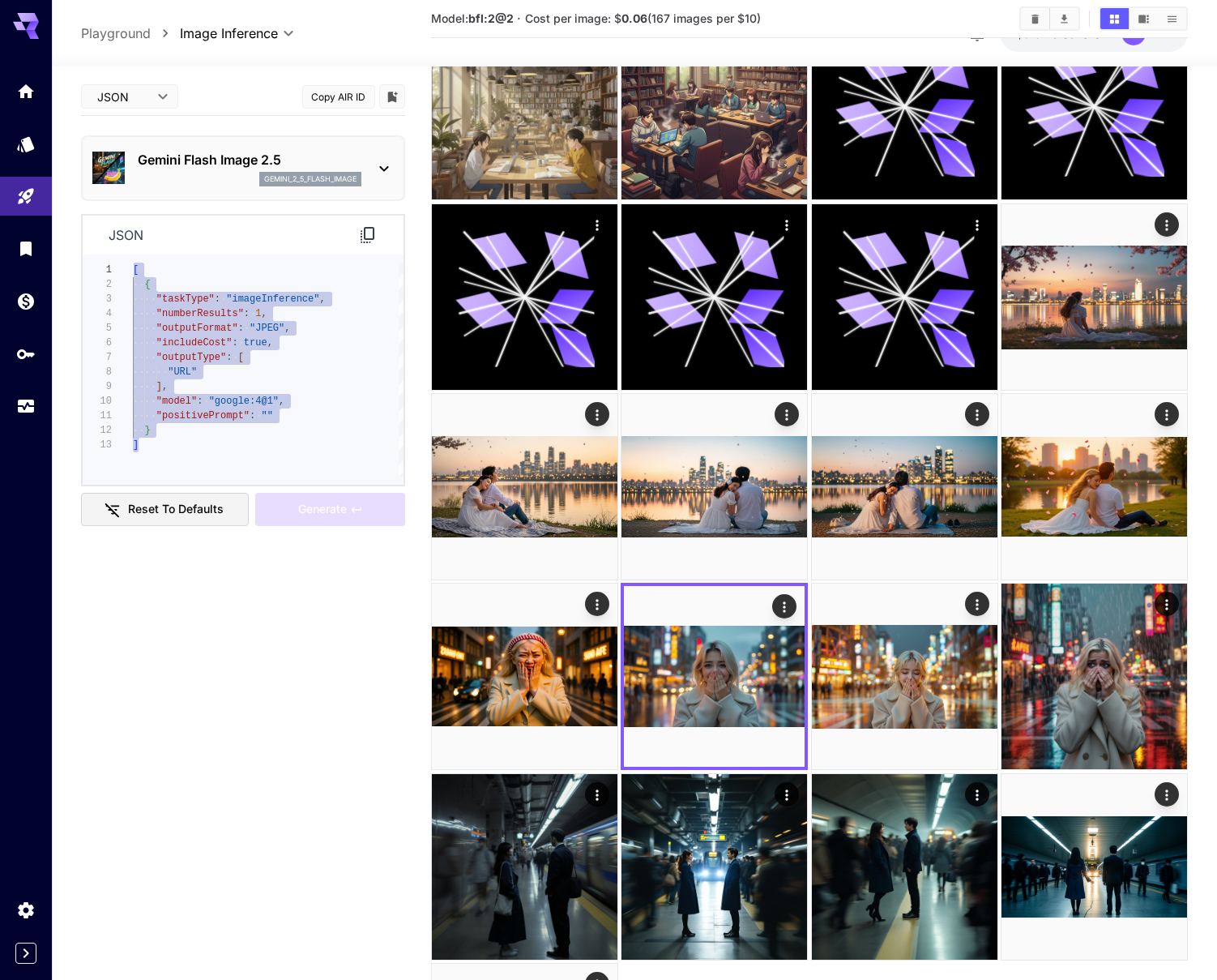
click at [166, 96] on body "**********" at bounding box center [608, 161] width 1217 height 2076
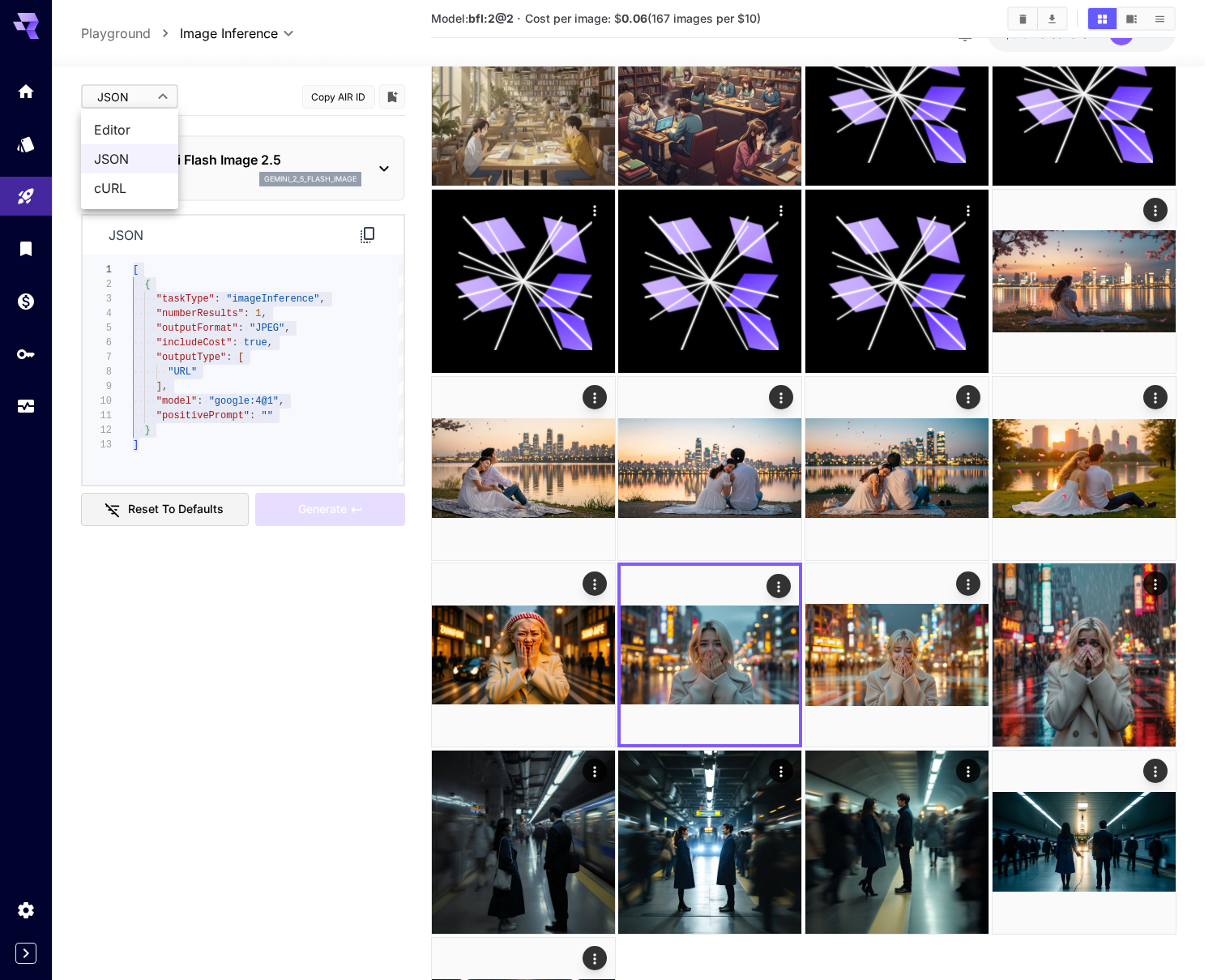
click at [113, 191] on span "cURL" at bounding box center [129, 187] width 71 height 20
type input "****"
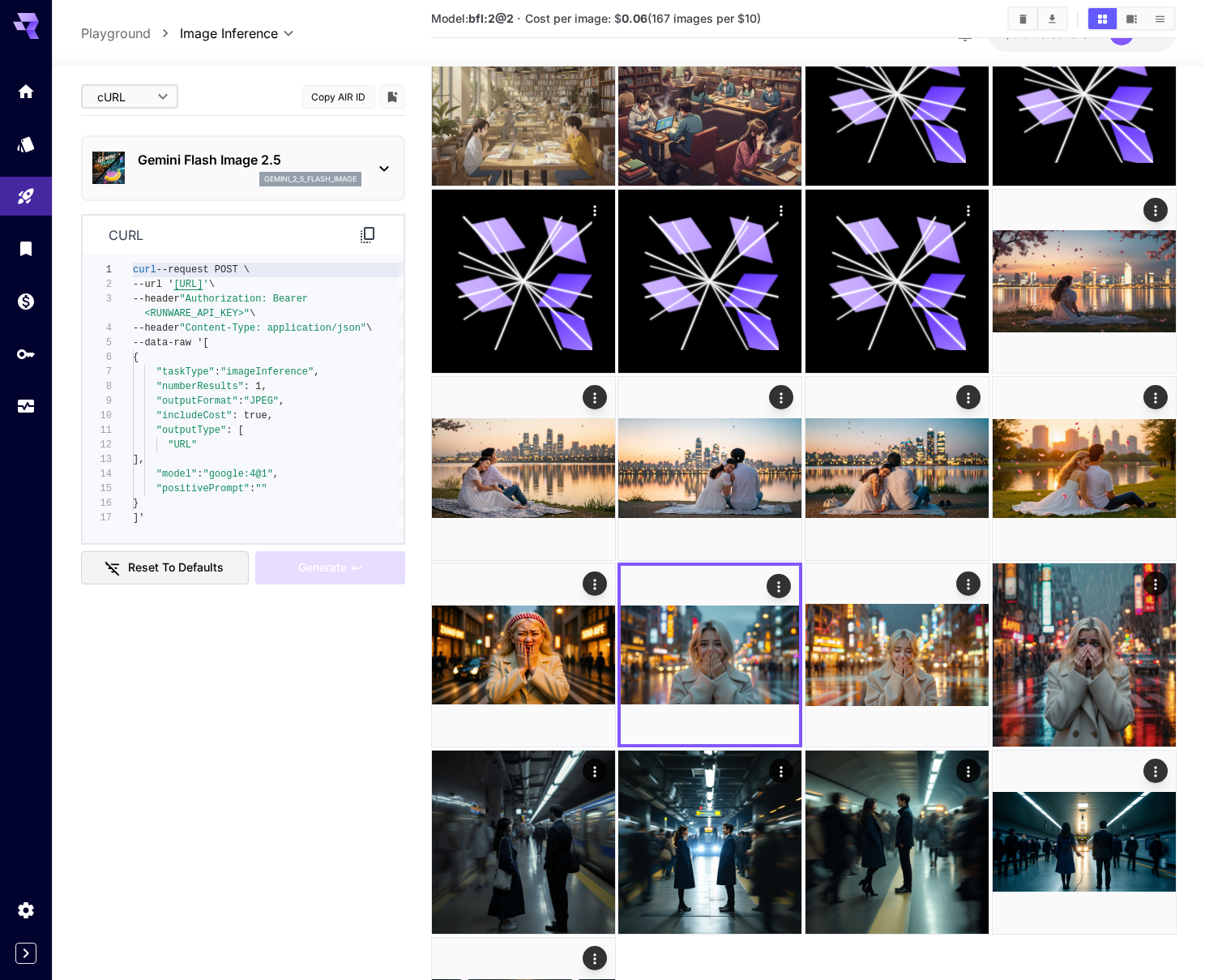
click at [145, 539] on div "1 2 3 4 5 6 7 8 9 10 11 12 13 14 15 16 17 curl --request POST \ --url ' https:/…" at bounding box center [243, 398] width 321 height 288
drag, startPoint x: 134, startPoint y: 532, endPoint x: 128, endPoint y: 258, distance: 274.1
click at [128, 258] on div "1 2 3 4 5 6 7 8 9 10 11 12 13 14 15 16 17 curl --request POST \ --url ' https:/…" at bounding box center [243, 398] width 321 height 288
click at [162, 500] on div "curl --request POST \ --url ' https://api.runware.ai/v1 ' \ --header "Authoriza…" at bounding box center [268, 399] width 270 height 272
type textarea "**********"
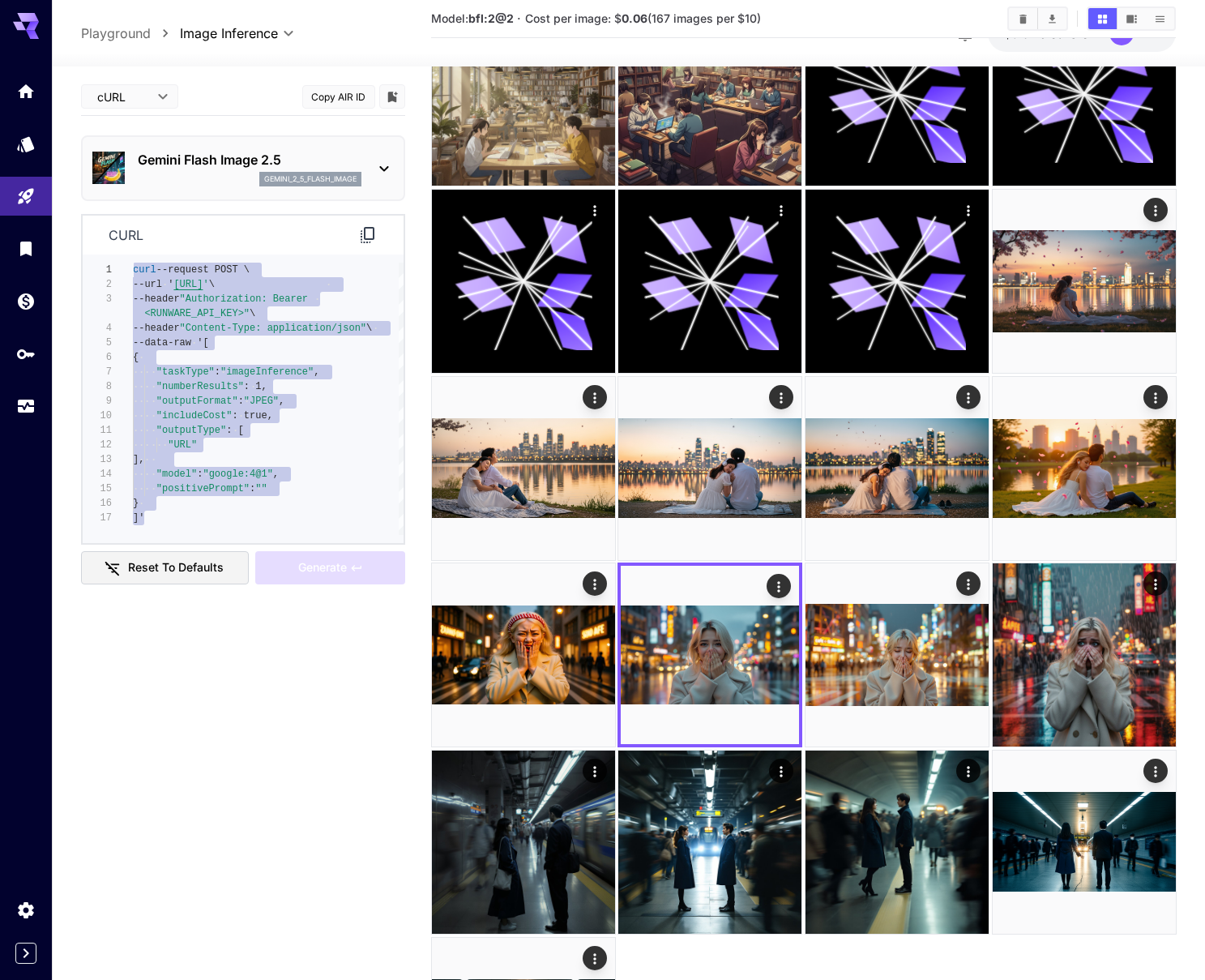
drag, startPoint x: 151, startPoint y: 518, endPoint x: 125, endPoint y: 258, distance: 261.3
click at [133, 263] on div "curl --request POST \ --url ' https://api.runware.ai/v1 ' \ --header "Authoriza…" at bounding box center [268, 399] width 270 height 272
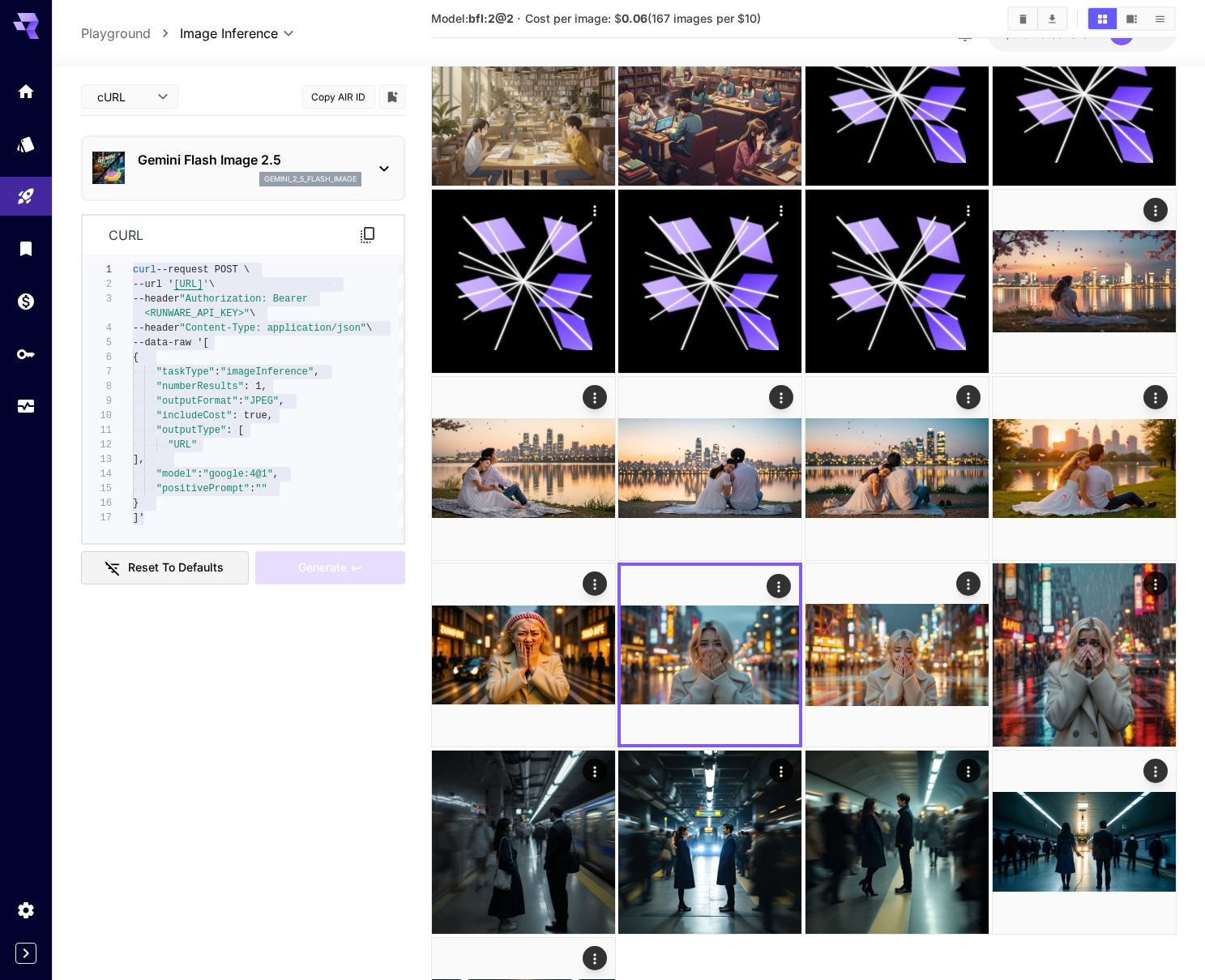
click at [212, 89] on div "cURL **** ​ Copy AIR ID" at bounding box center [243, 97] width 324 height 39
click at [177, 153] on p "Gemini Flash Image 2.5" at bounding box center [249, 159] width 223 height 20
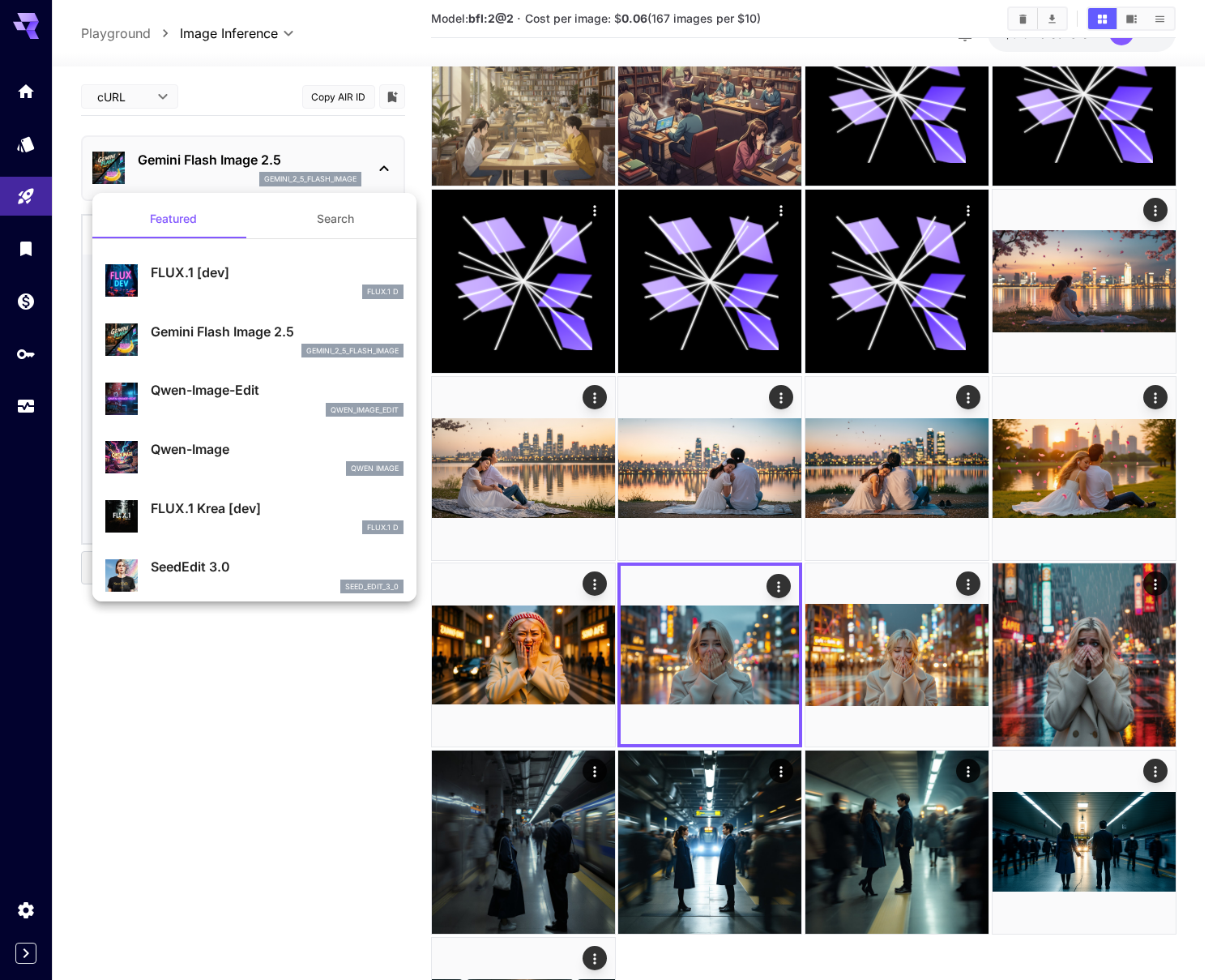
click at [308, 146] on div at bounding box center [608, 490] width 1217 height 980
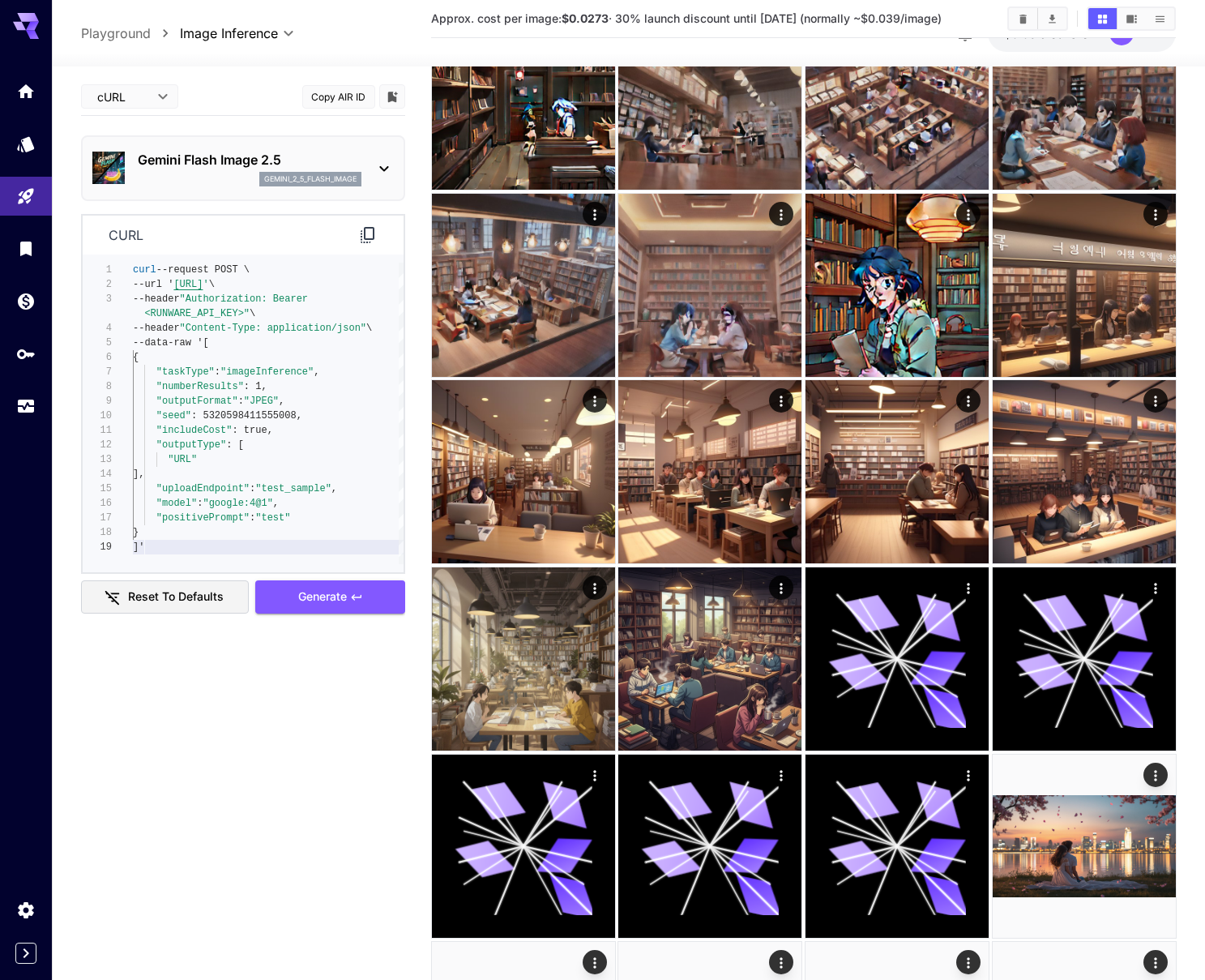
type textarea "**********"
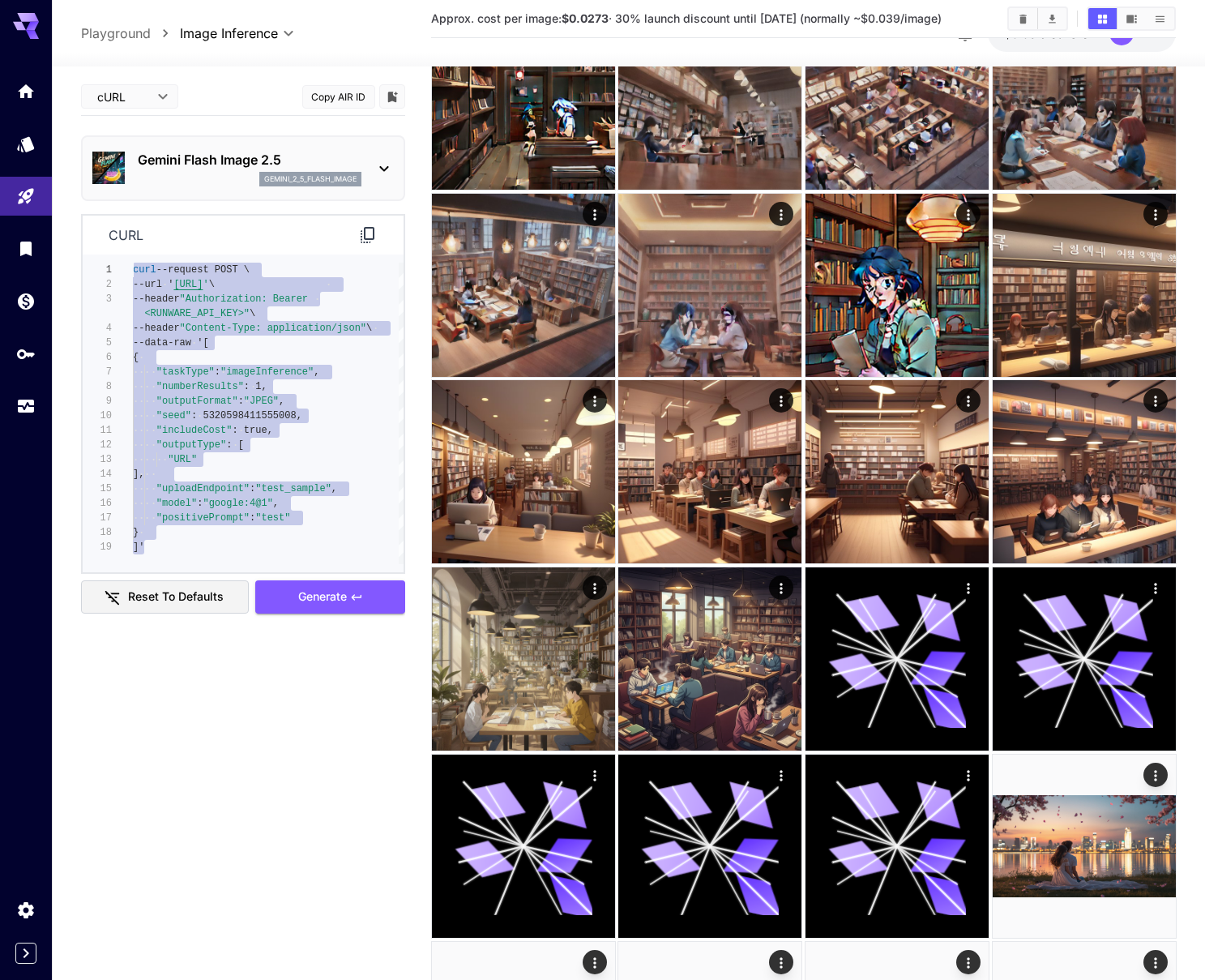
drag, startPoint x: 174, startPoint y: 559, endPoint x: 99, endPoint y: 252, distance: 316.0
click at [133, 263] on div "curl --request POST \ --url ' [URL] ' \ --header "Authorization: Bearer <RUNWAR…" at bounding box center [268, 413] width 270 height 301
click at [201, 594] on button "Reset to defaults" at bounding box center [165, 597] width 169 height 33
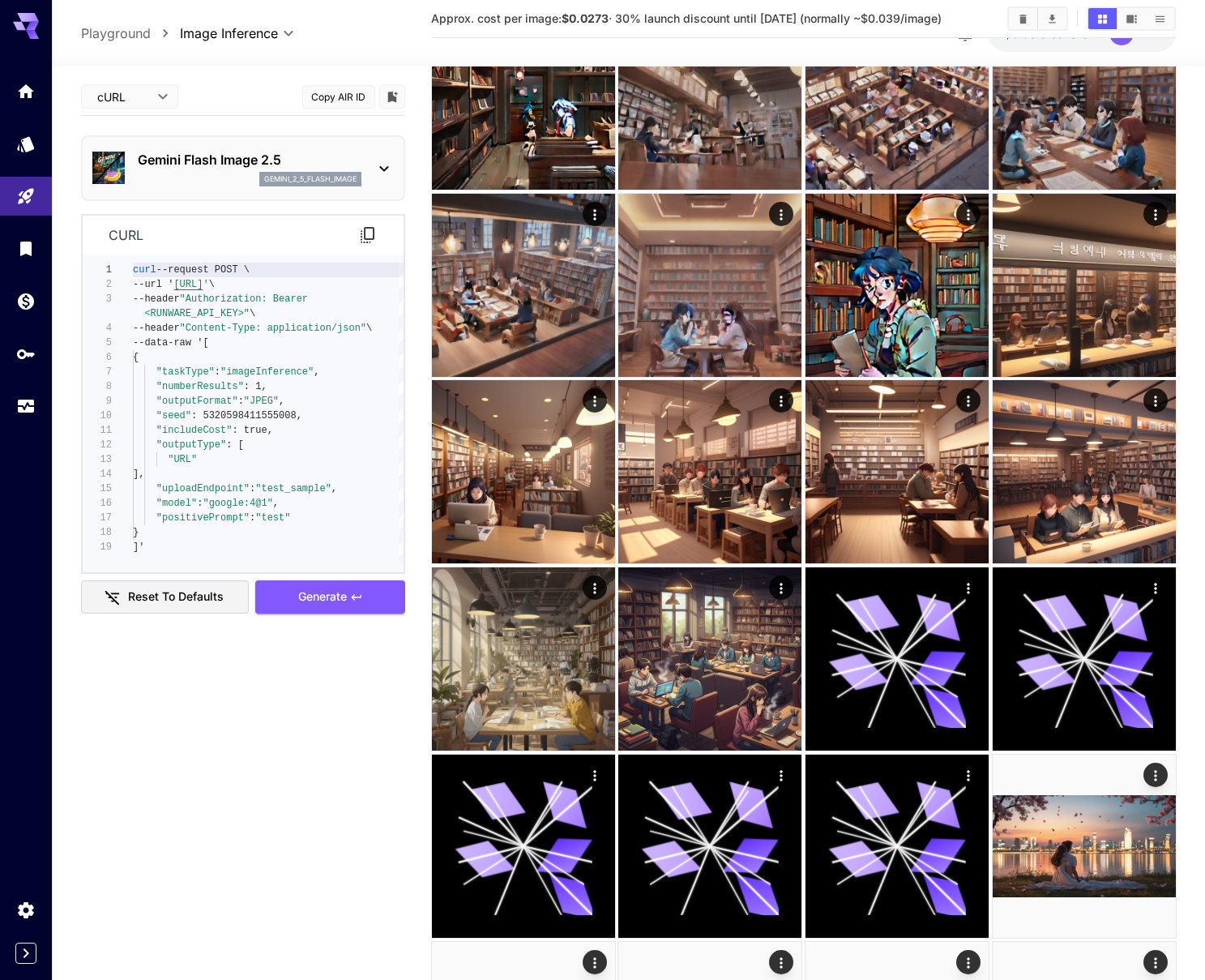
click at [212, 148] on div "Gemini Flash Image 2.5 gemini_2_5_flash_image" at bounding box center [243, 169] width 301 height 50
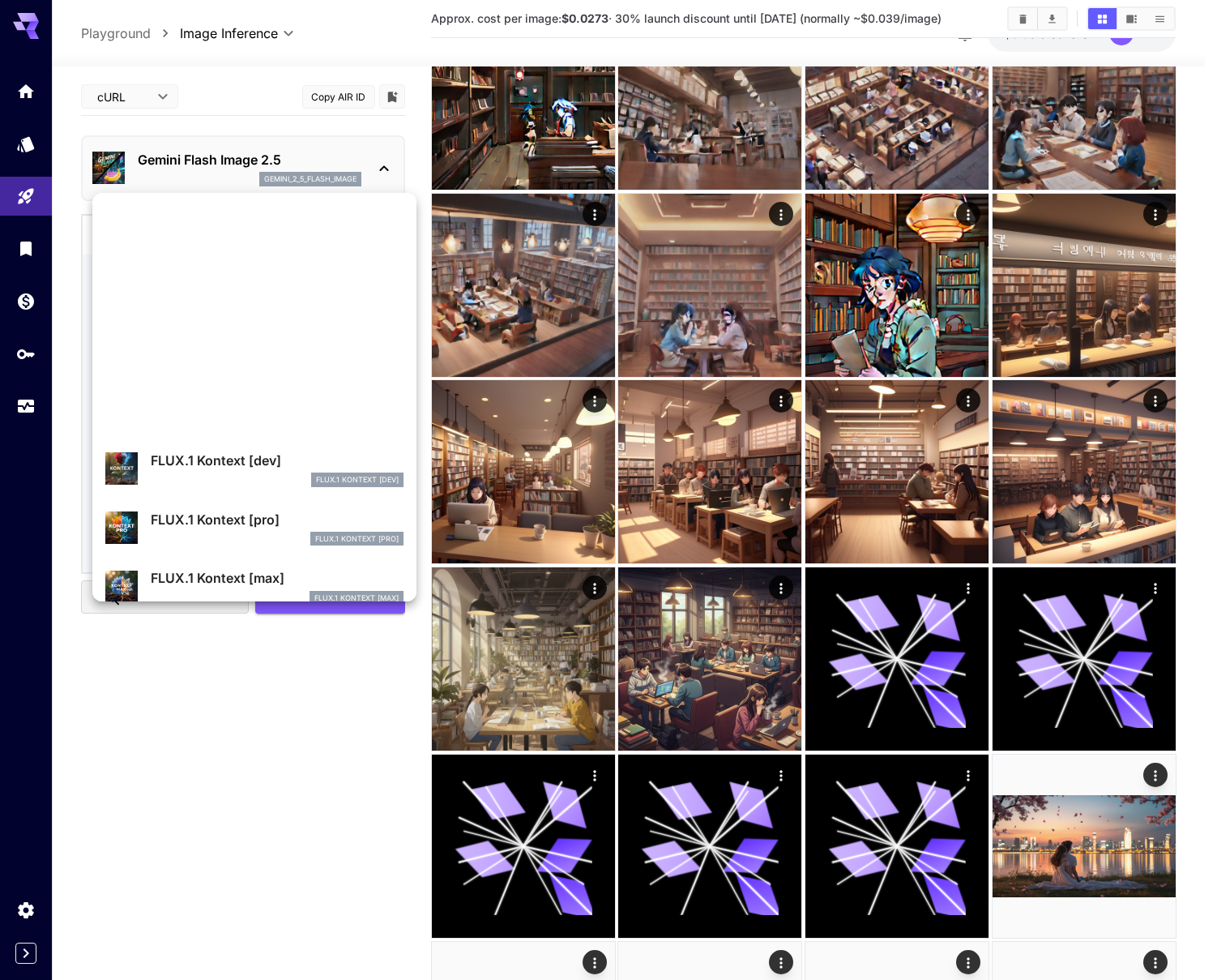
scroll to position [382, 0]
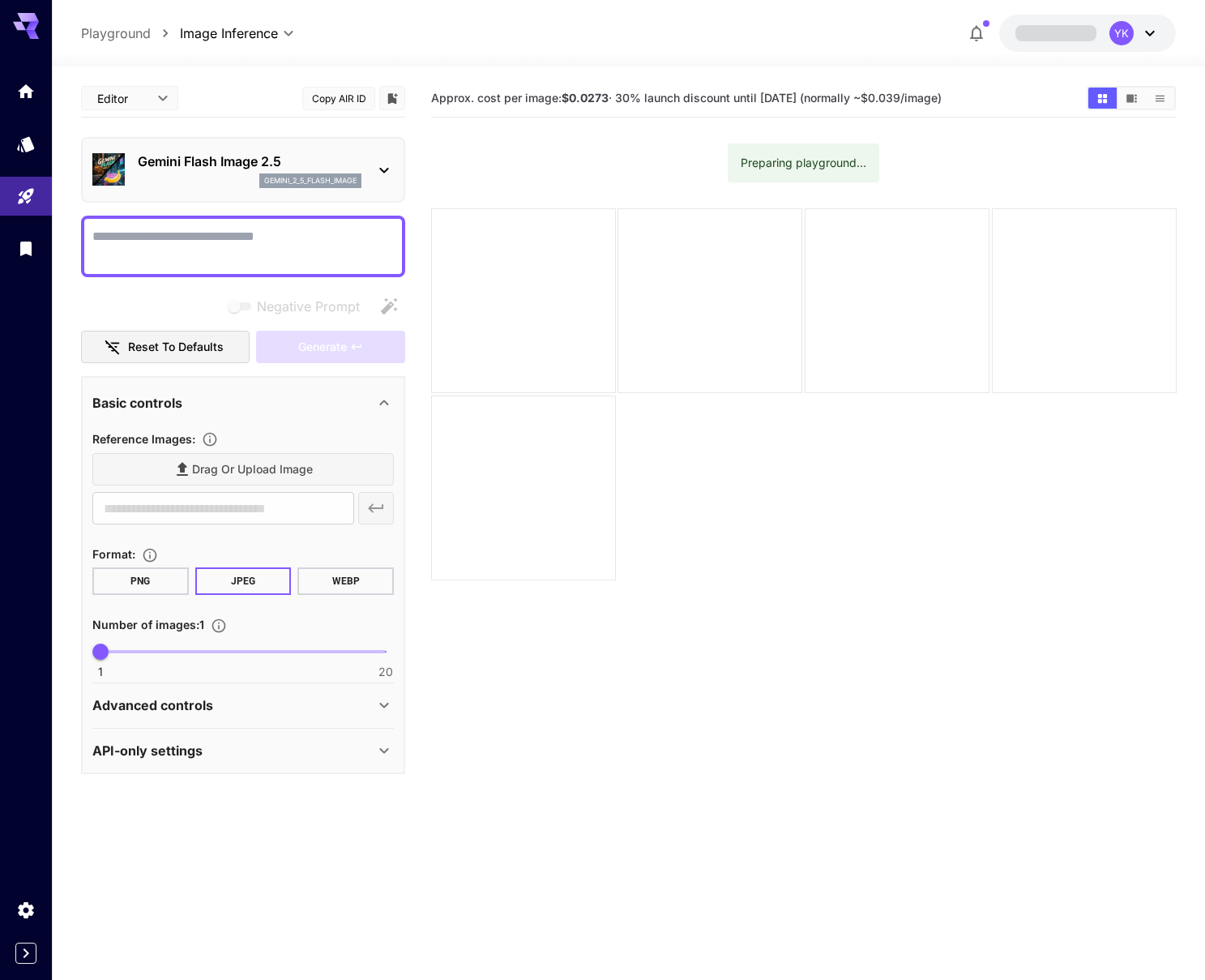
click at [166, 253] on textarea "Negative Prompt" at bounding box center [243, 246] width 301 height 39
click at [244, 310] on span "Negative prompts are not compatible with the selected model." at bounding box center [240, 306] width 21 height 8
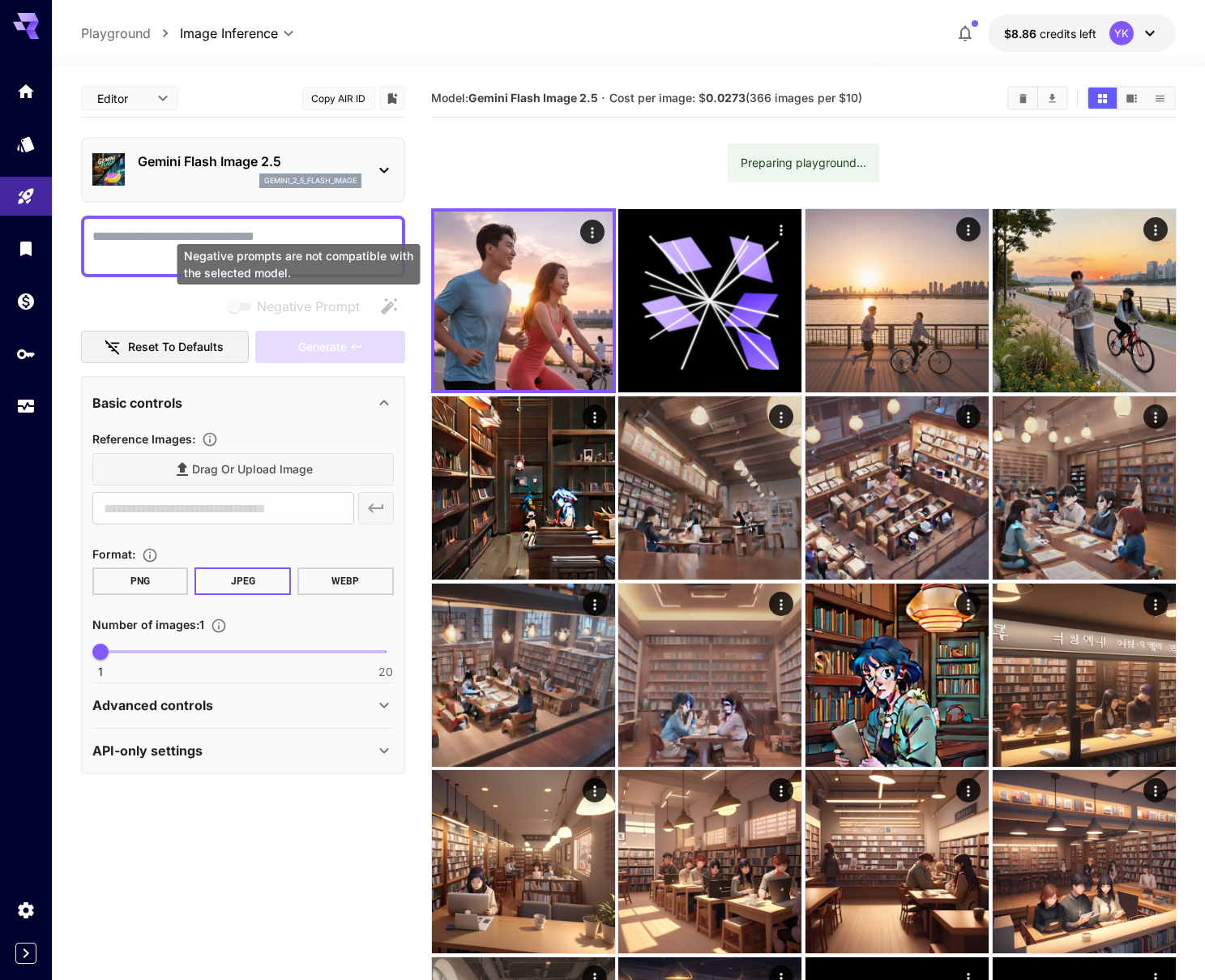
click at [246, 304] on span "Negative prompts are not compatible with the selected model." at bounding box center [240, 306] width 21 height 8
click at [136, 239] on textarea "Negative Prompt" at bounding box center [243, 246] width 301 height 39
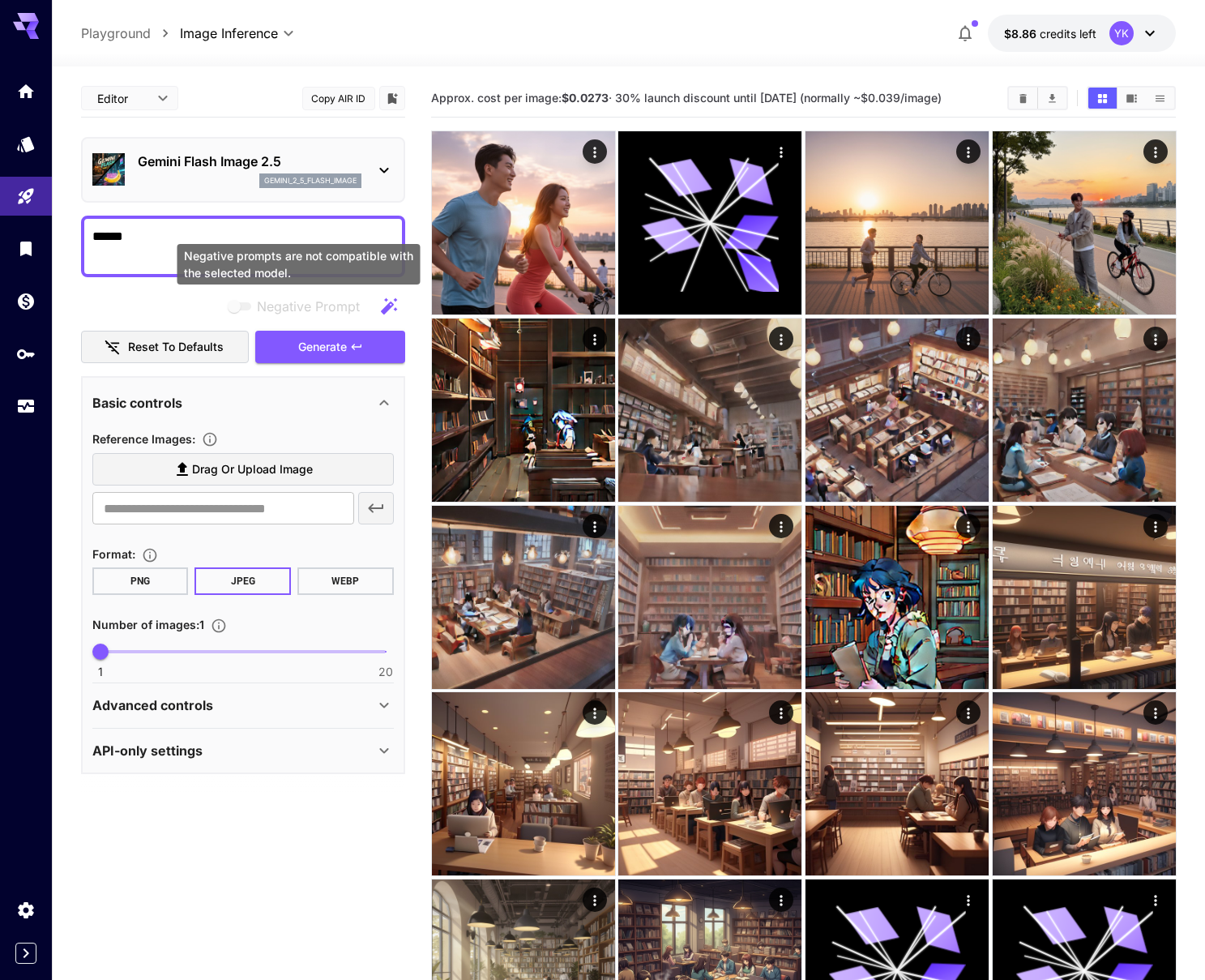
type textarea "******"
click at [246, 307] on span "Negative prompts are not compatible with the selected model." at bounding box center [240, 306] width 21 height 8
click at [246, 305] on span "Negative prompts are not compatible with the selected model." at bounding box center [240, 306] width 21 height 8
click at [183, 297] on div "Negative Prompt" at bounding box center [243, 306] width 324 height 33
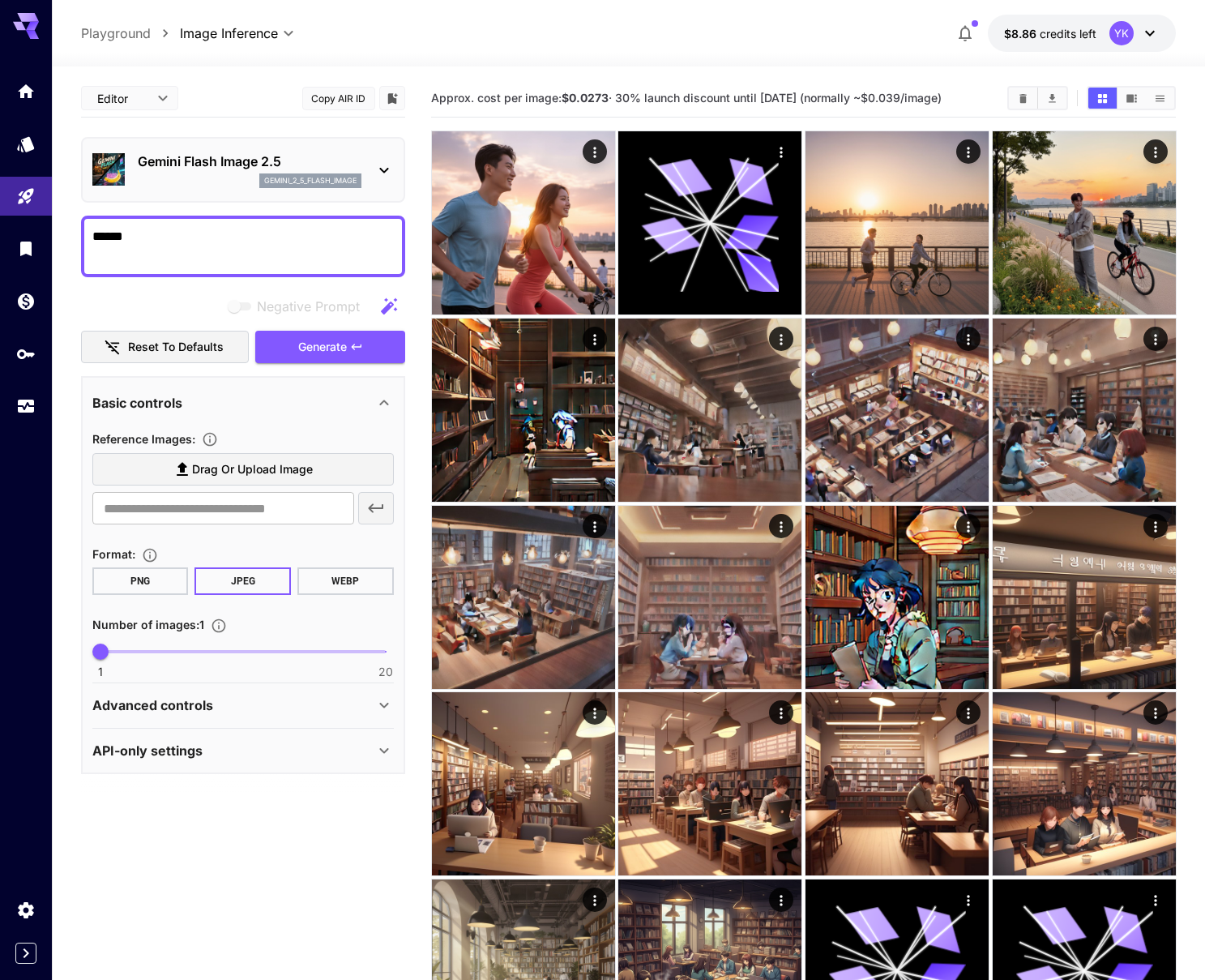
click at [209, 709] on p "Advanced controls" at bounding box center [152, 704] width 121 height 20
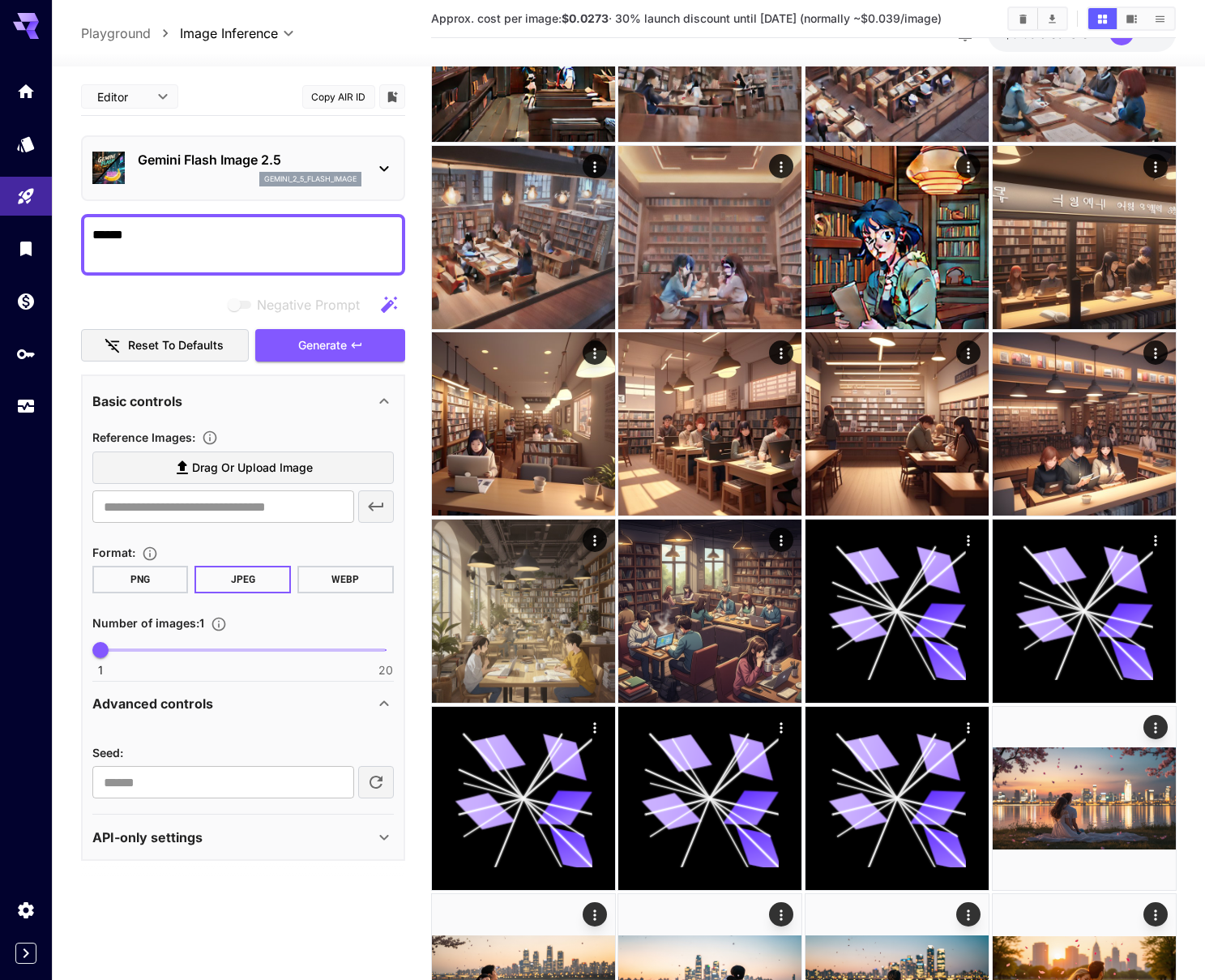
scroll to position [371, 0]
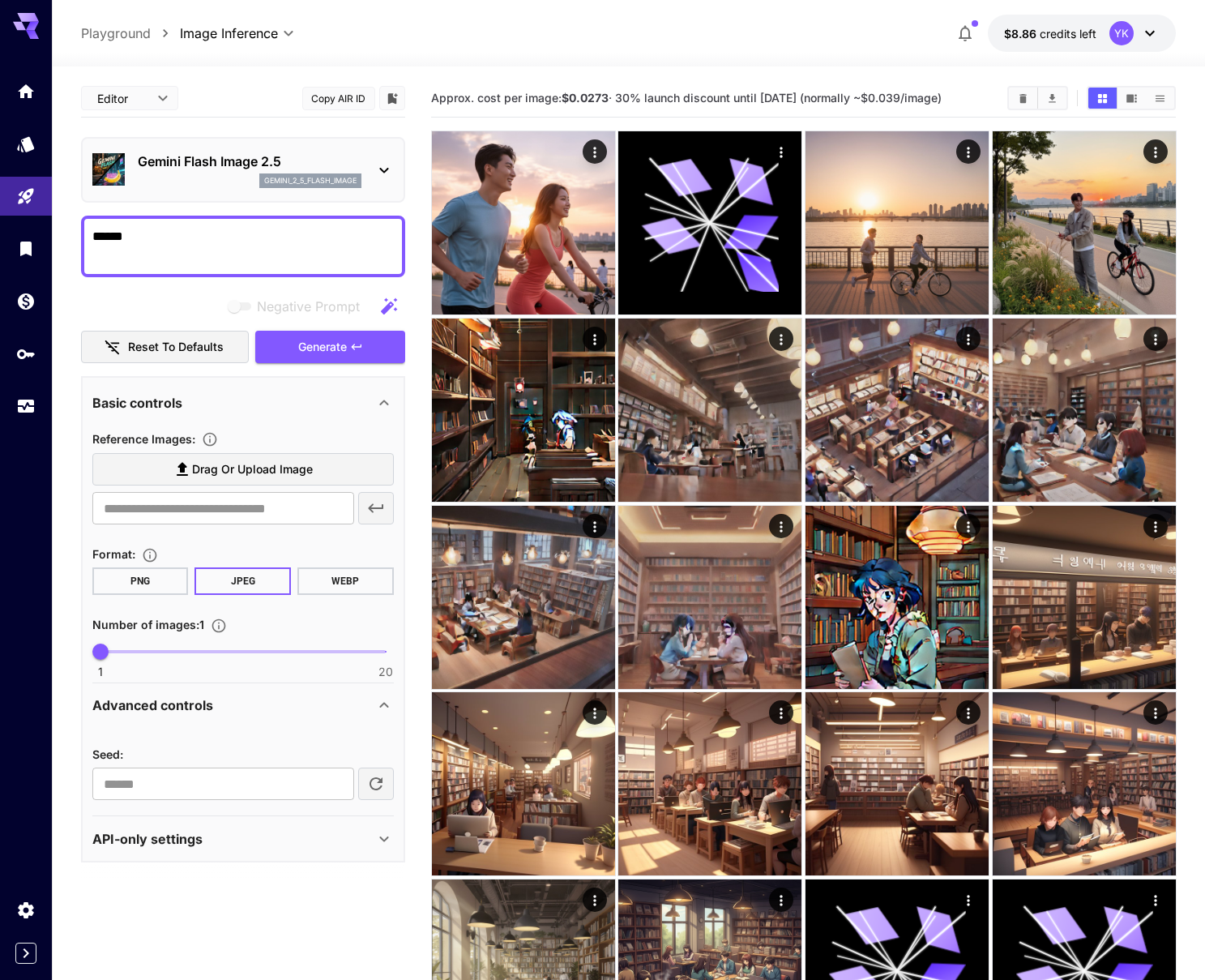
click at [27, 24] on icon at bounding box center [26, 26] width 26 height 26
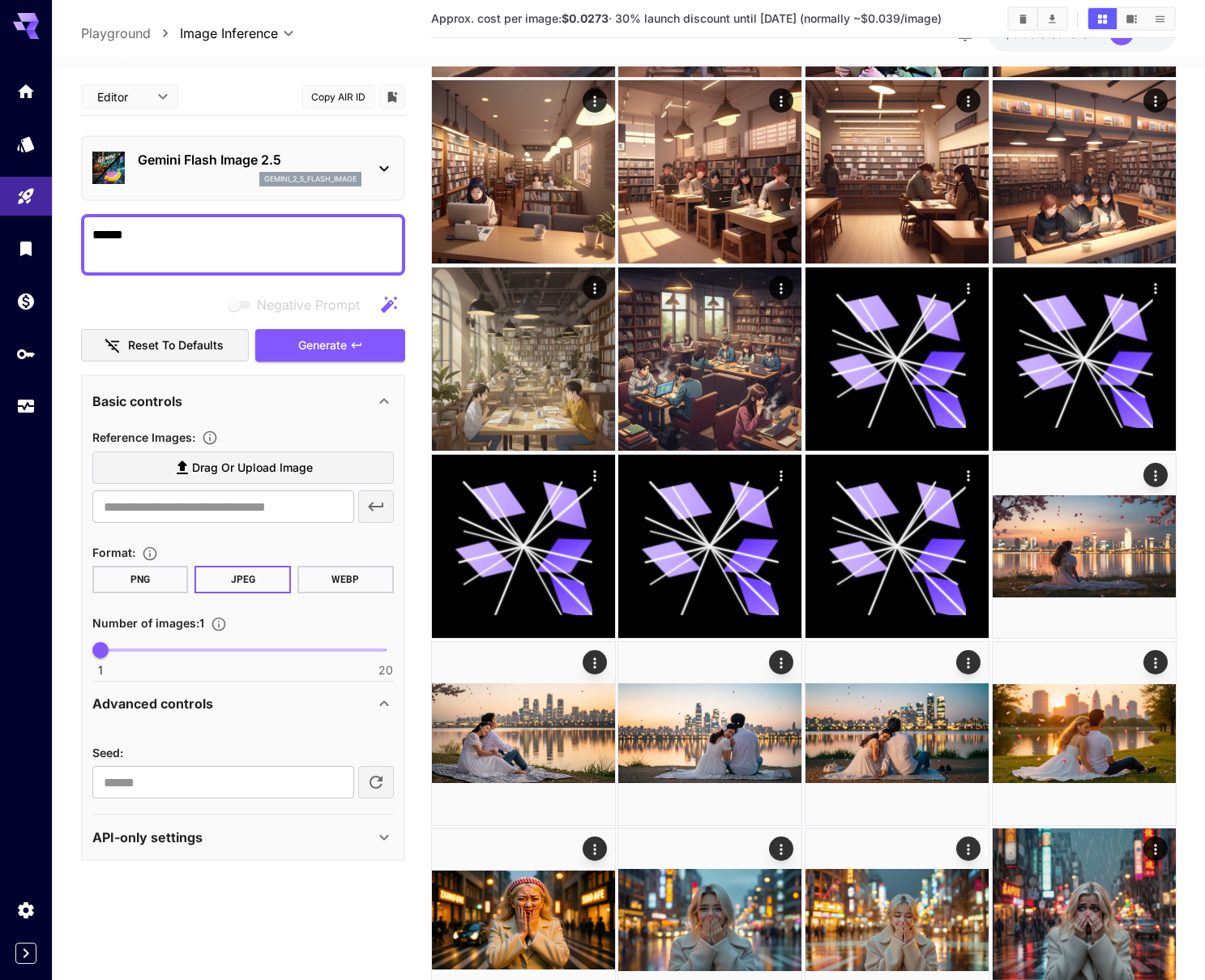
scroll to position [611, 0]
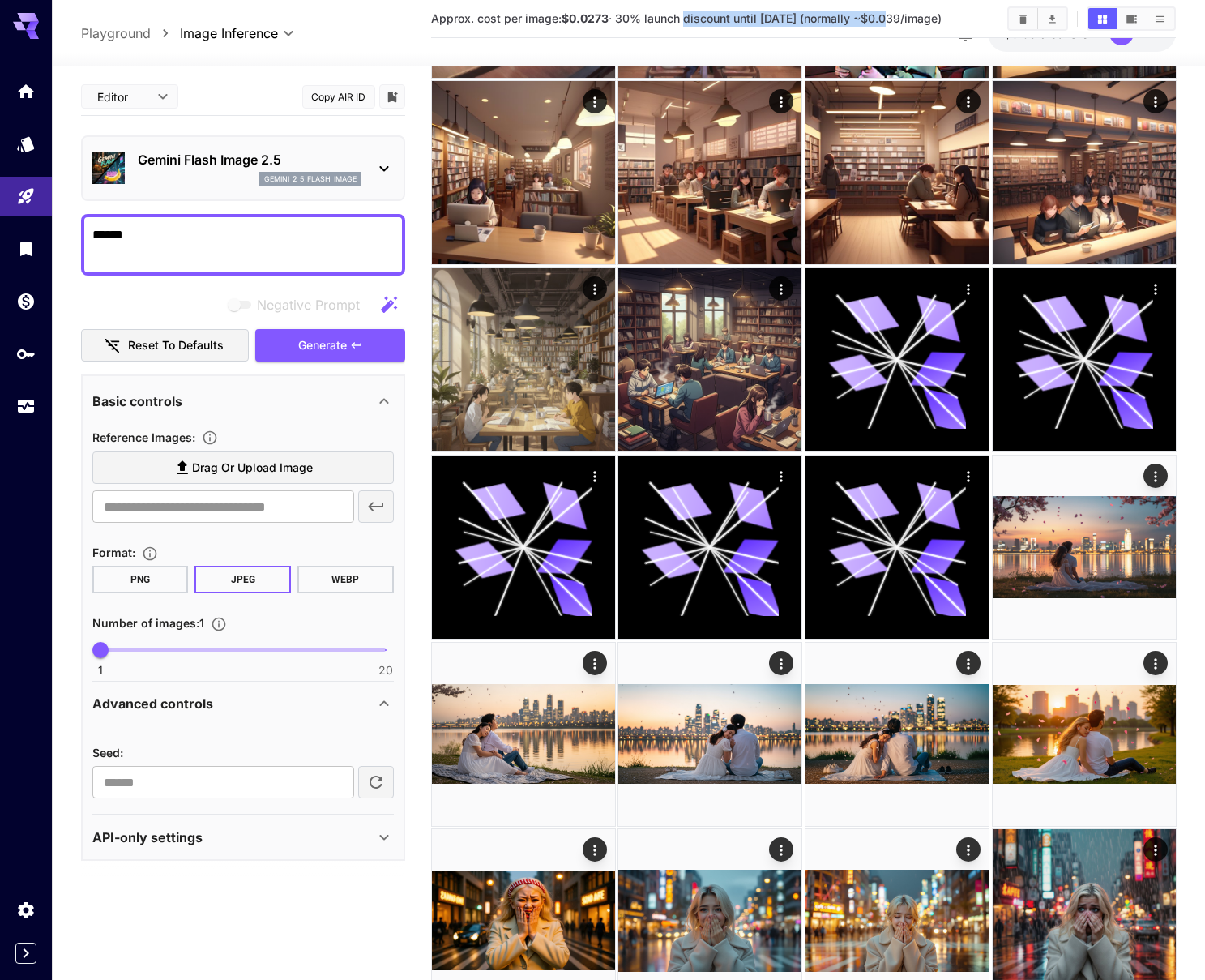
drag, startPoint x: 683, startPoint y: 22, endPoint x: 889, endPoint y: 22, distance: 206.0
click at [889, 22] on span "Approx. cost per image: $0.0273 · 30% launch discount until 15th september (nor…" at bounding box center [686, 18] width 510 height 14
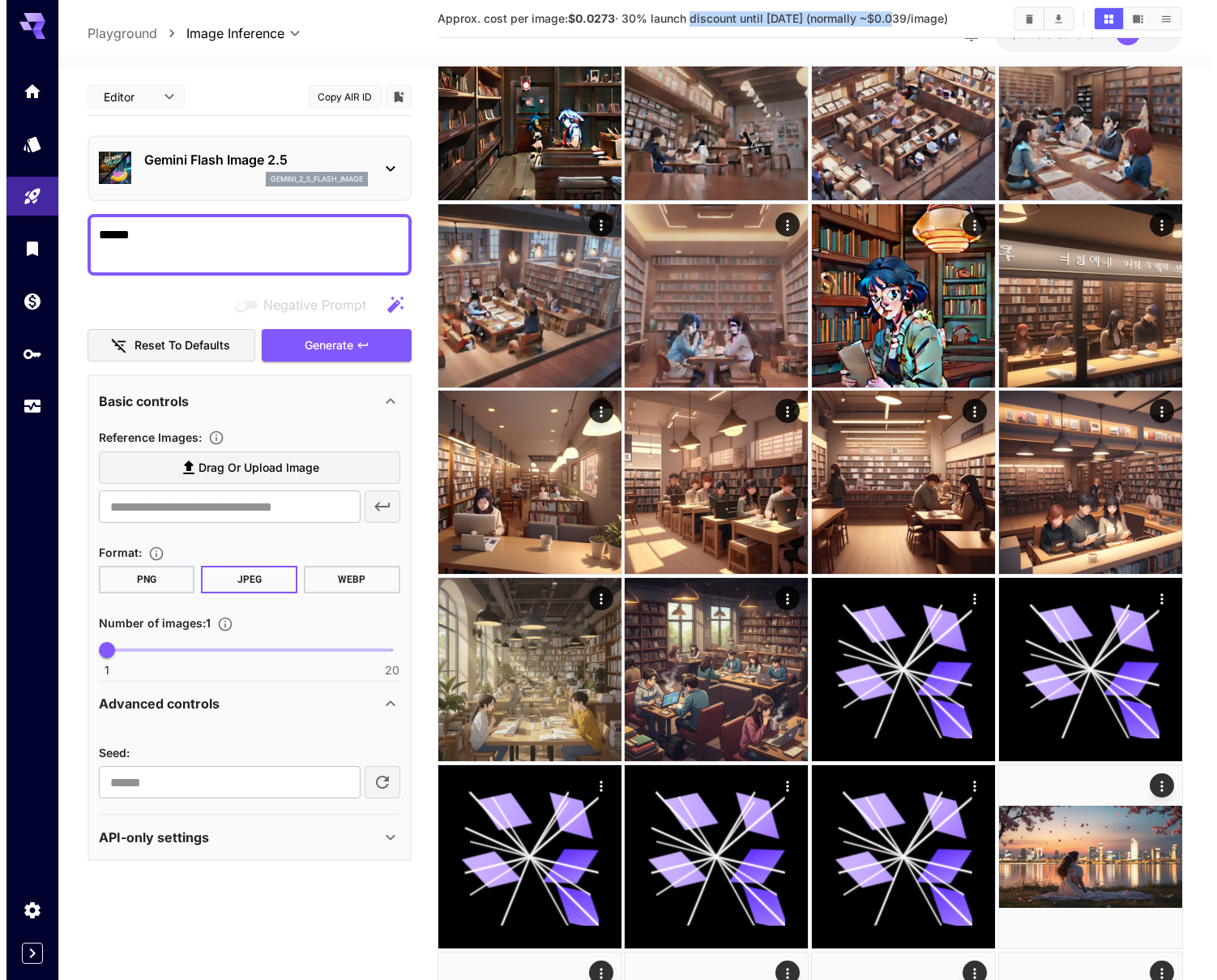
scroll to position [1, 0]
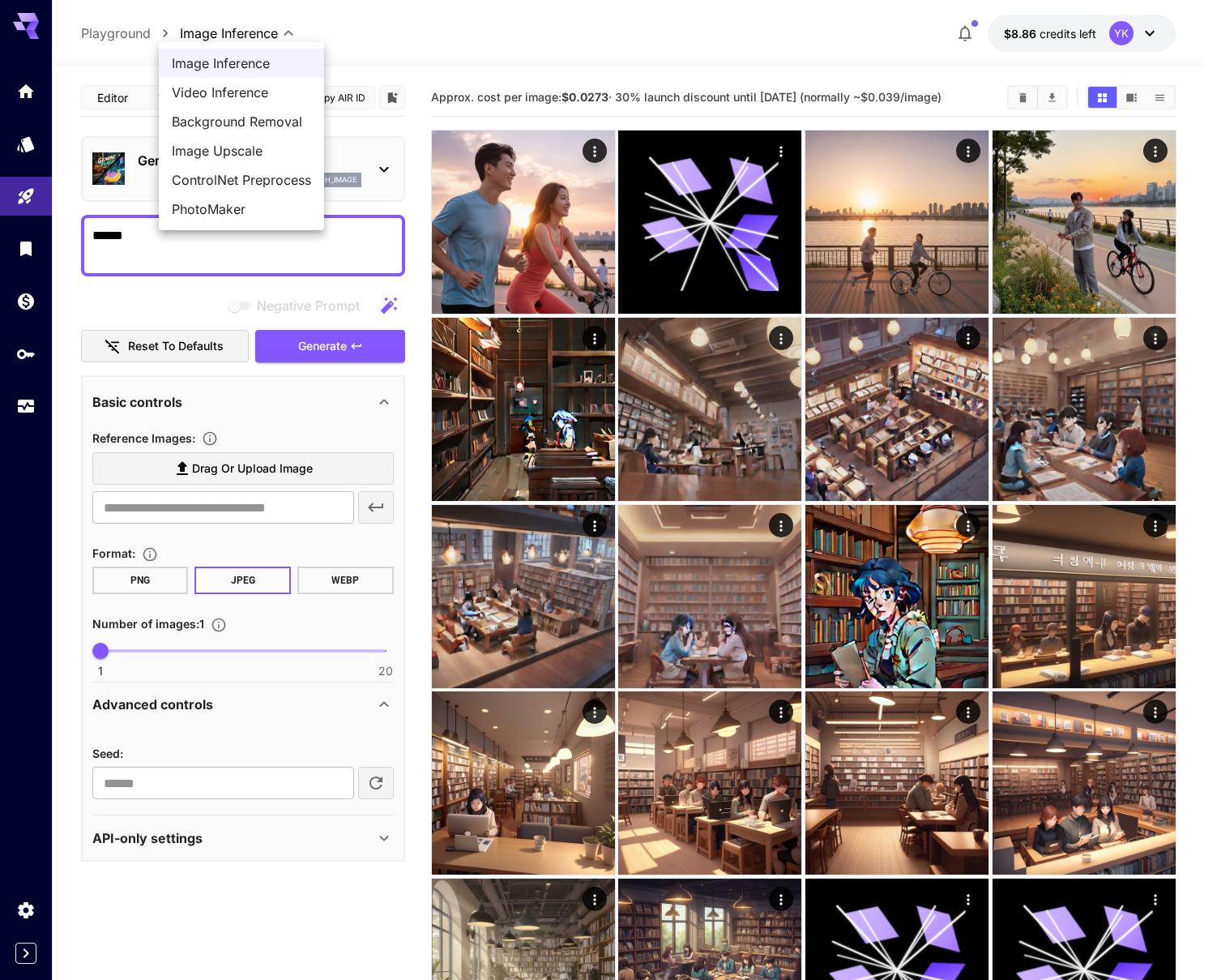
click at [122, 32] on div at bounding box center [608, 490] width 1217 height 980
click at [225, 181] on span "ControlNet Preprocess" at bounding box center [241, 180] width 140 height 20
type input "**********"
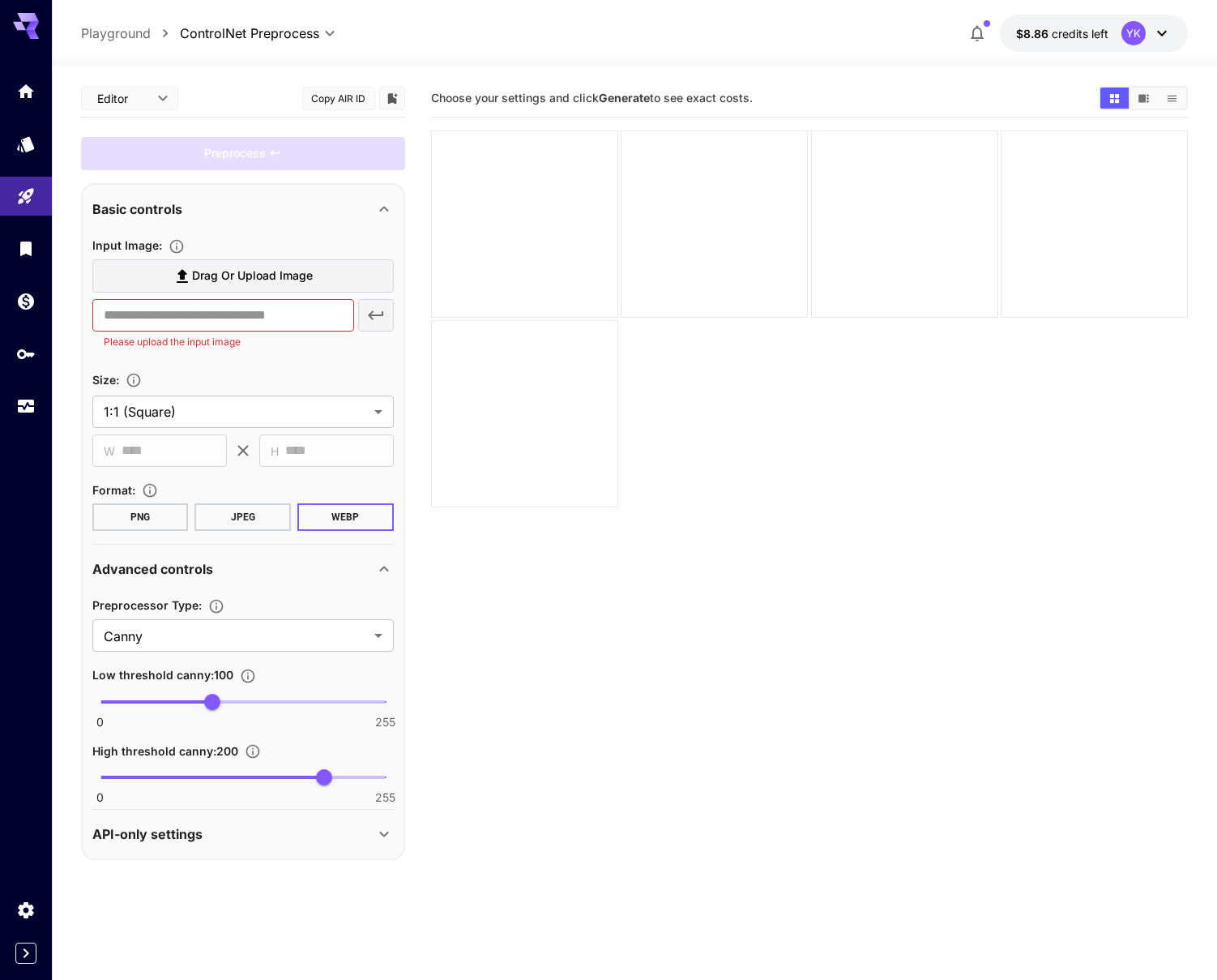
click at [228, 26] on body "**********" at bounding box center [608, 554] width 1217 height 1108
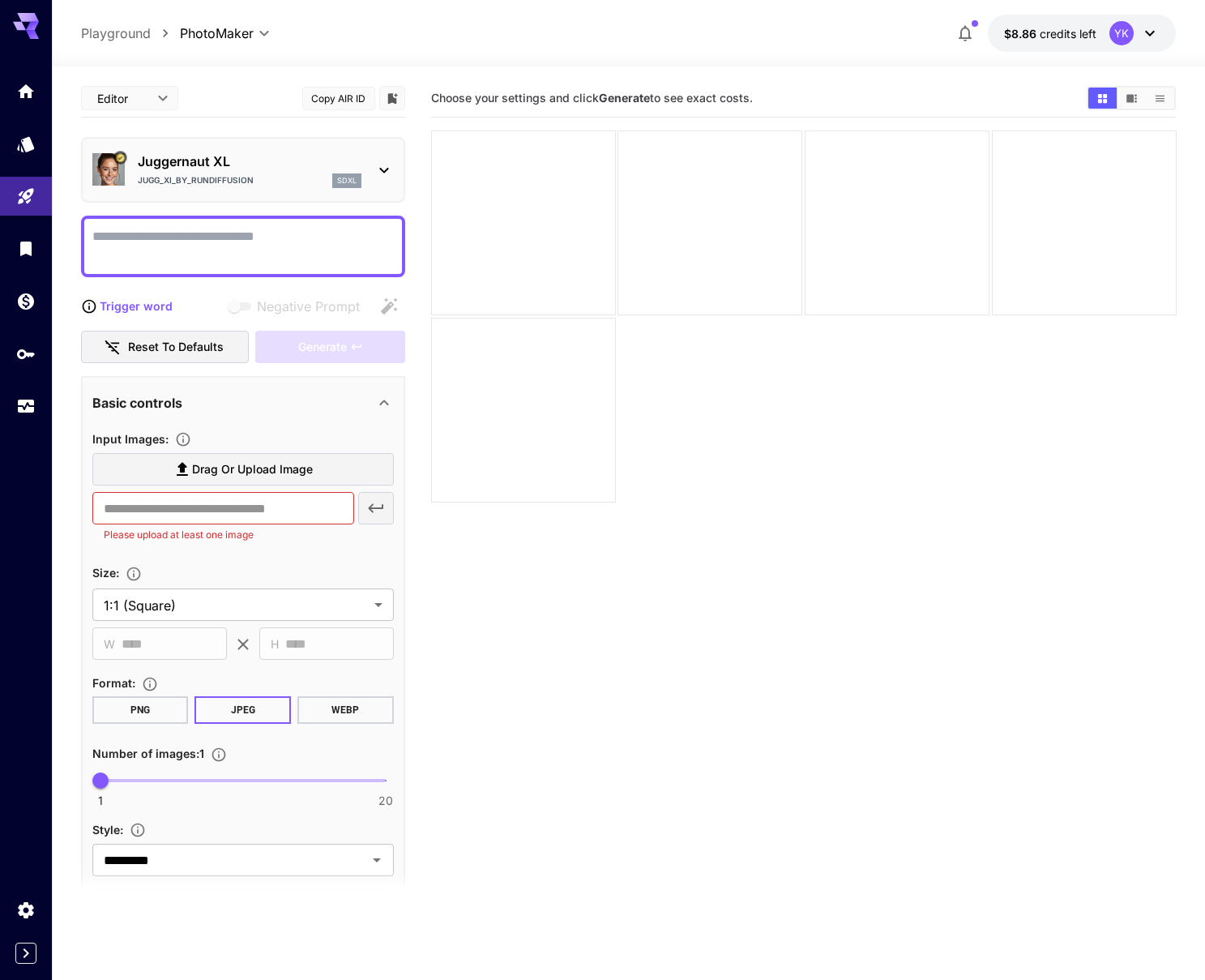
click at [140, 29] on p "Playground" at bounding box center [116, 33] width 69 height 20
type input "**********"
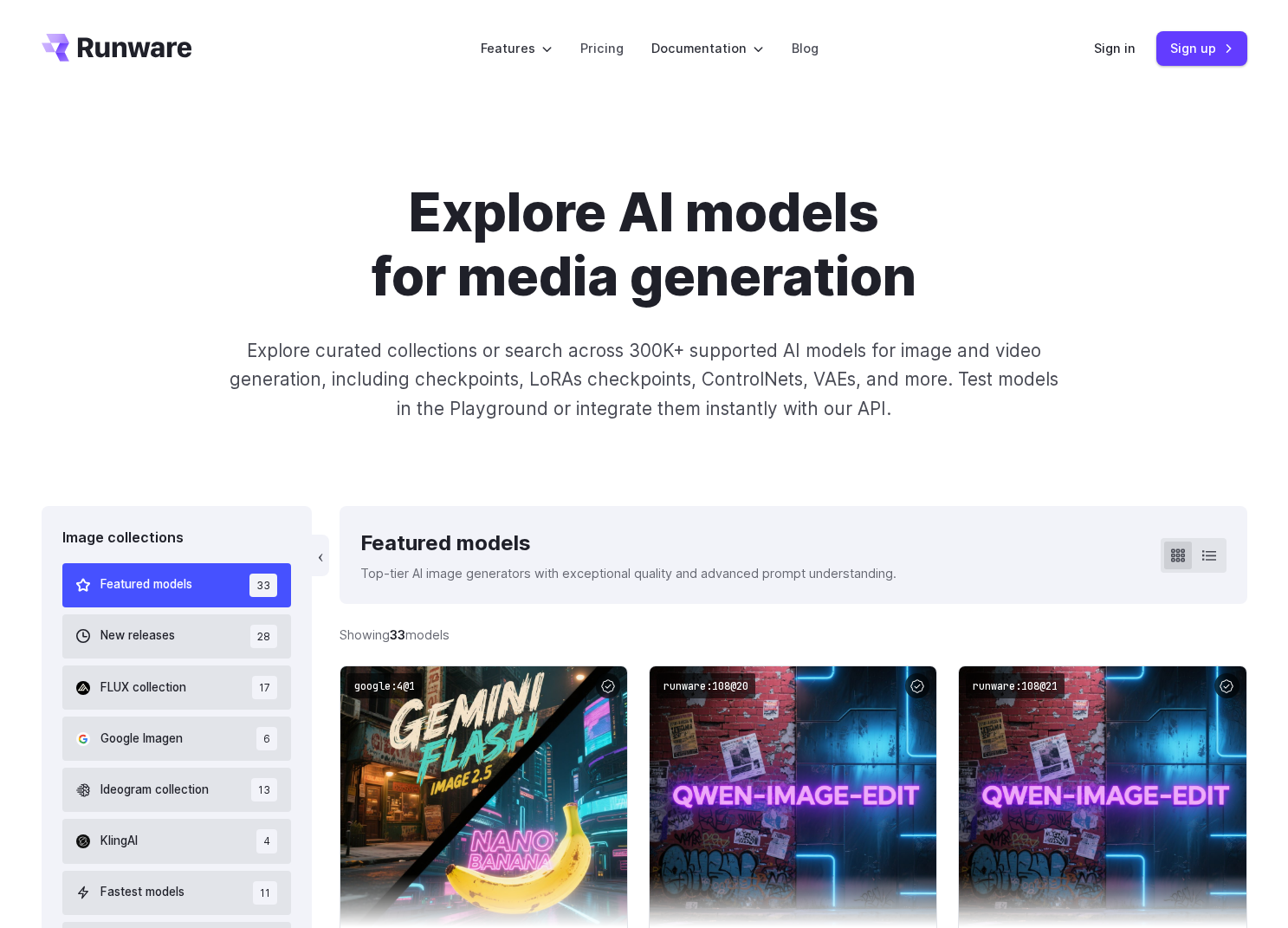
click at [145, 40] on icon "Go to /" at bounding box center [116, 48] width 151 height 27
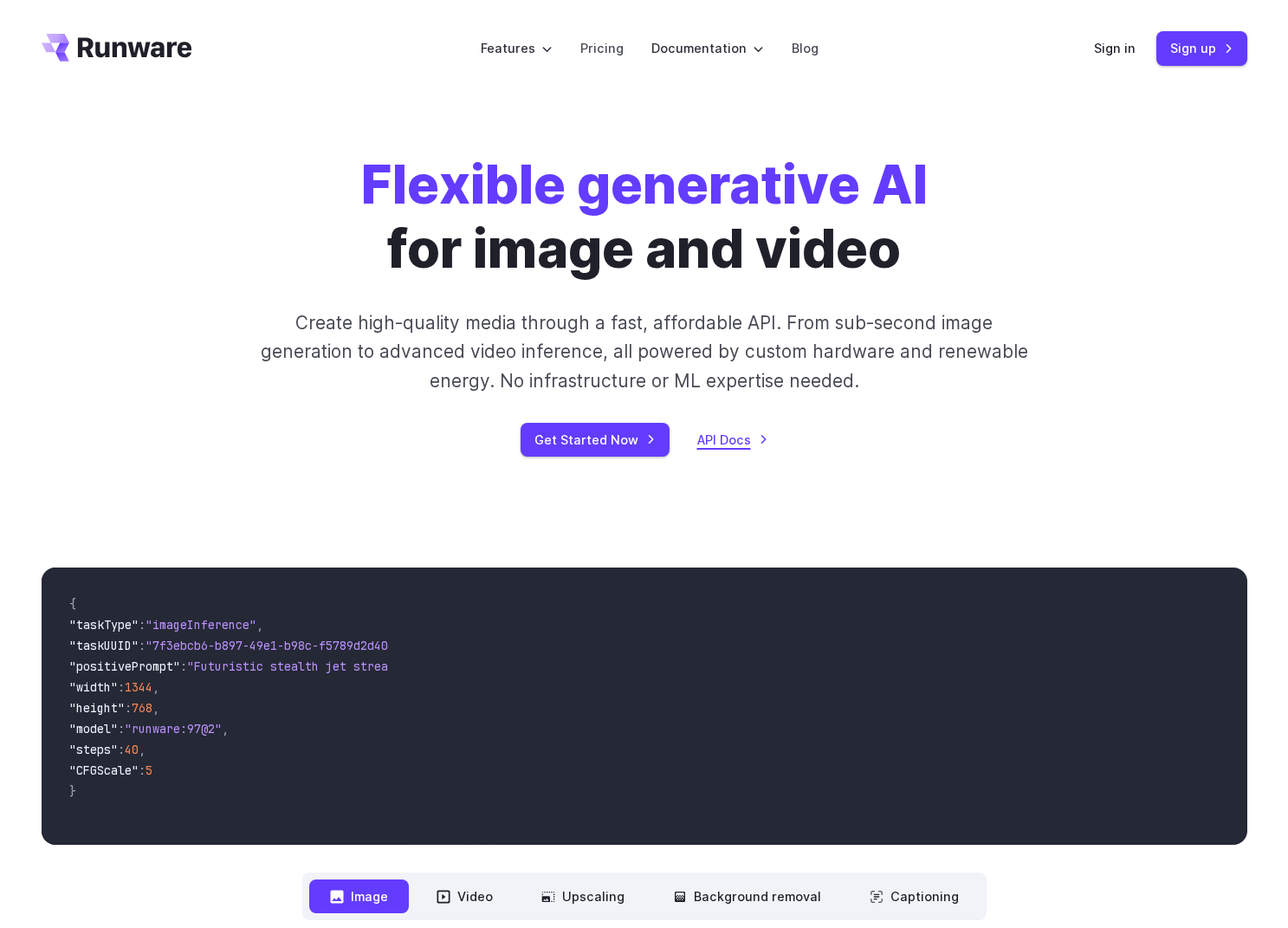
click at [720, 441] on link "API Docs" at bounding box center [733, 440] width 71 height 20
